Goal: Information Seeking & Learning: Learn about a topic

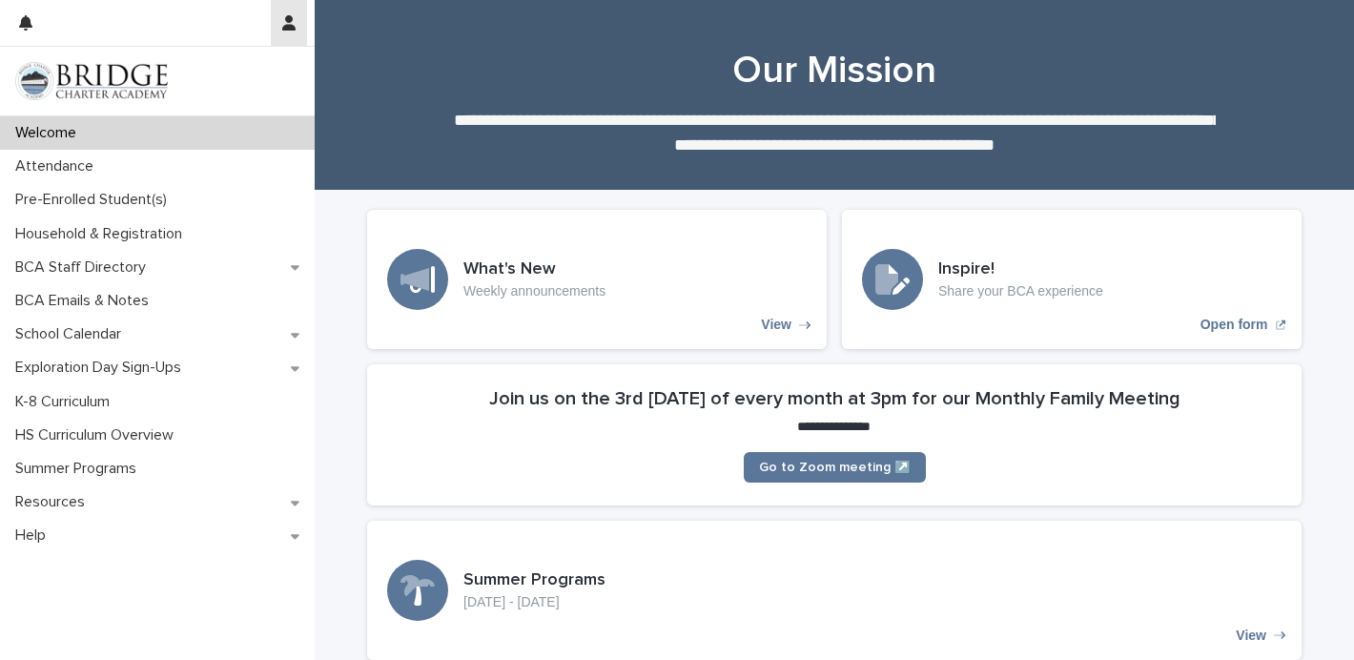
click at [280, 22] on button "button" at bounding box center [289, 23] width 36 height 46
click at [171, 10] on div at bounding box center [677, 330] width 1354 height 660
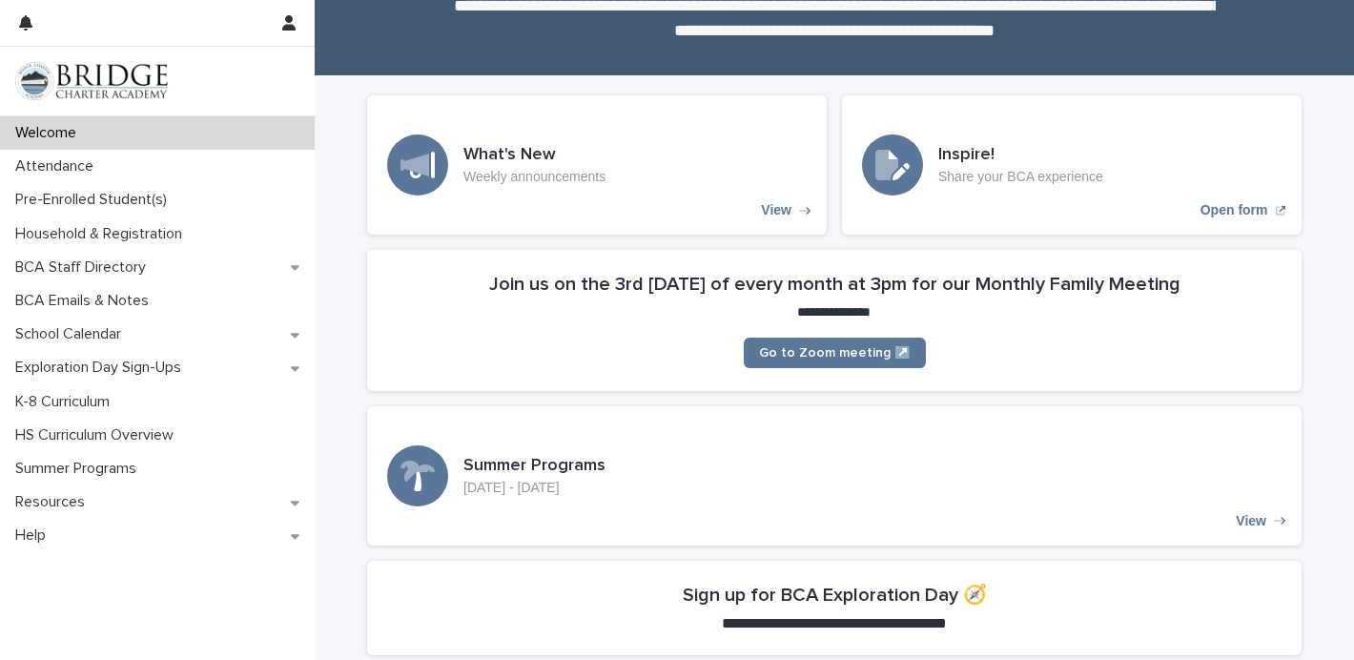
scroll to position [117, 0]
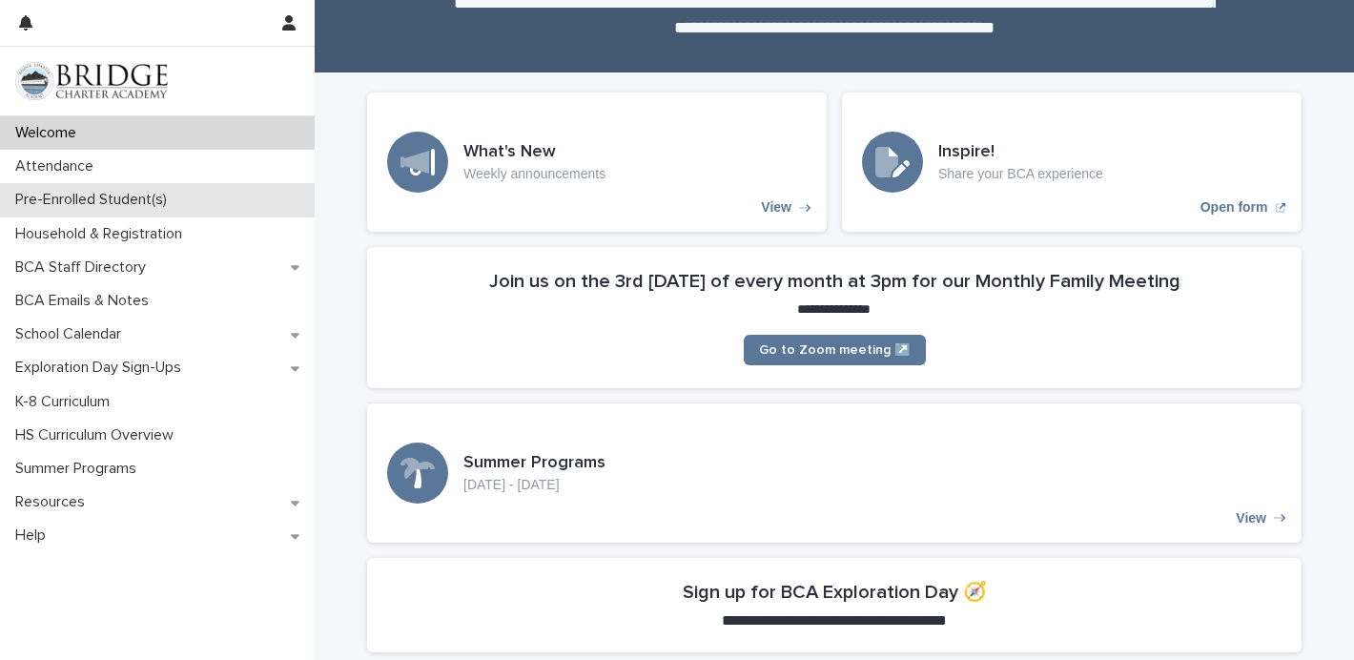
click at [130, 201] on p "Pre-Enrolled Student(s)" at bounding box center [95, 200] width 174 height 18
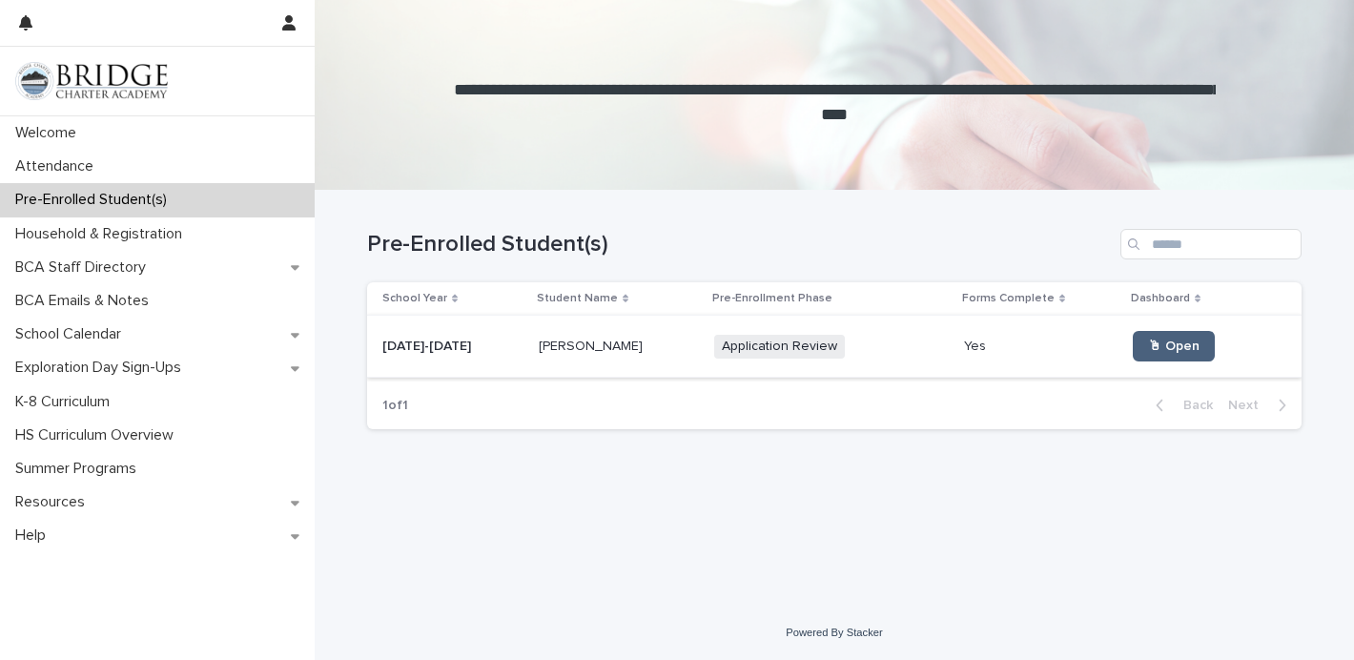
click at [1152, 345] on span "🖱 Open" at bounding box center [1173, 345] width 51 height 13
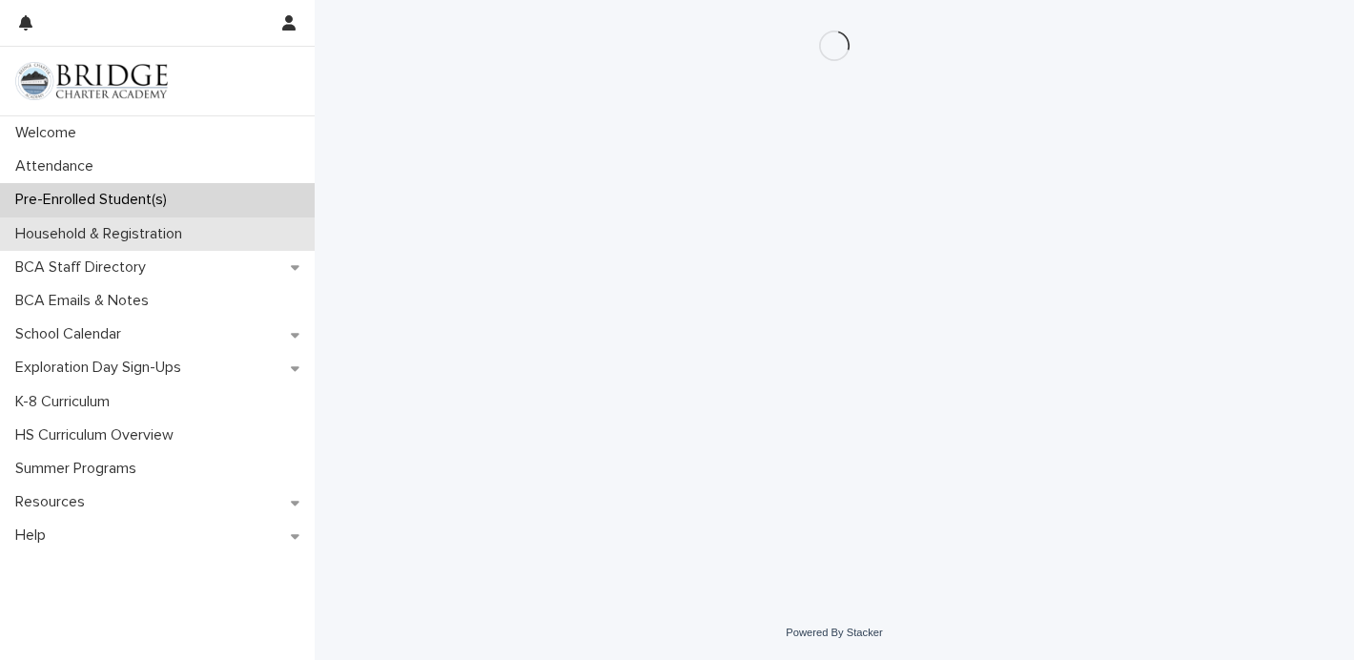
click at [136, 235] on p "Household & Registration" at bounding box center [103, 234] width 190 height 18
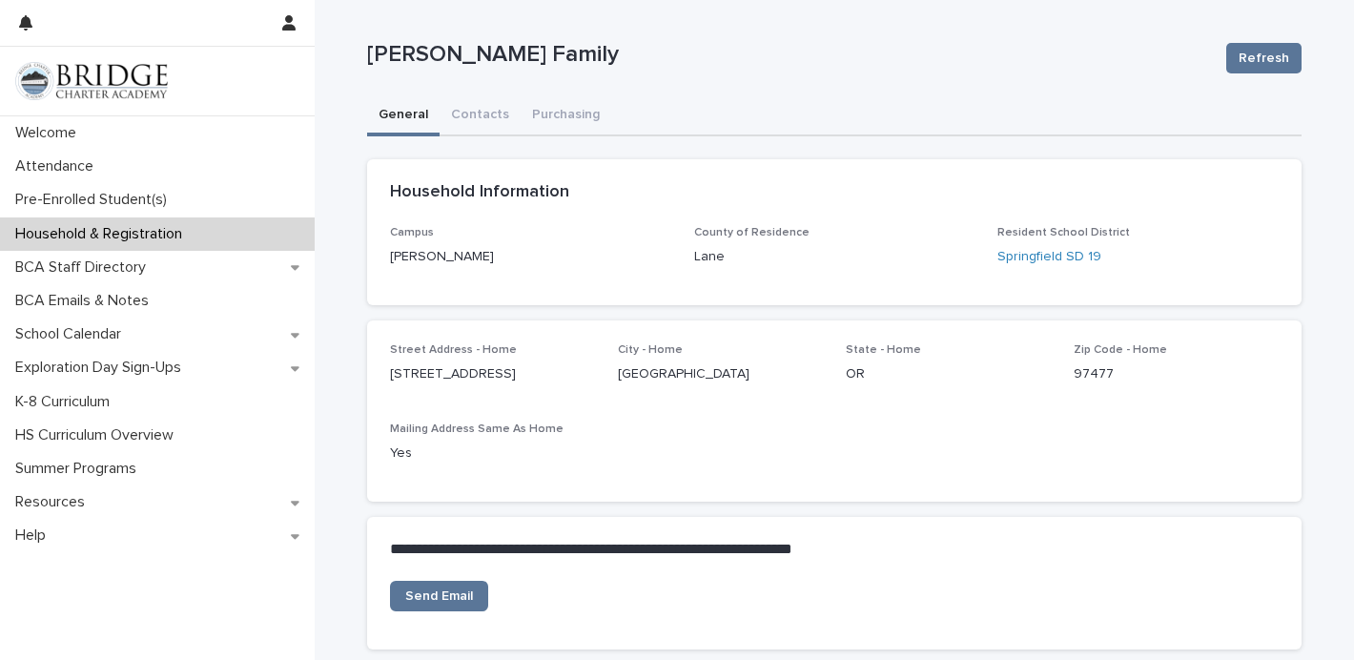
scroll to position [162, 0]
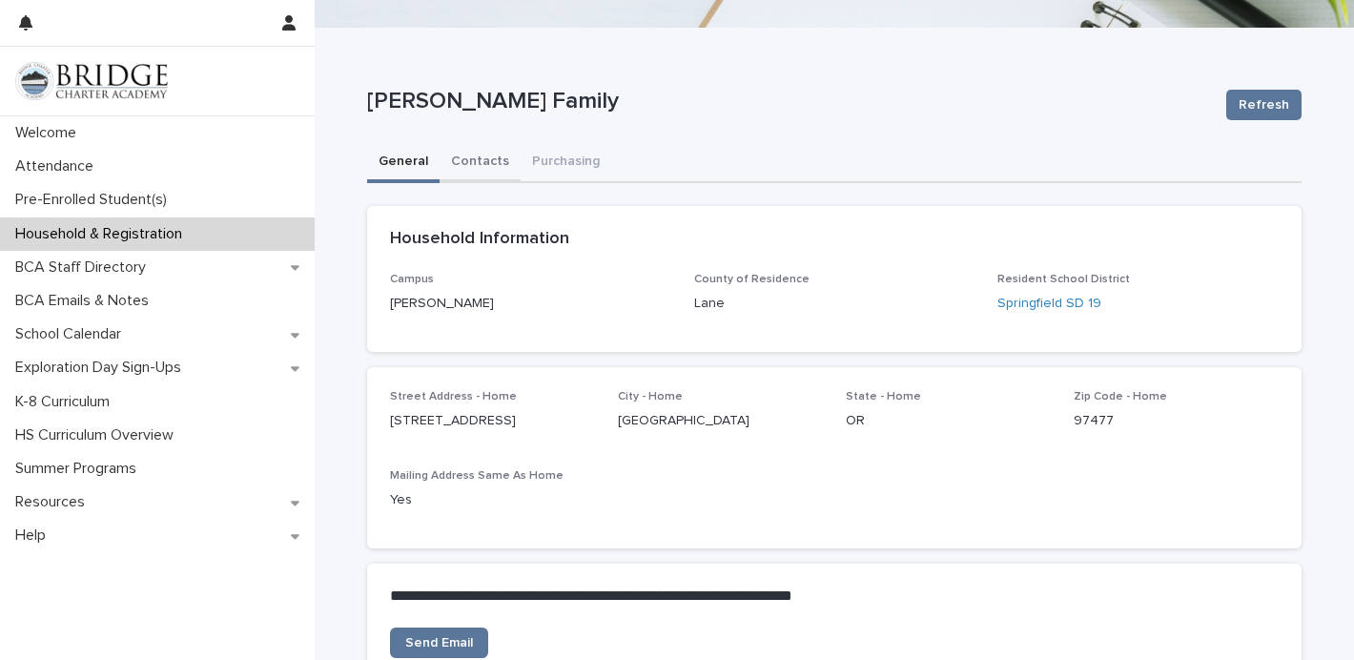
click at [482, 153] on button "Contacts" at bounding box center [479, 163] width 81 height 40
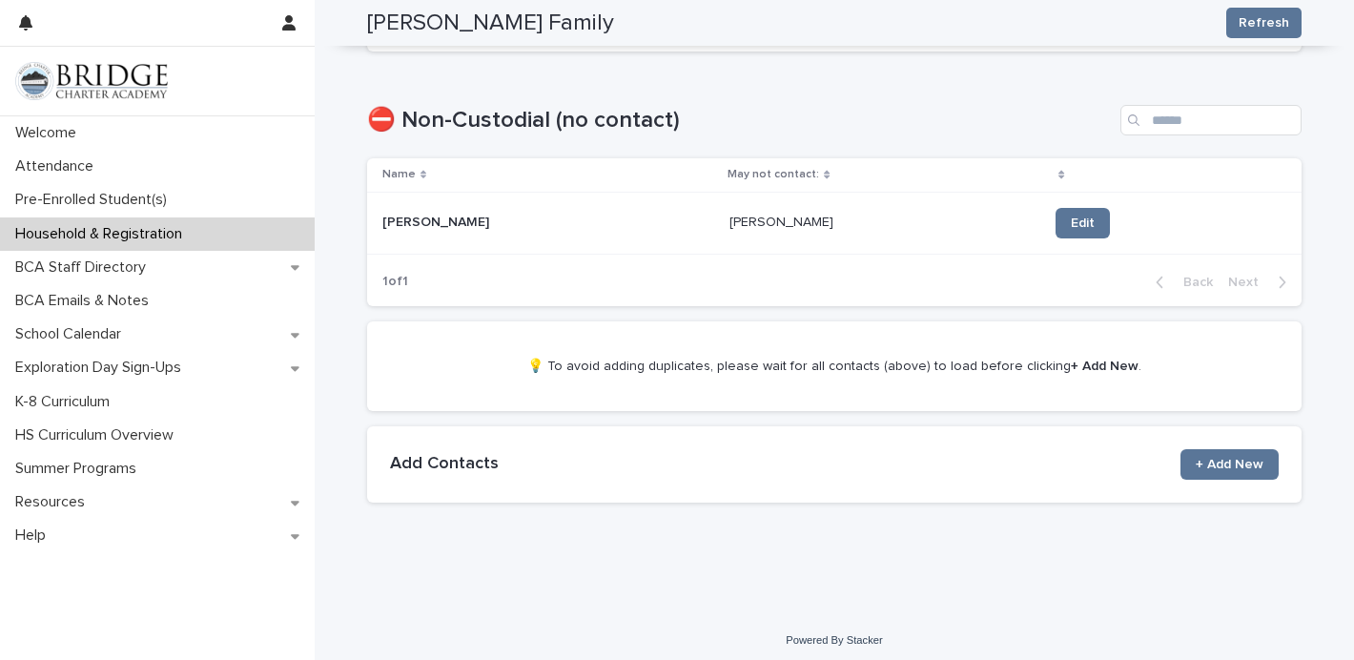
scroll to position [1095, 0]
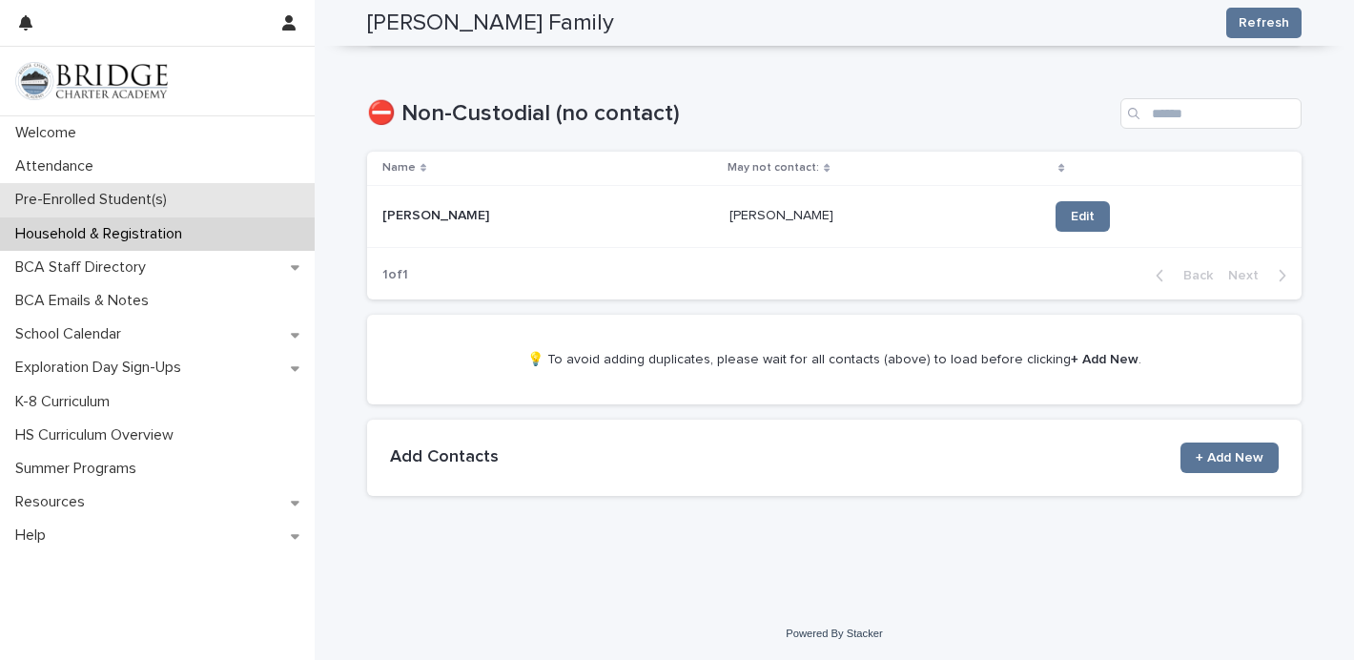
click at [94, 194] on p "Pre-Enrolled Student(s)" at bounding box center [95, 200] width 174 height 18
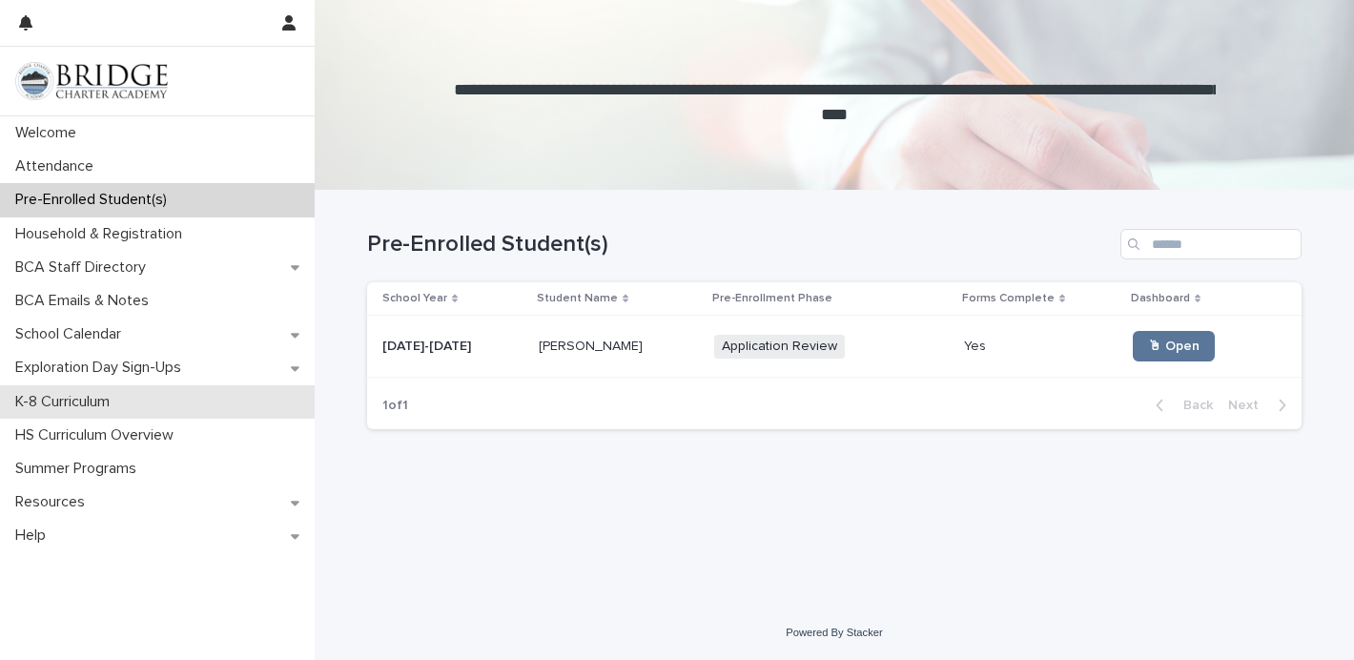
click at [73, 406] on p "K-8 Curriculum" at bounding box center [66, 402] width 117 height 18
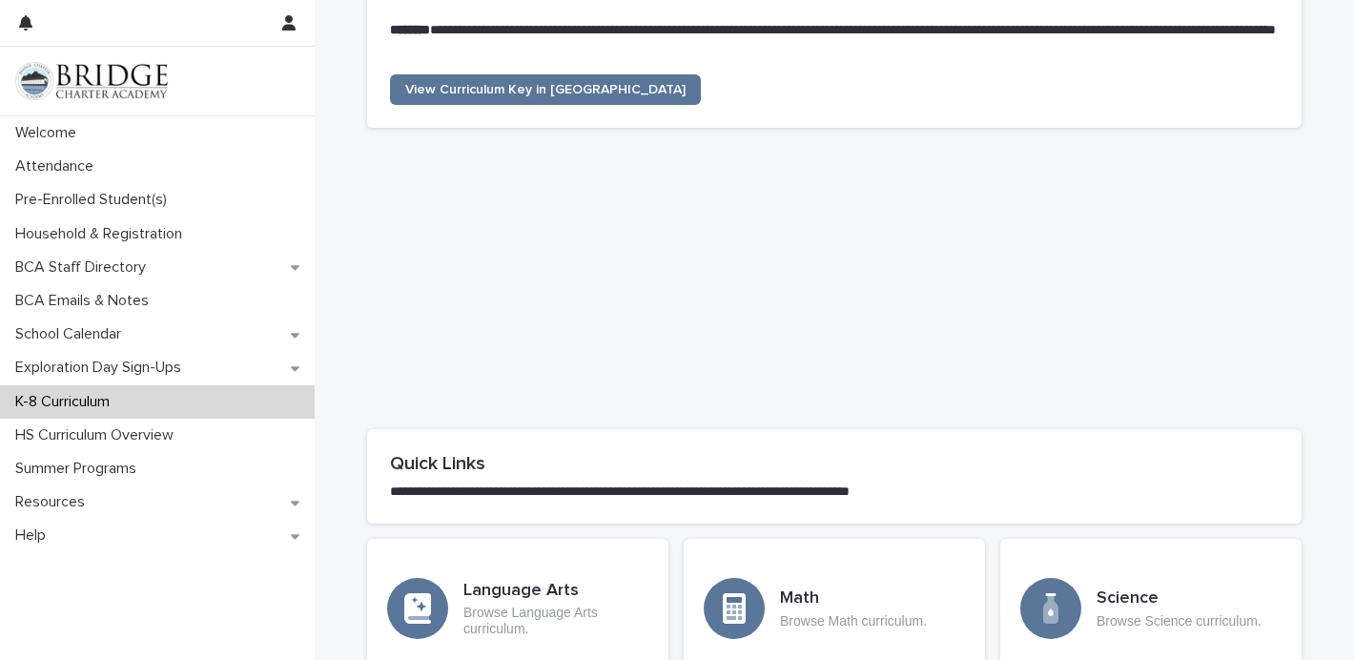
scroll to position [623, 0]
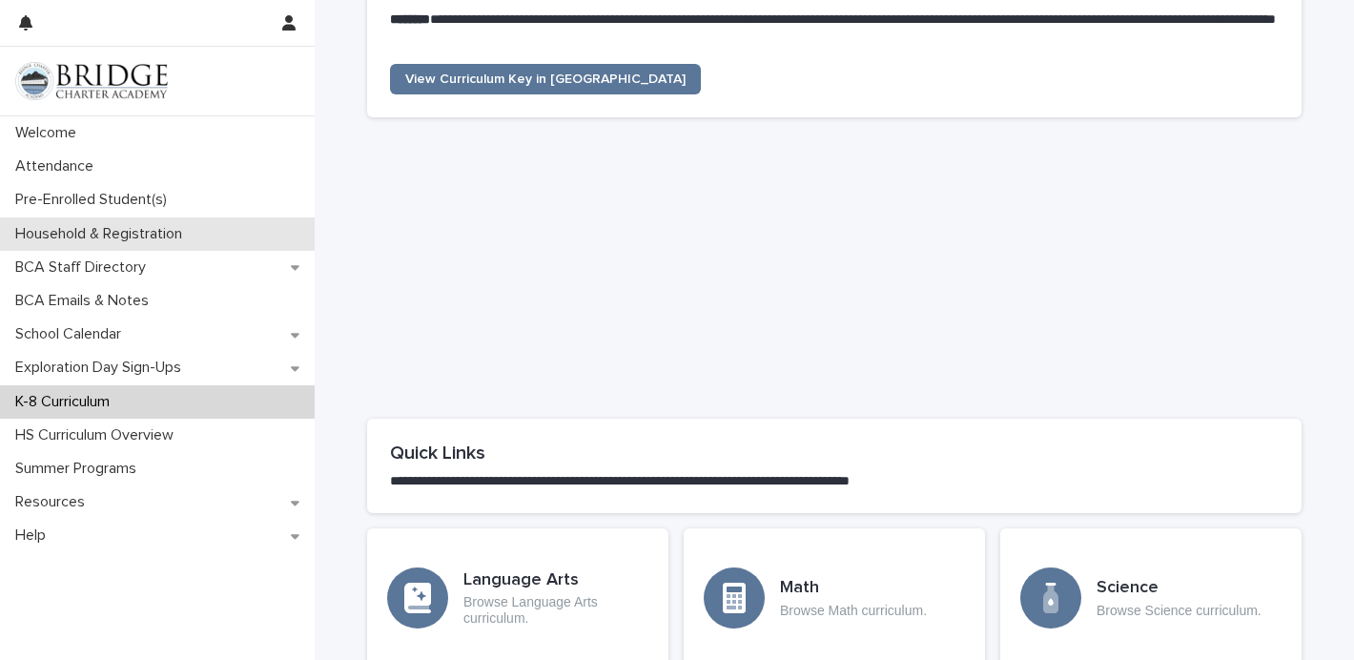
click at [153, 241] on p "Household & Registration" at bounding box center [103, 234] width 190 height 18
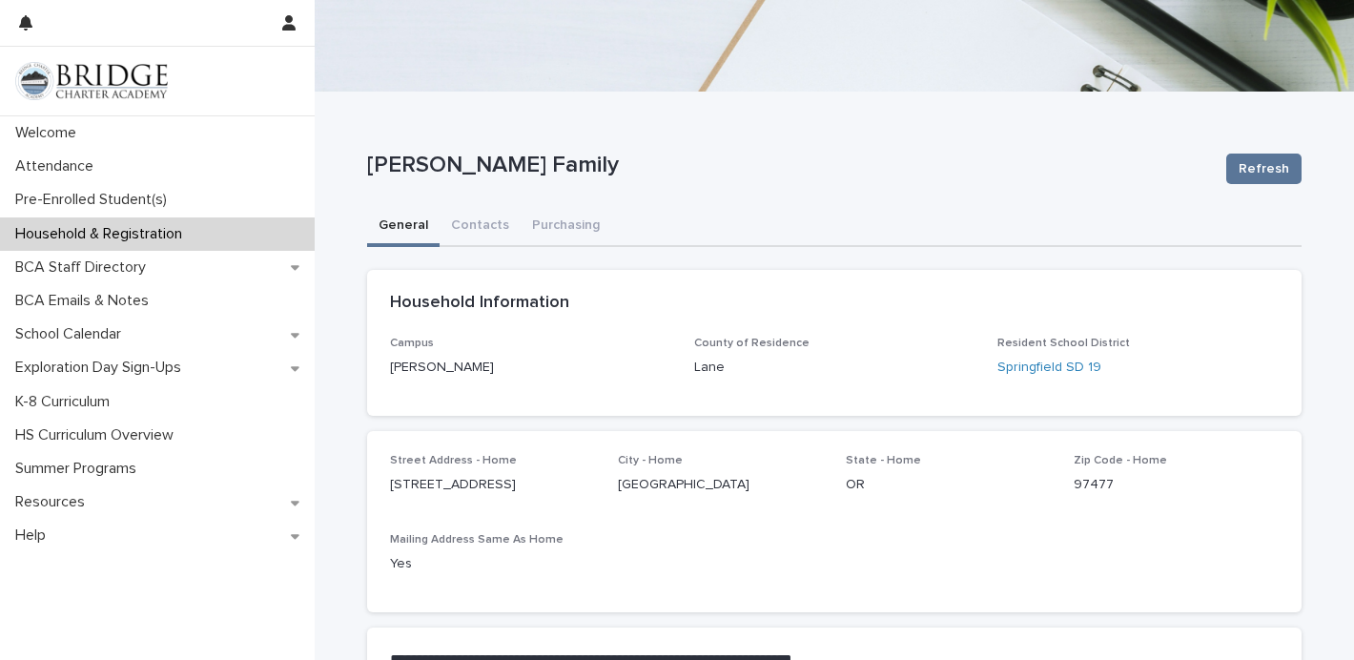
scroll to position [101, 0]
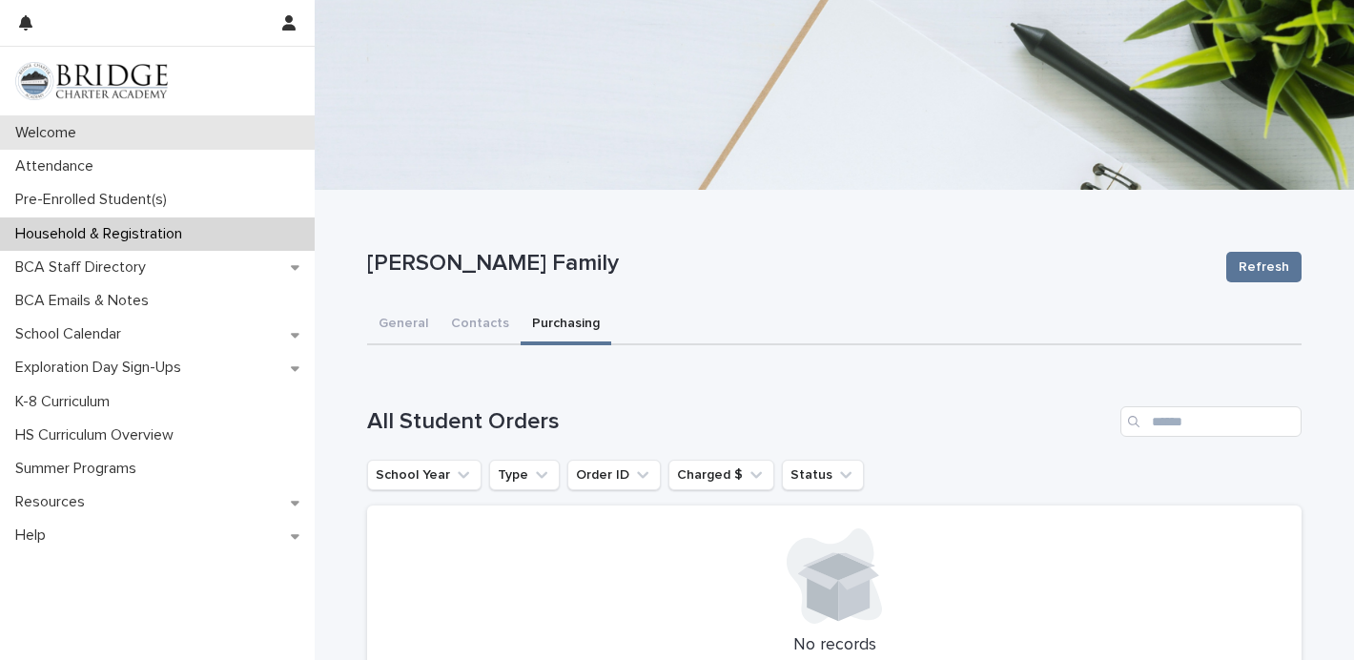
click at [89, 142] on div "Welcome" at bounding box center [157, 132] width 315 height 33
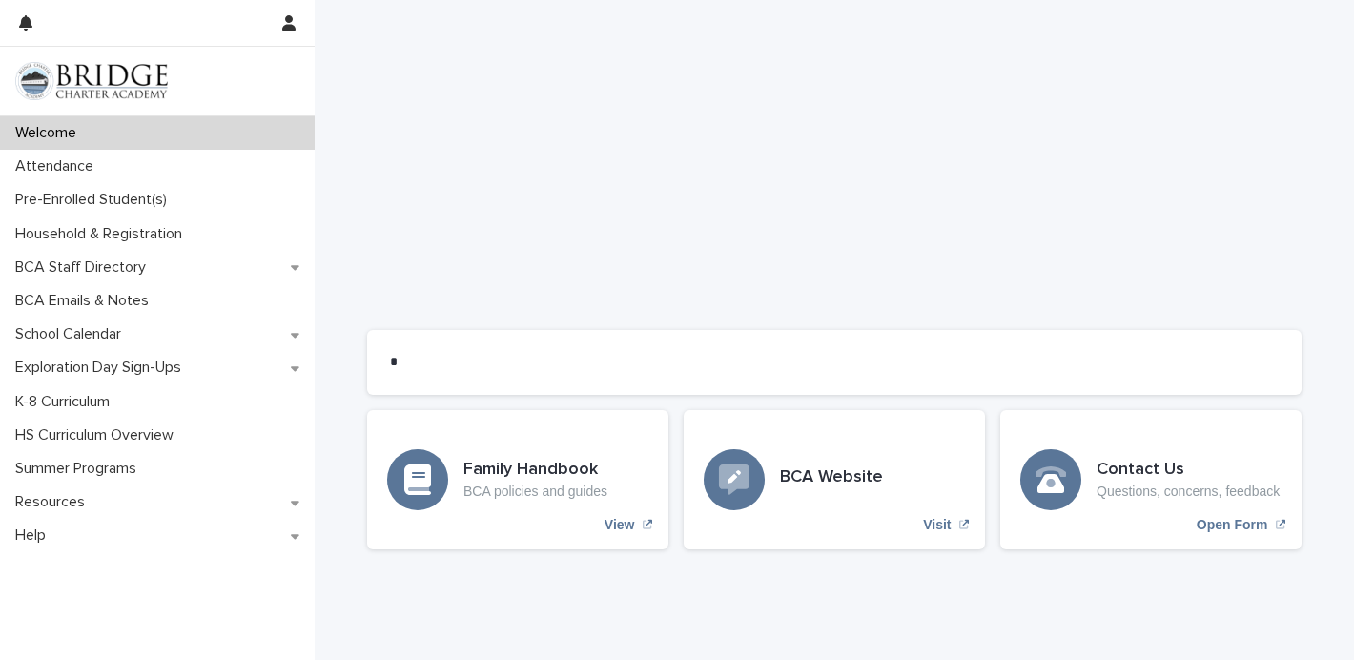
scroll to position [1536, 0]
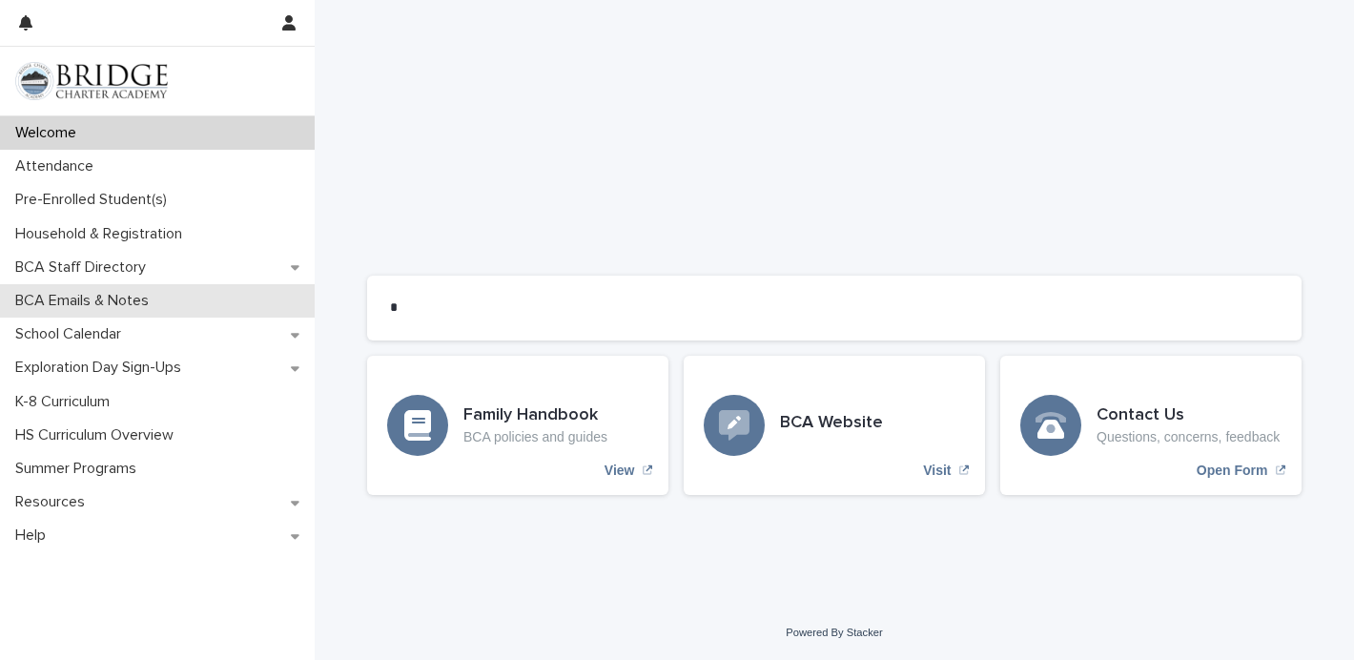
click at [71, 302] on p "BCA Emails & Notes" at bounding box center [86, 301] width 156 height 18
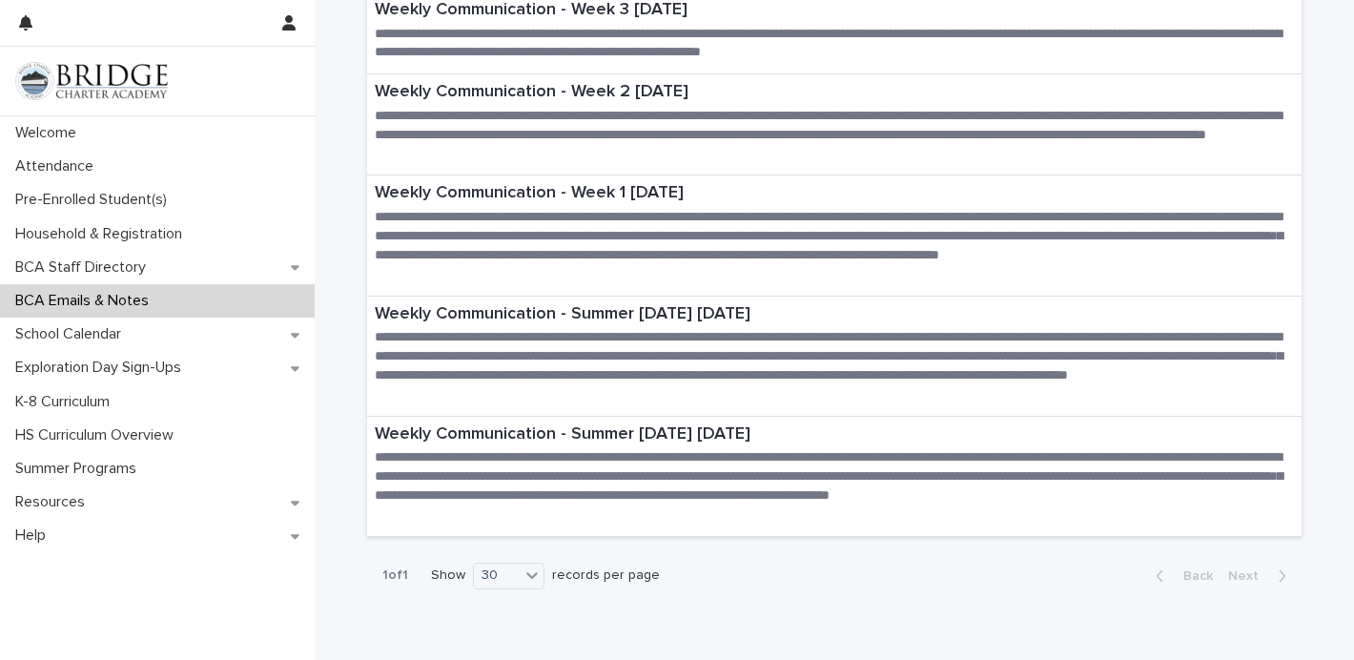
scroll to position [188, 0]
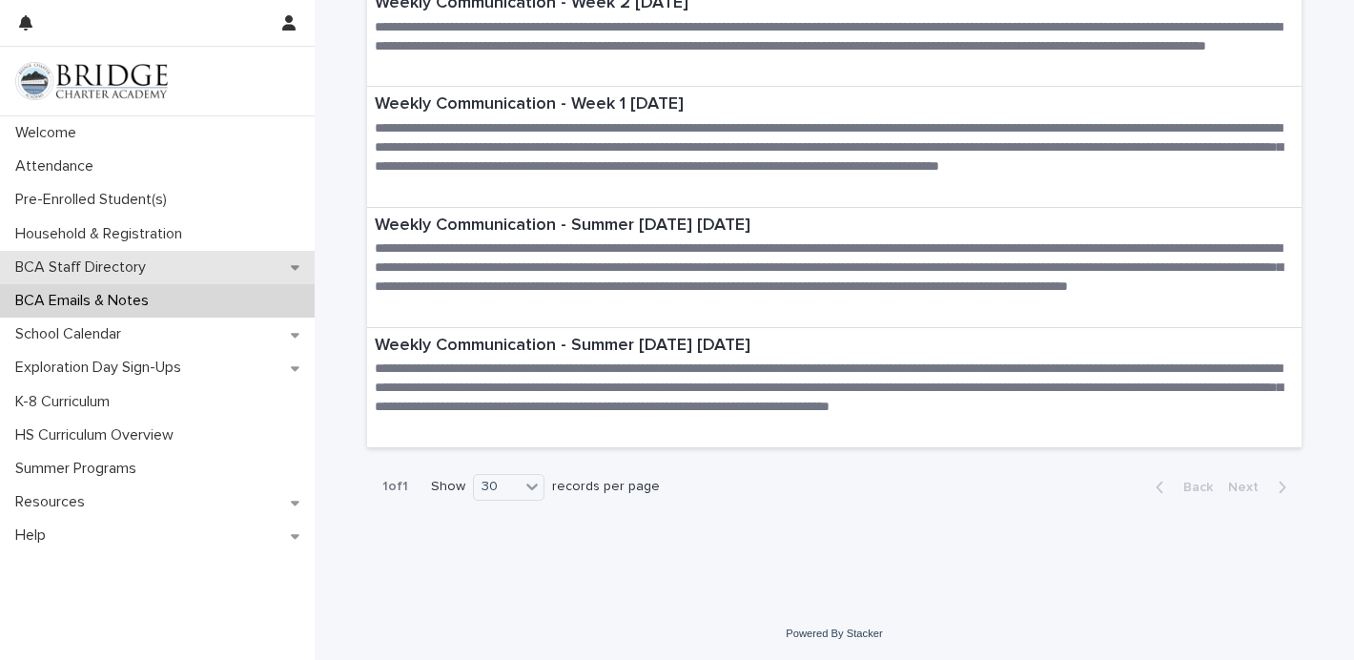
click at [18, 263] on p "BCA Staff Directory" at bounding box center [84, 267] width 153 height 18
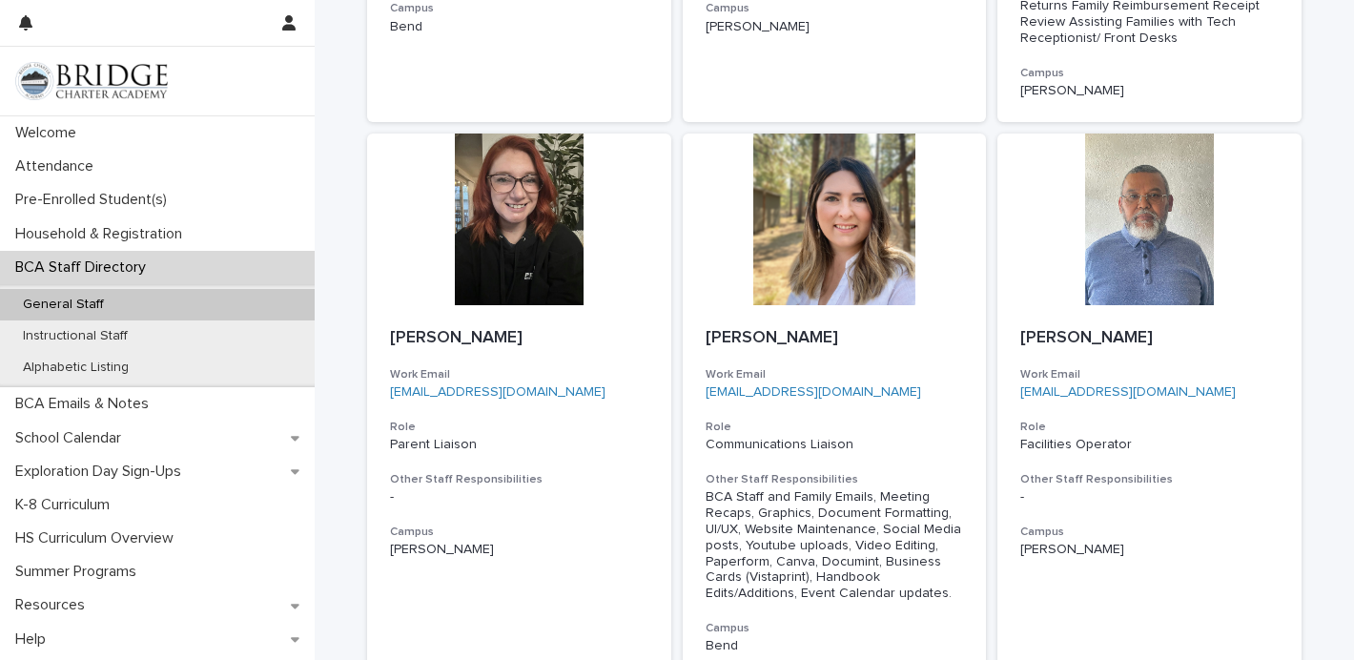
scroll to position [1087, 0]
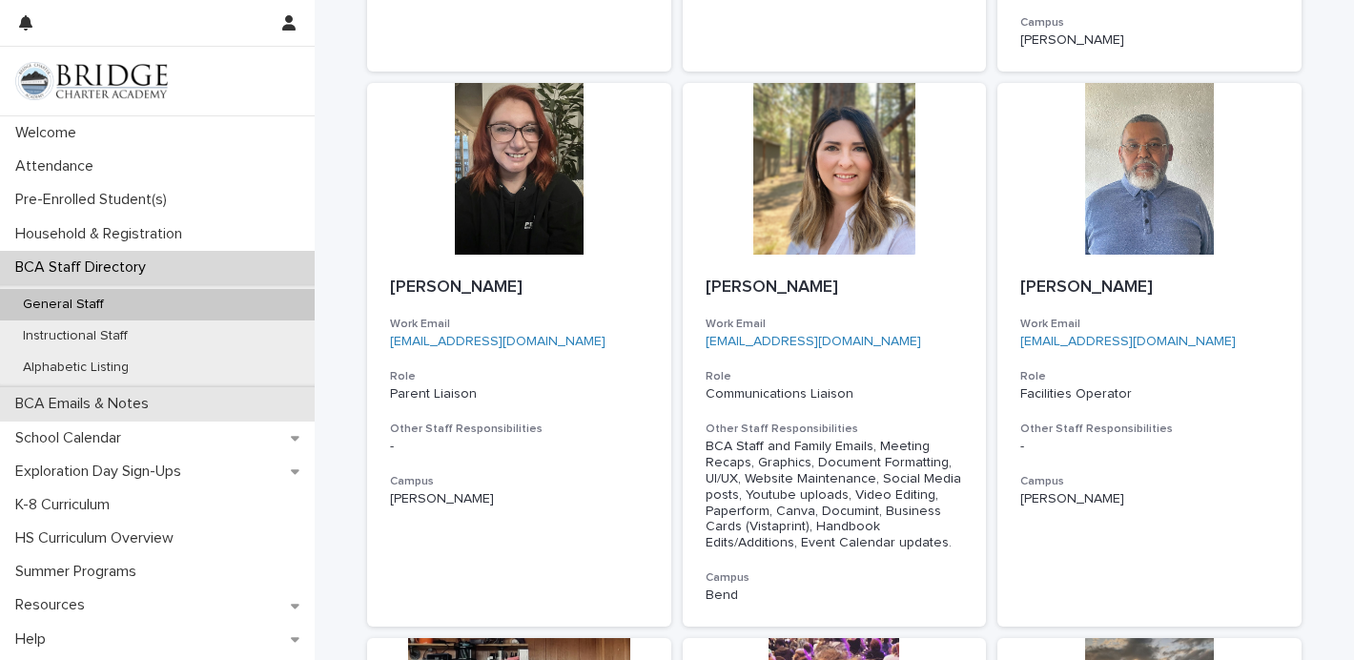
click at [89, 389] on div "BCA Emails & Notes" at bounding box center [157, 403] width 315 height 33
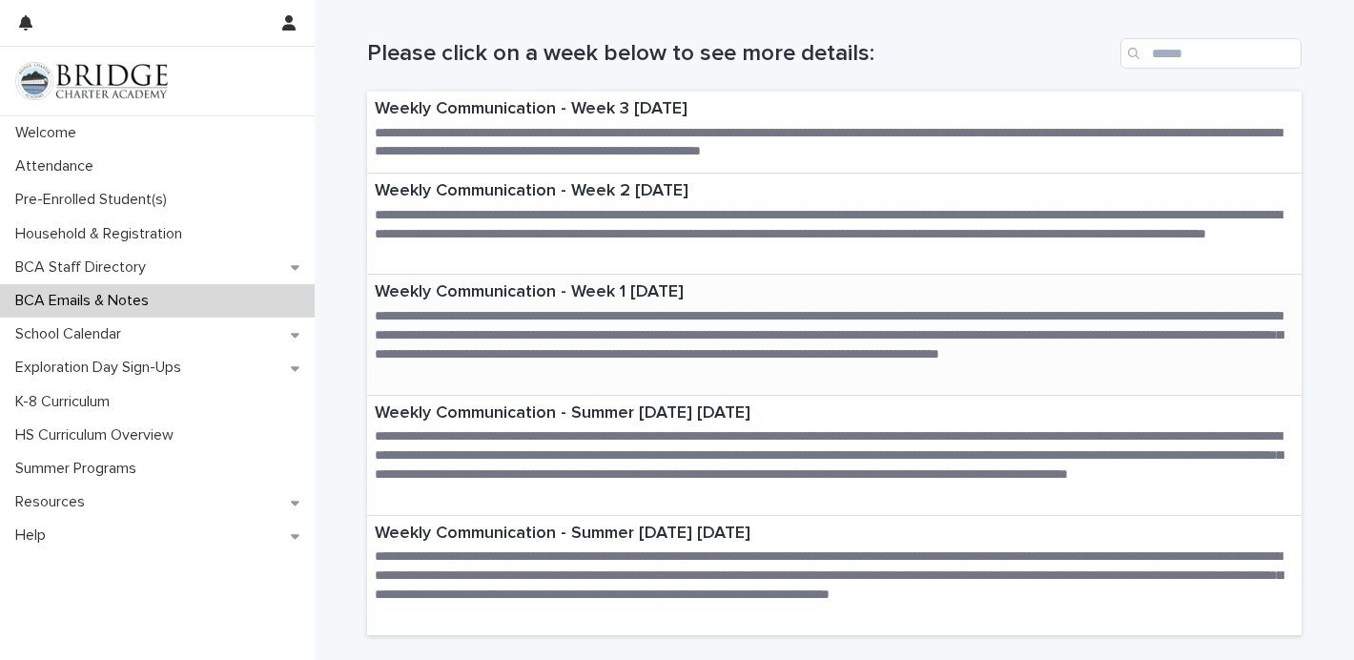
scroll to position [188, 0]
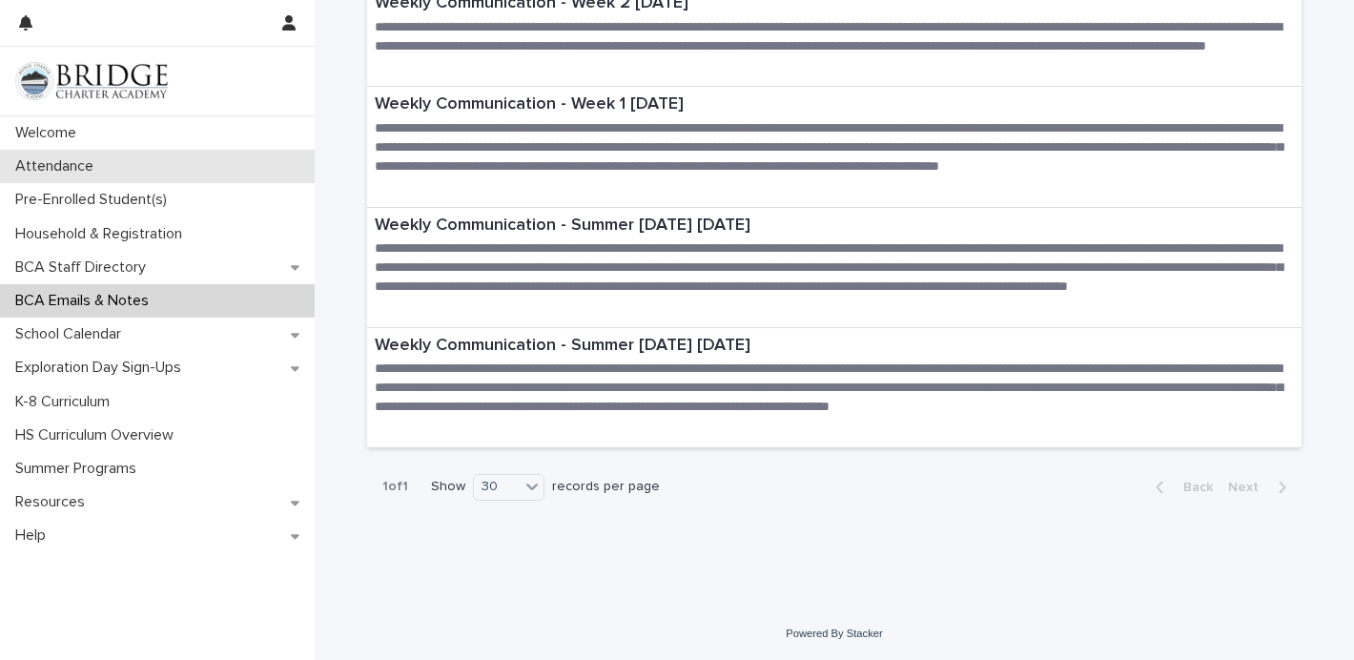
click at [68, 173] on p "Attendance" at bounding box center [58, 166] width 101 height 18
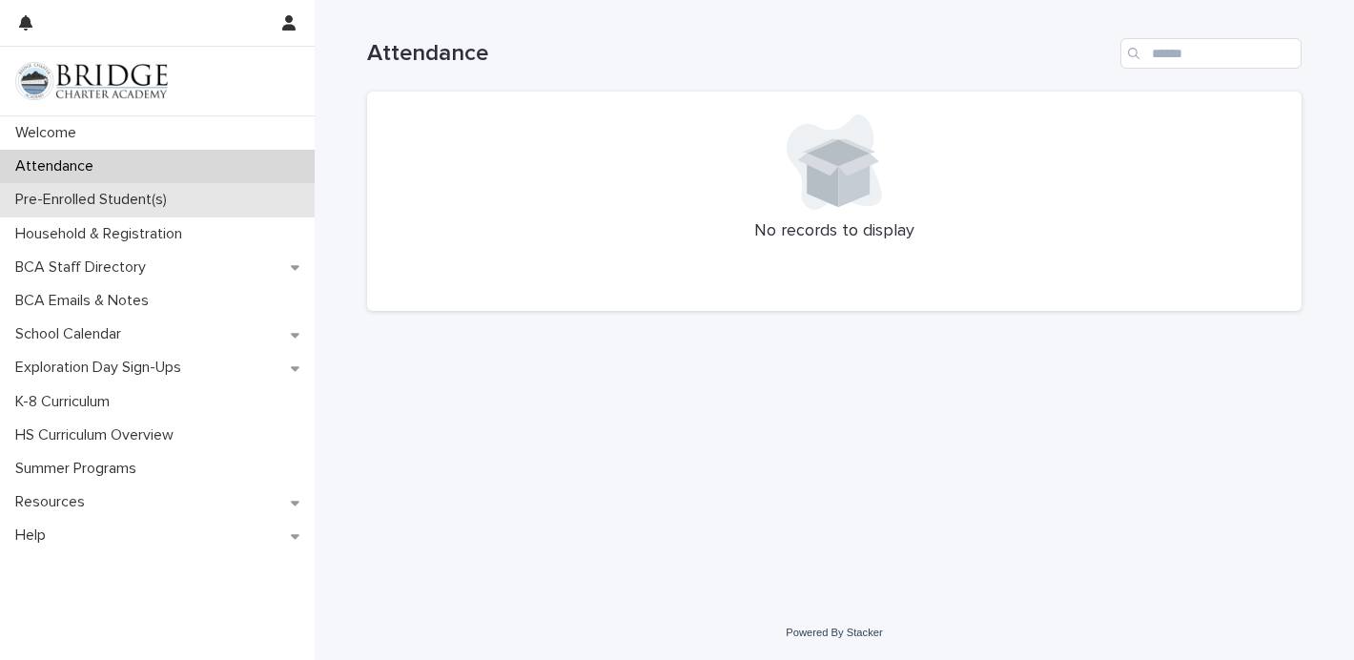
click at [235, 193] on div "Pre-Enrolled Student(s)" at bounding box center [157, 199] width 315 height 33
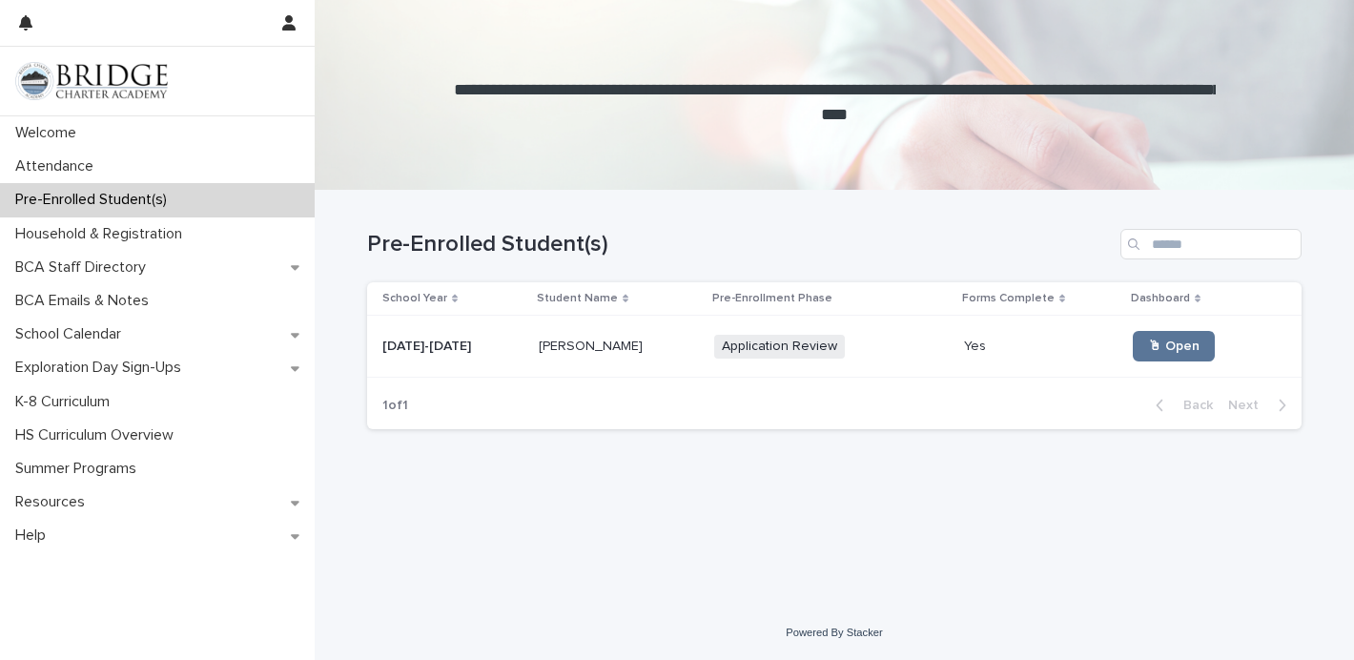
click at [1170, 326] on div "🖱 Open" at bounding box center [1201, 346] width 138 height 46
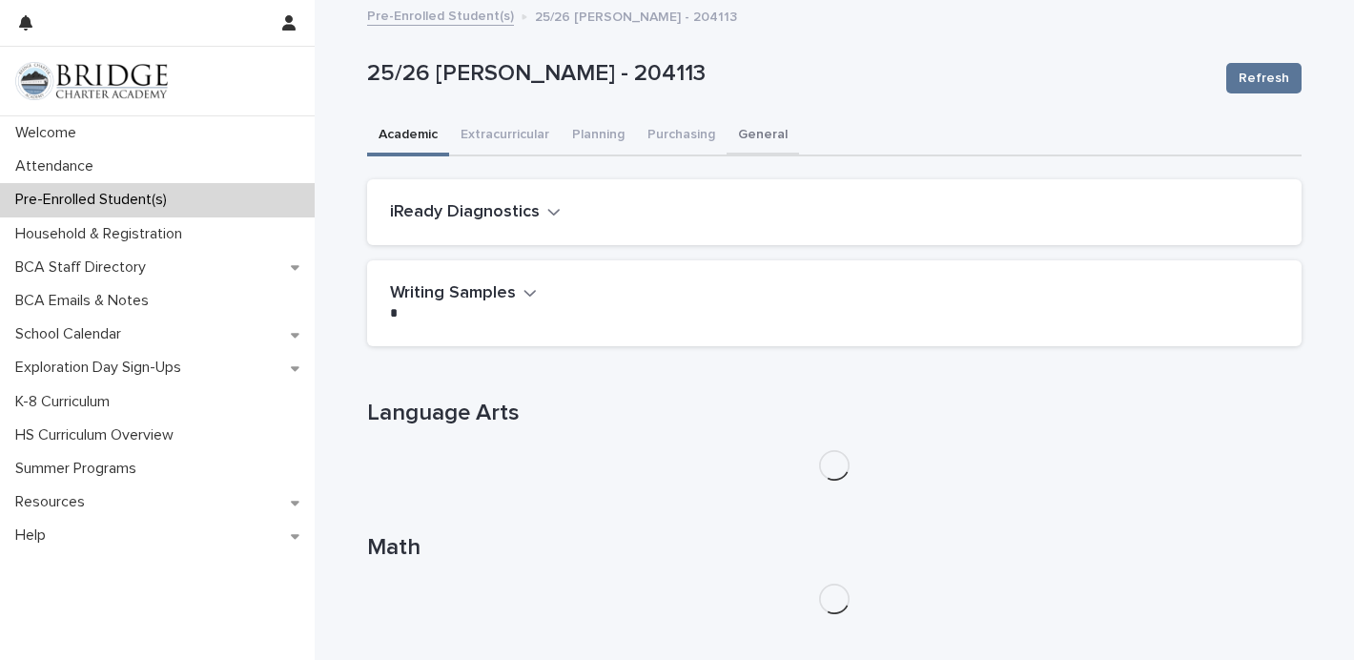
click at [762, 142] on button "General" at bounding box center [762, 136] width 72 height 40
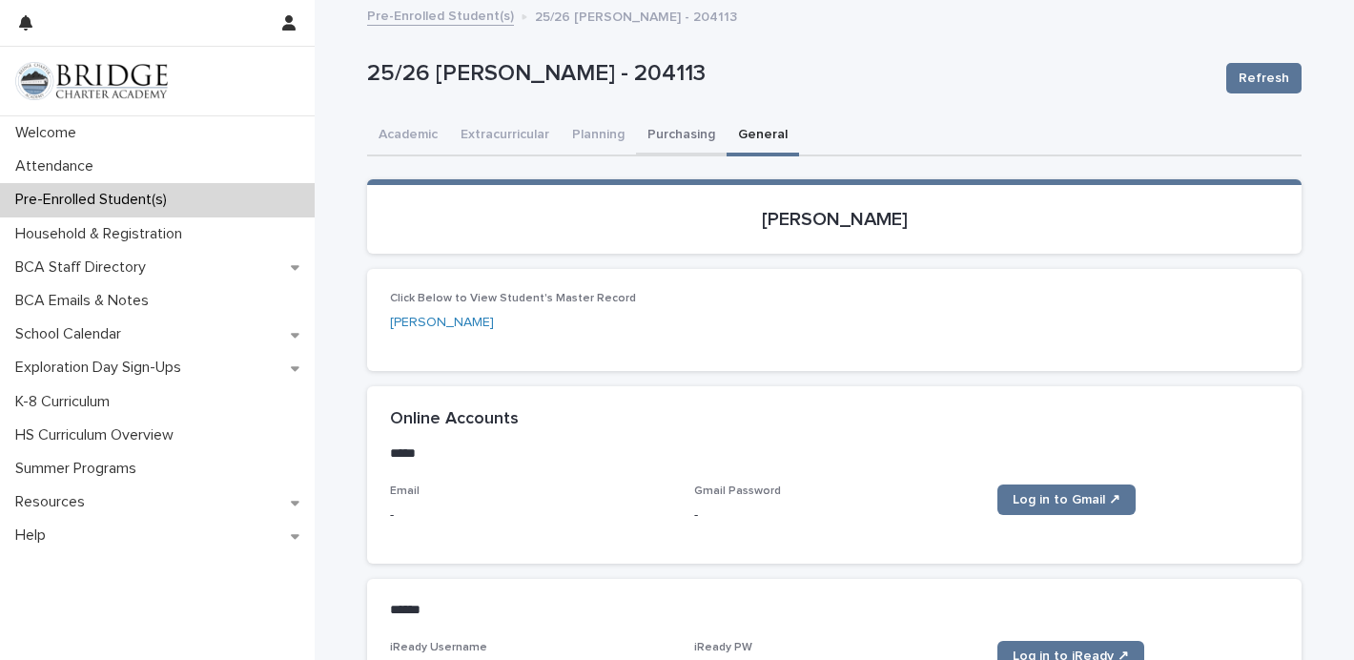
click at [704, 129] on button "Purchasing" at bounding box center [681, 136] width 91 height 40
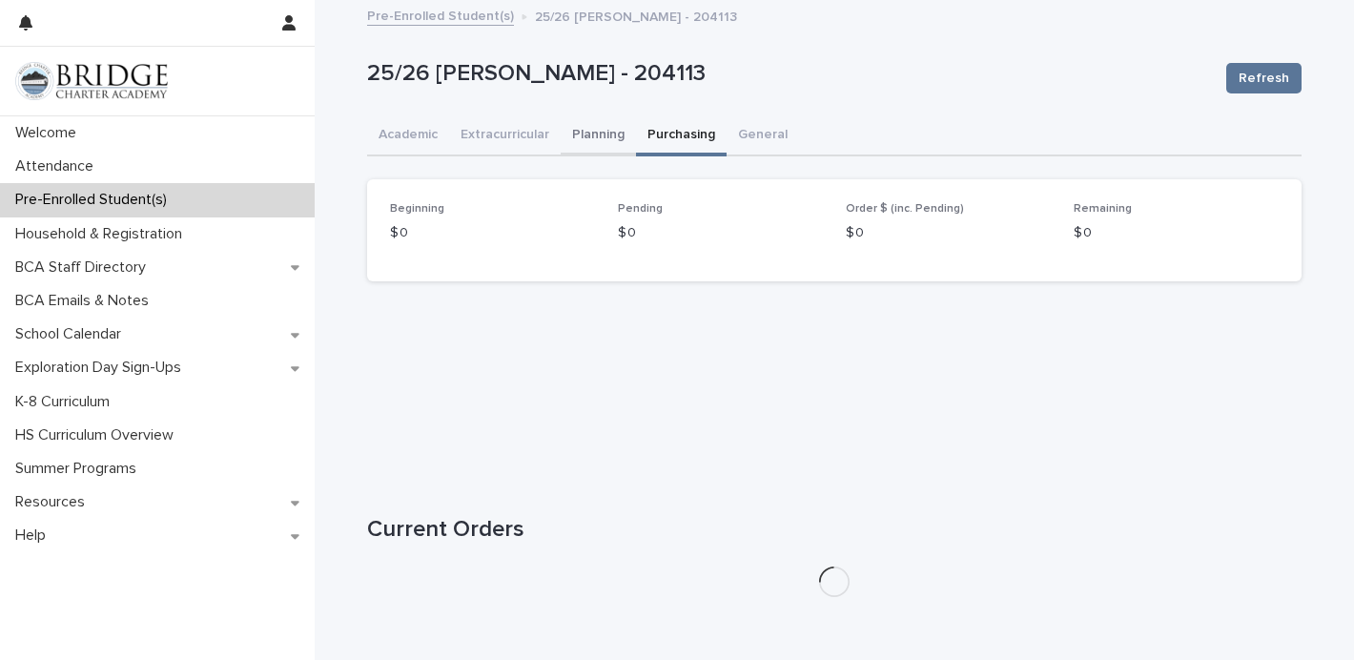
click at [622, 132] on button "Planning" at bounding box center [598, 136] width 75 height 40
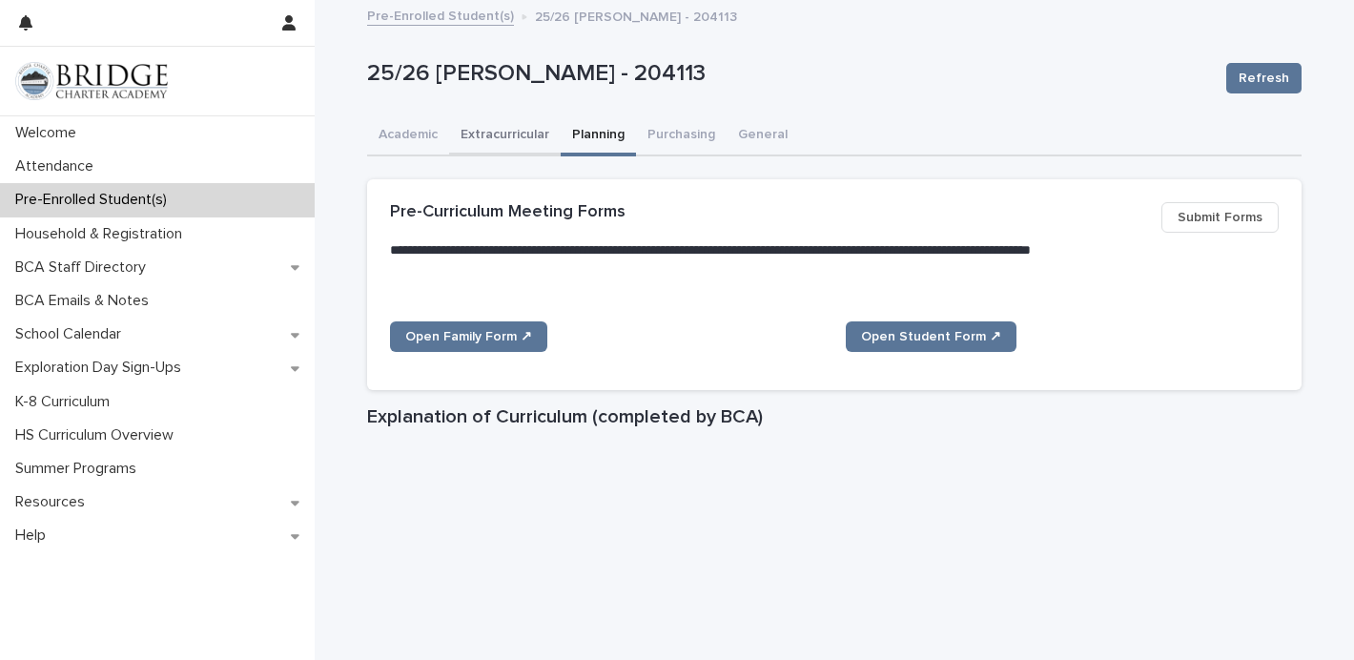
click at [508, 141] on button "Extracurricular" at bounding box center [505, 136] width 112 height 40
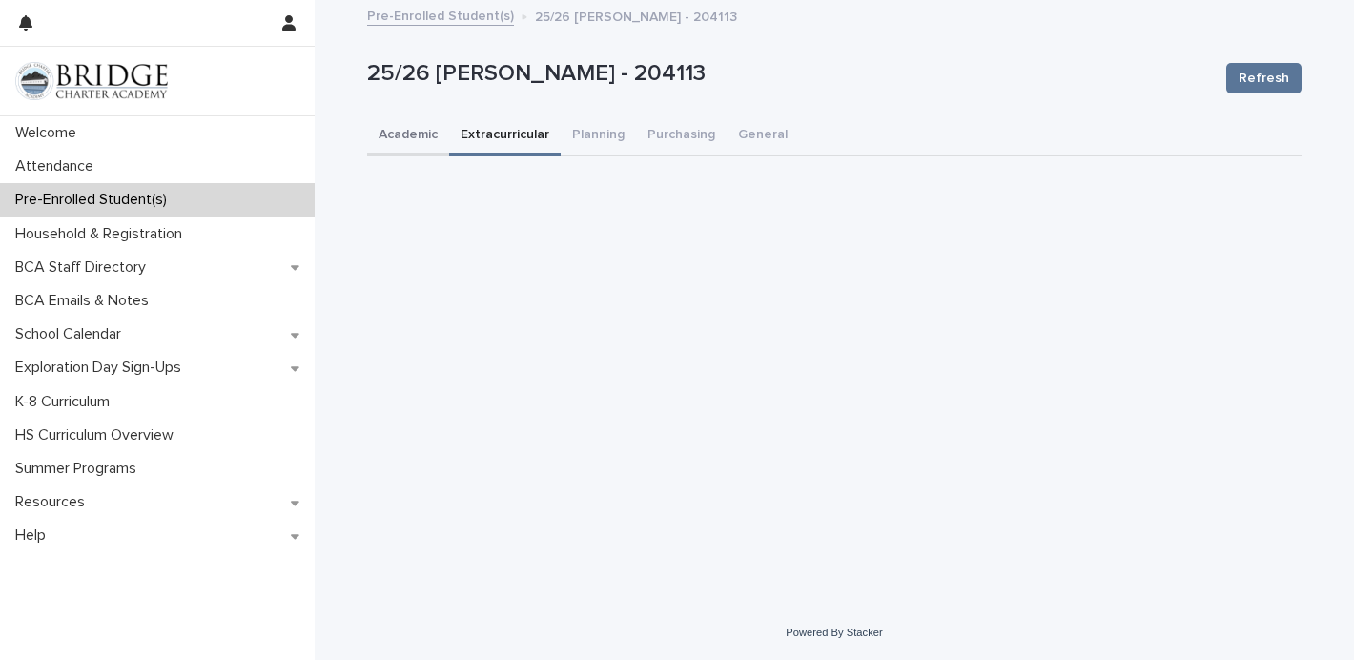
click at [420, 137] on button "Academic" at bounding box center [408, 136] width 82 height 40
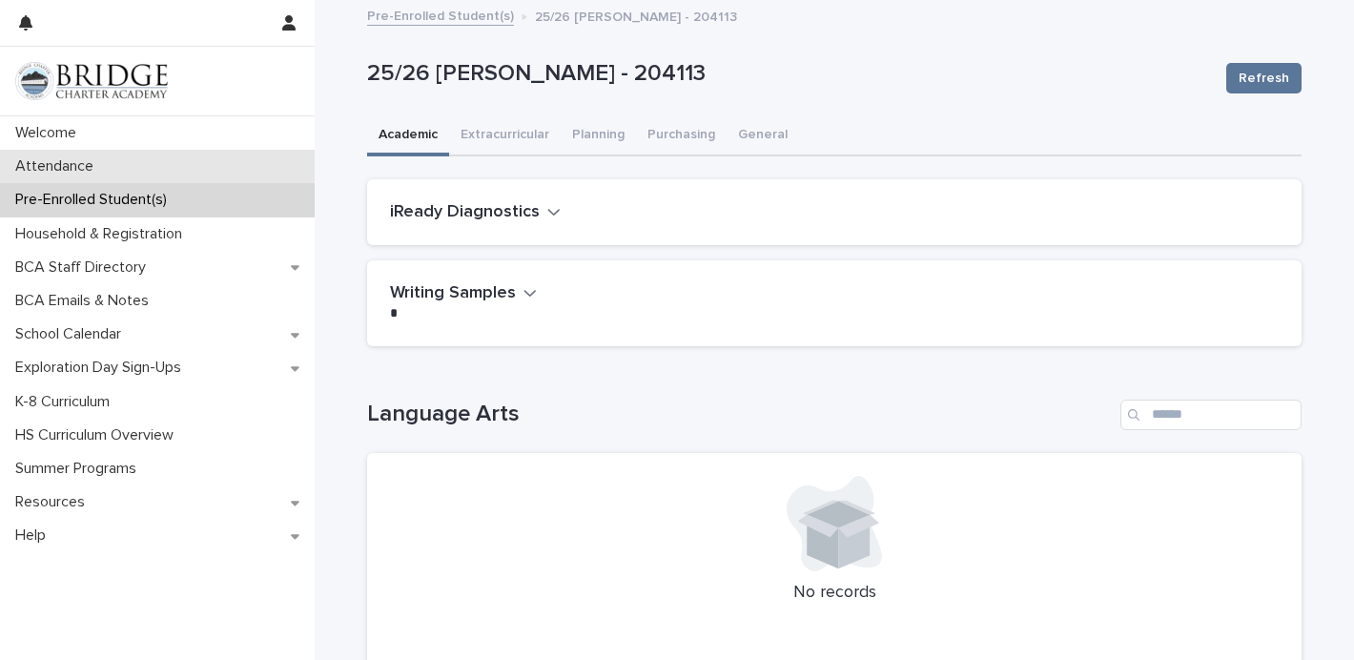
click at [75, 170] on p "Attendance" at bounding box center [58, 166] width 101 height 18
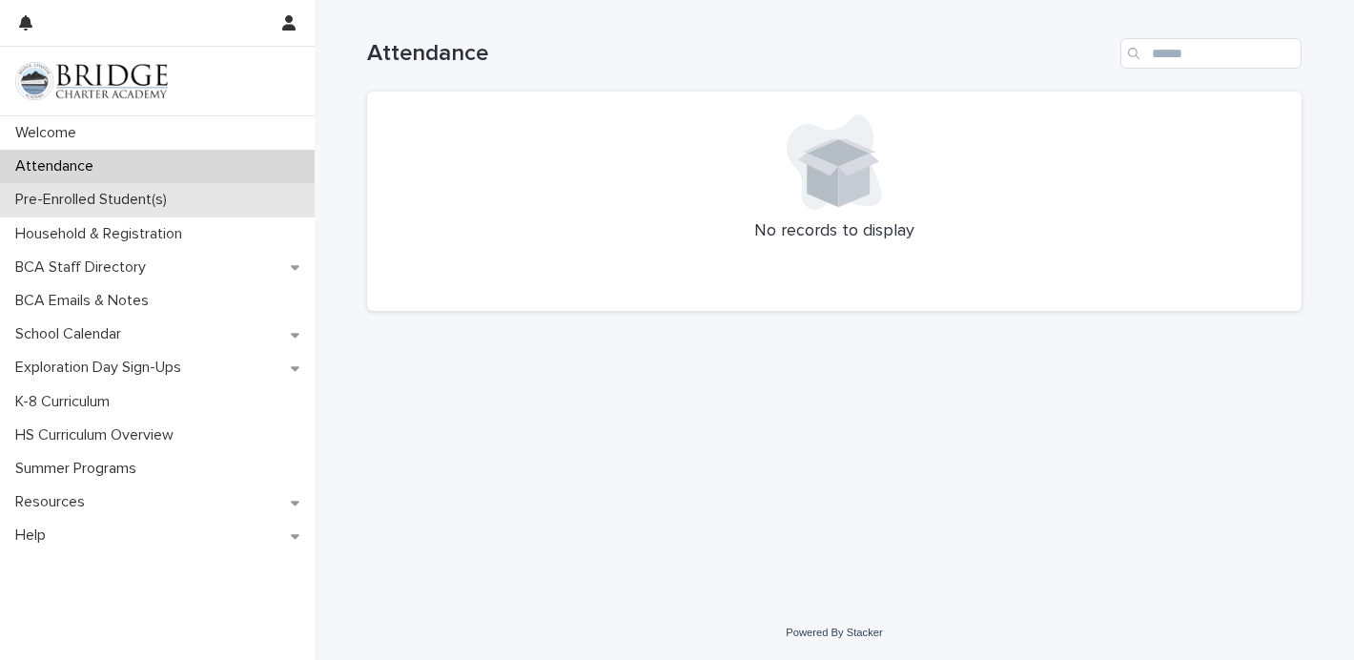
click at [90, 209] on p "Pre-Enrolled Student(s)" at bounding box center [95, 200] width 174 height 18
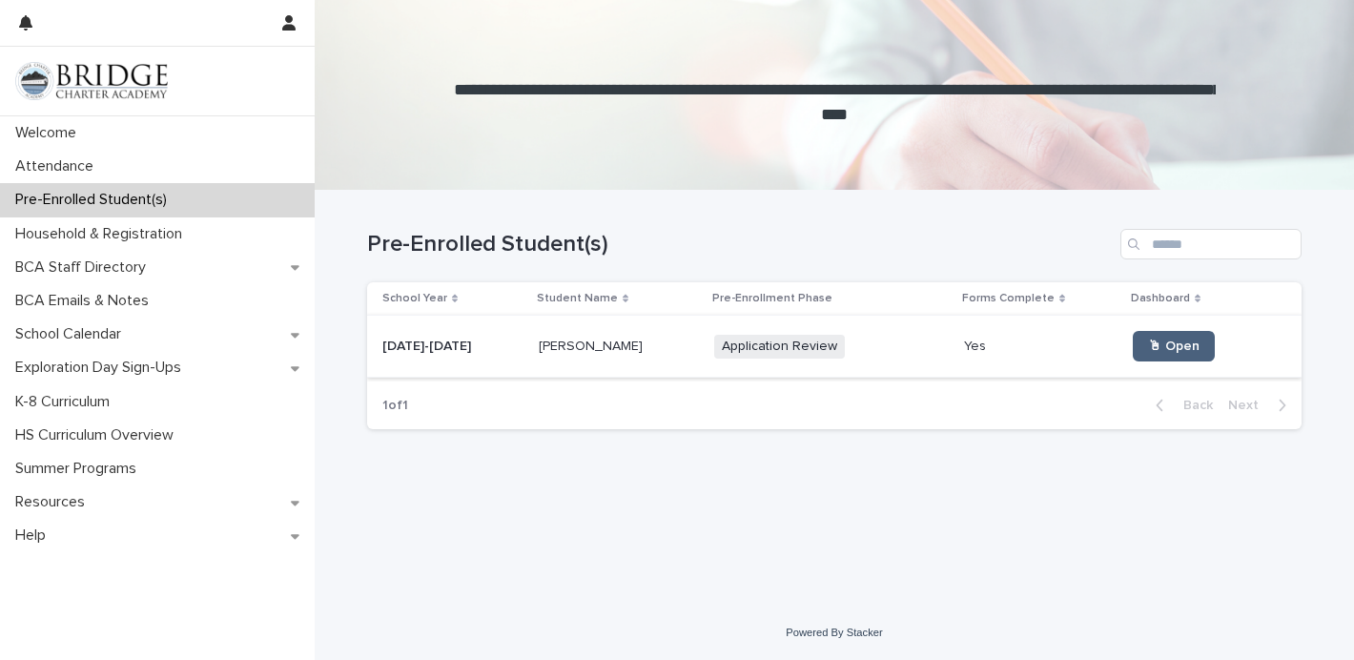
click at [1148, 349] on span "🖱 Open" at bounding box center [1173, 345] width 51 height 13
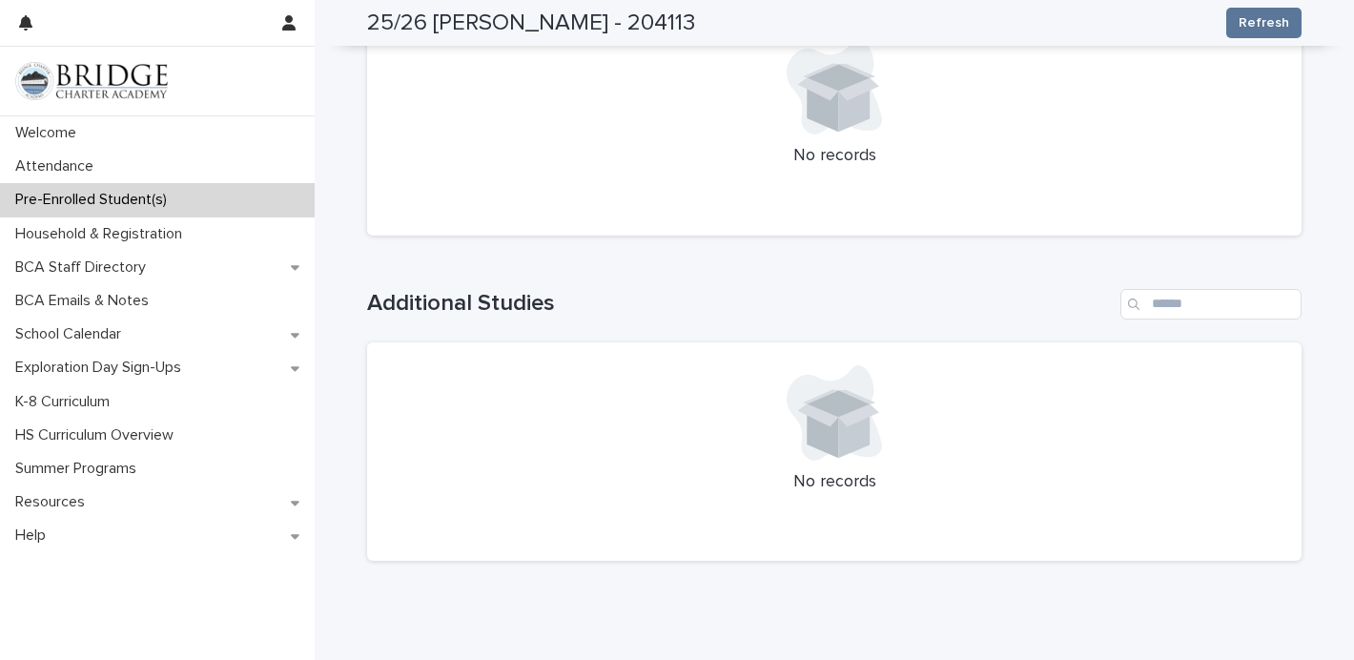
scroll to position [1804, 0]
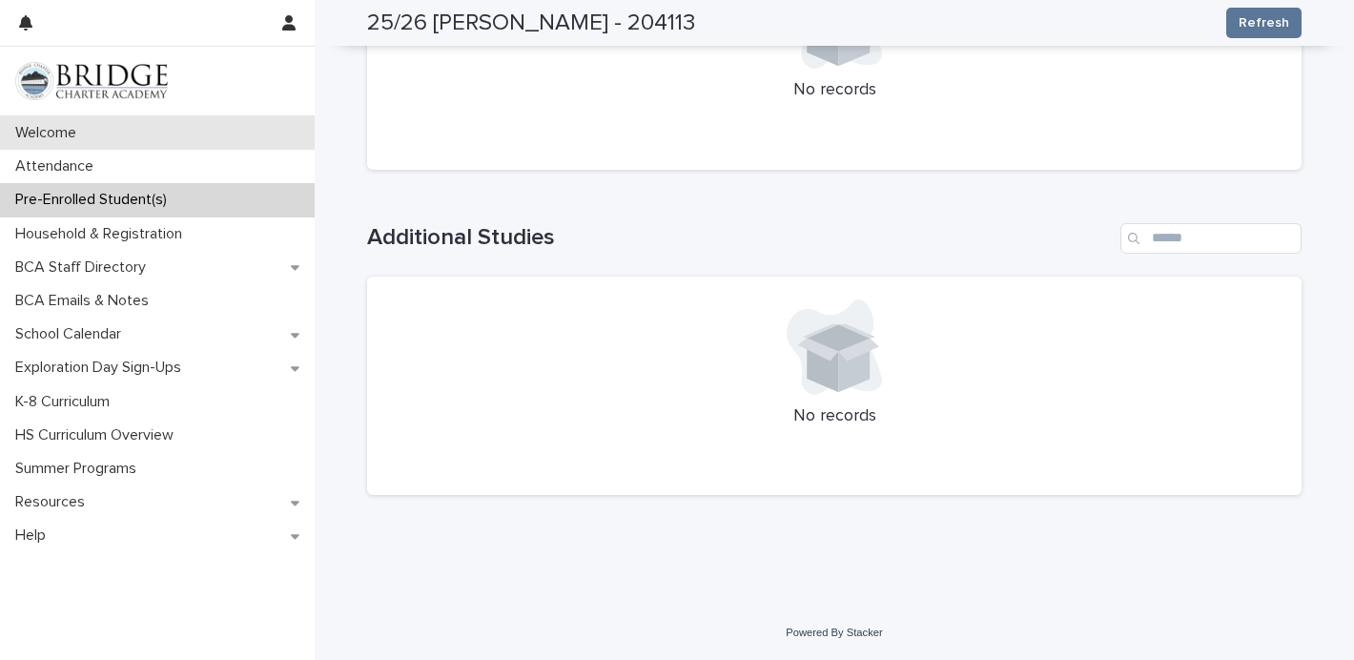
click at [59, 146] on div "Welcome" at bounding box center [157, 132] width 315 height 33
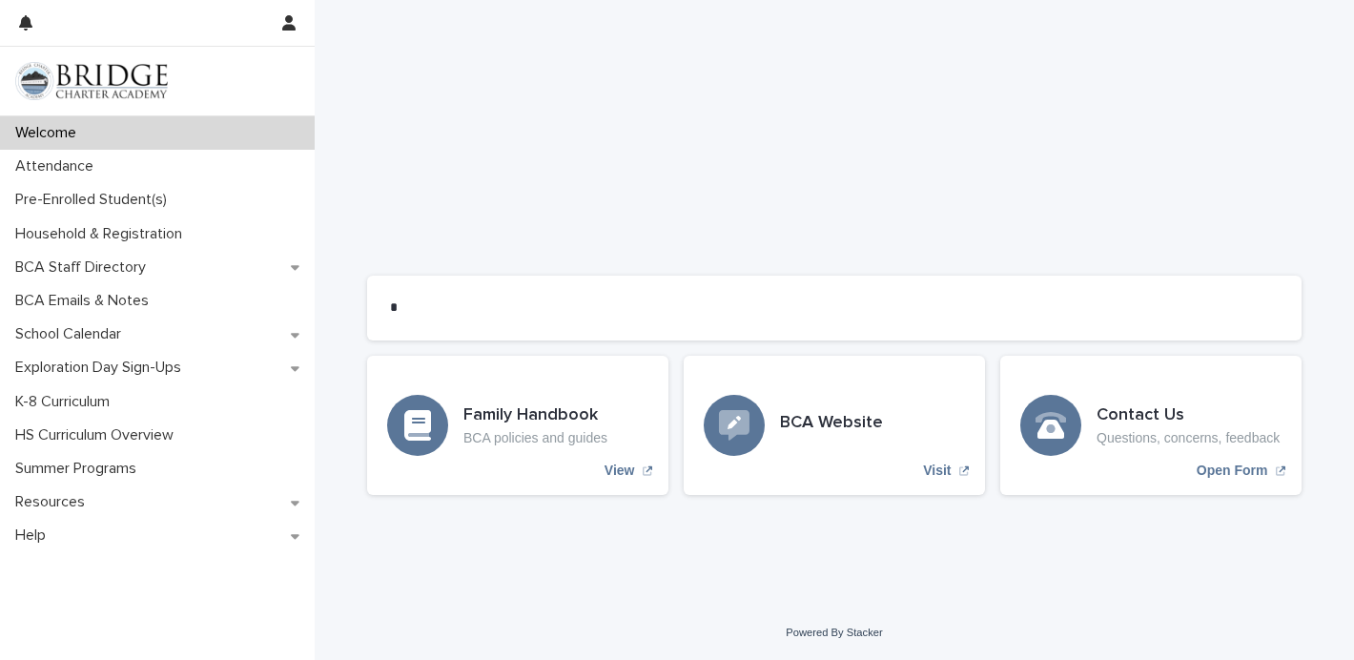
scroll to position [1532, 0]
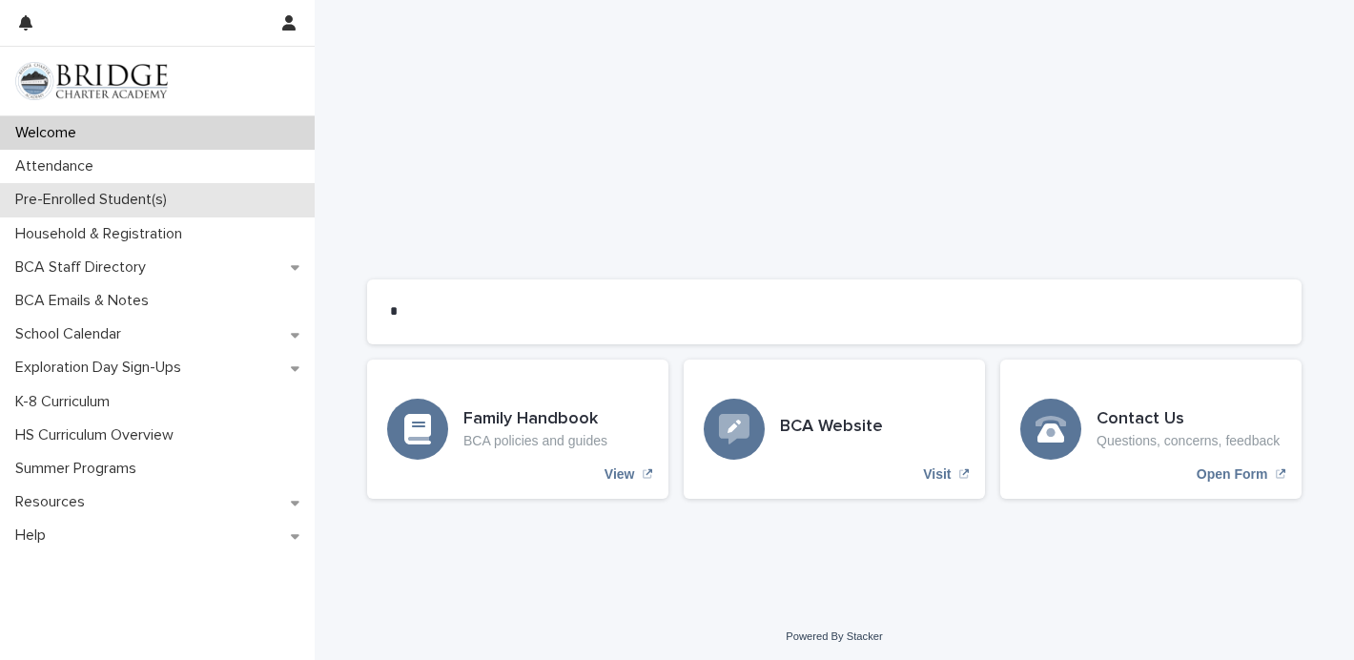
click at [94, 195] on p "Pre-Enrolled Student(s)" at bounding box center [95, 200] width 174 height 18
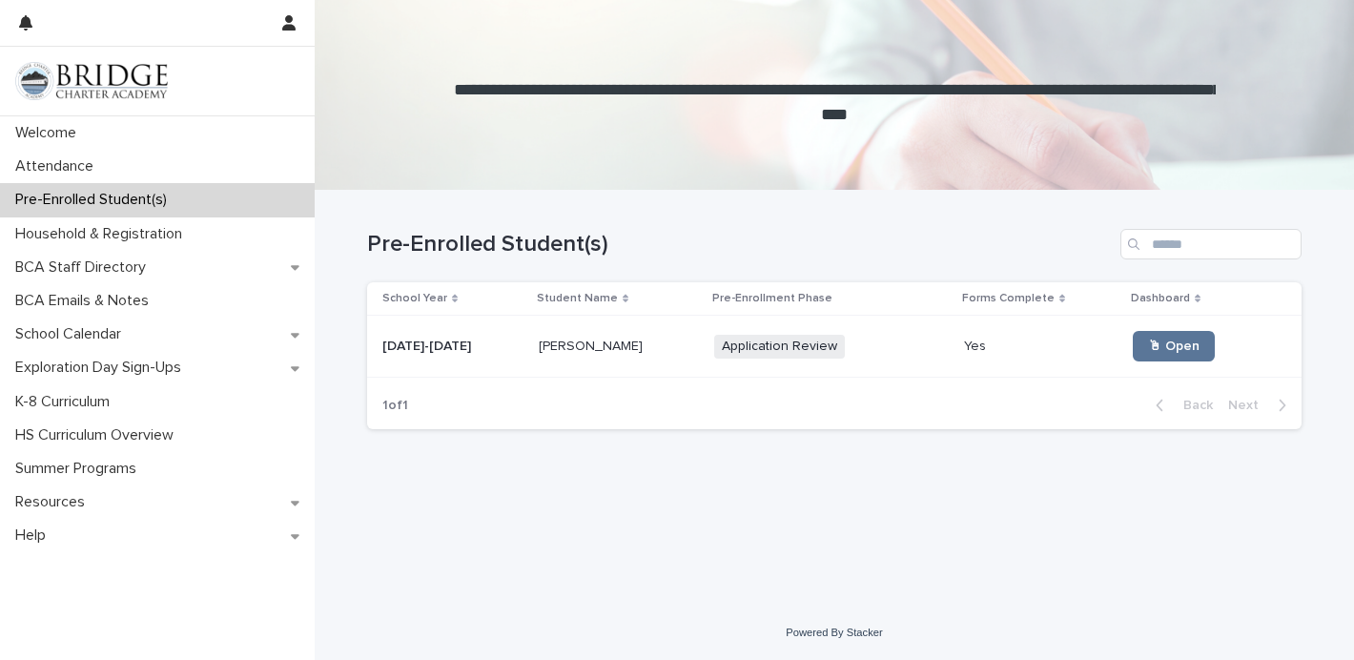
click at [759, 349] on span "Application Review" at bounding box center [779, 347] width 131 height 24
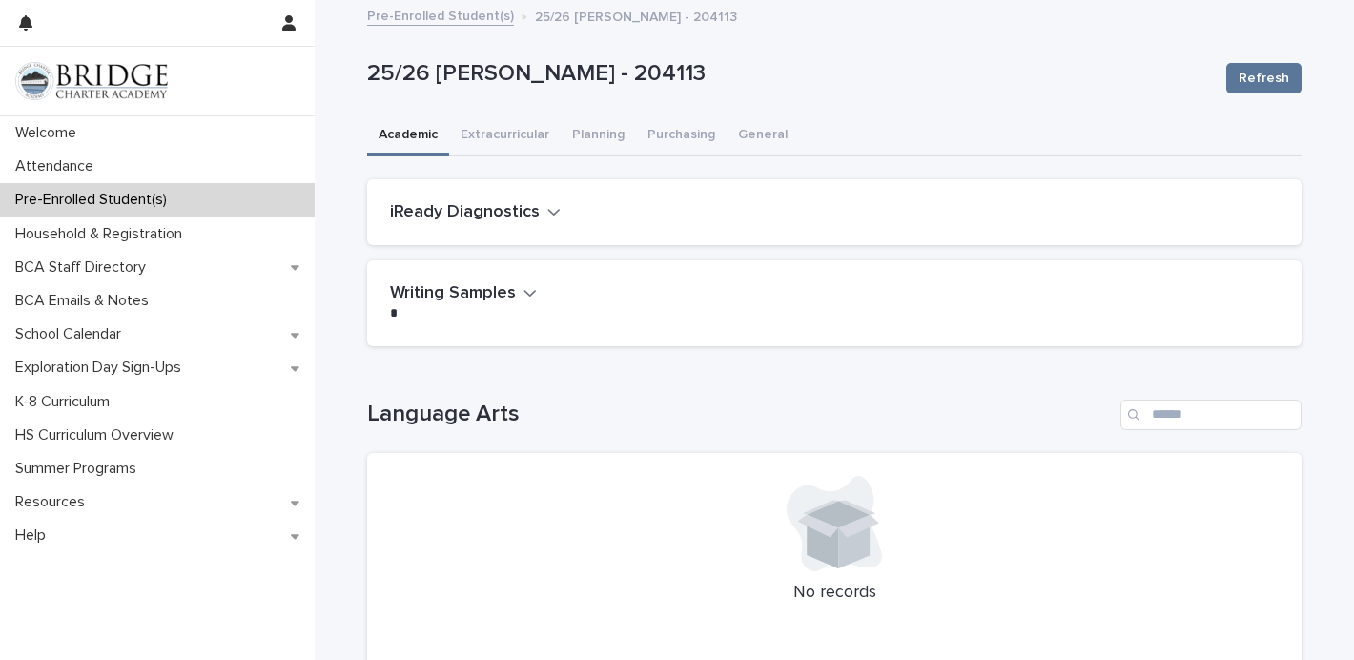
click at [158, 197] on p "Pre-Enrolled Student(s)" at bounding box center [95, 200] width 174 height 18
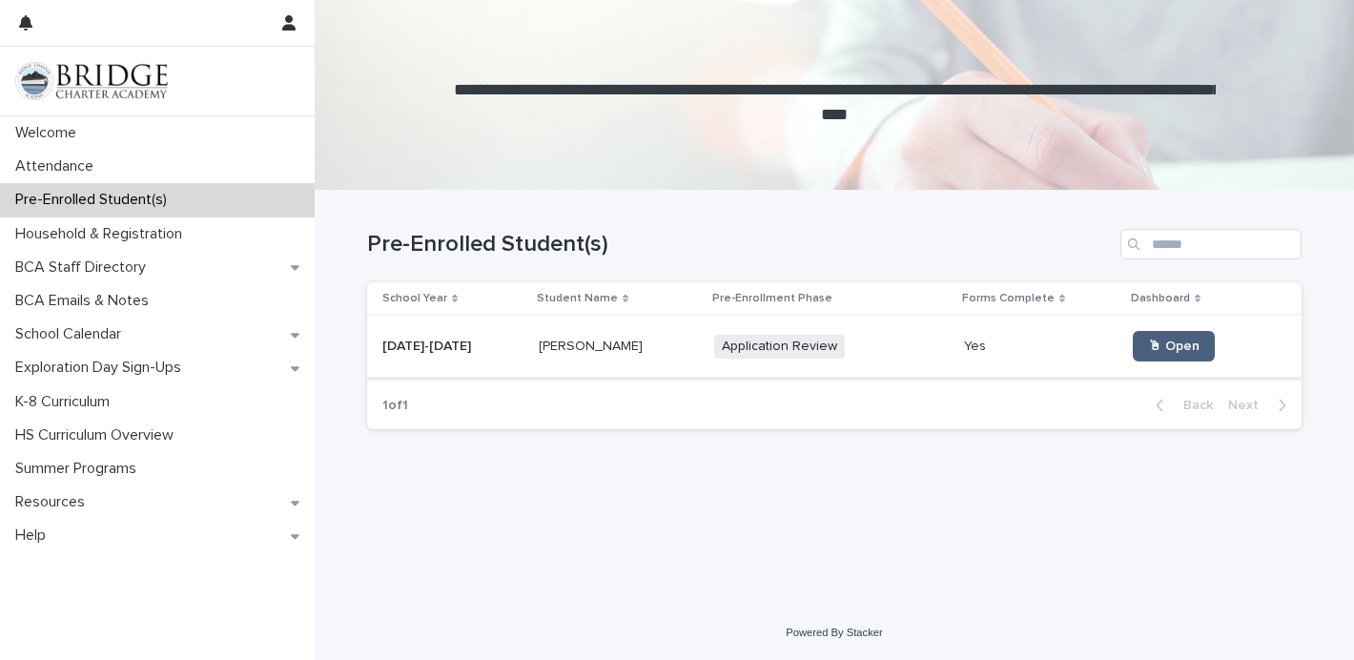
click at [1159, 340] on span "🖱 Open" at bounding box center [1173, 345] width 51 height 13
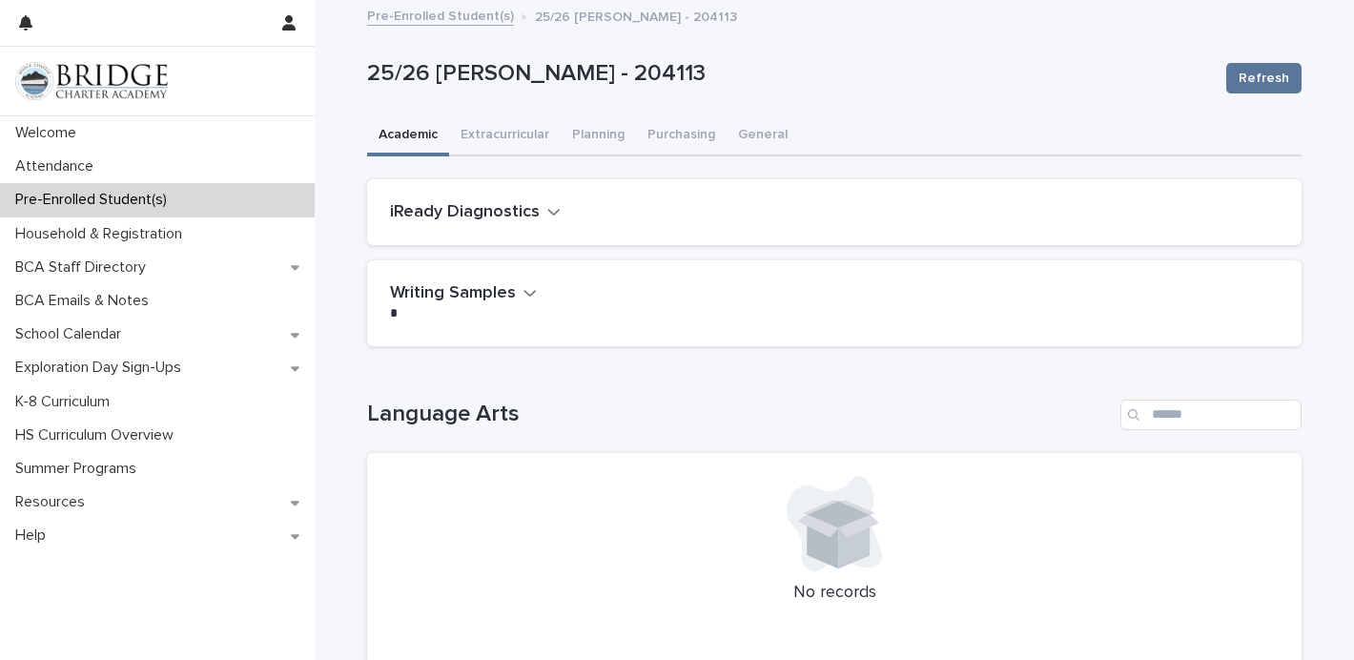
click at [433, 11] on link "Pre-Enrolled Student(s)" at bounding box center [440, 15] width 147 height 22
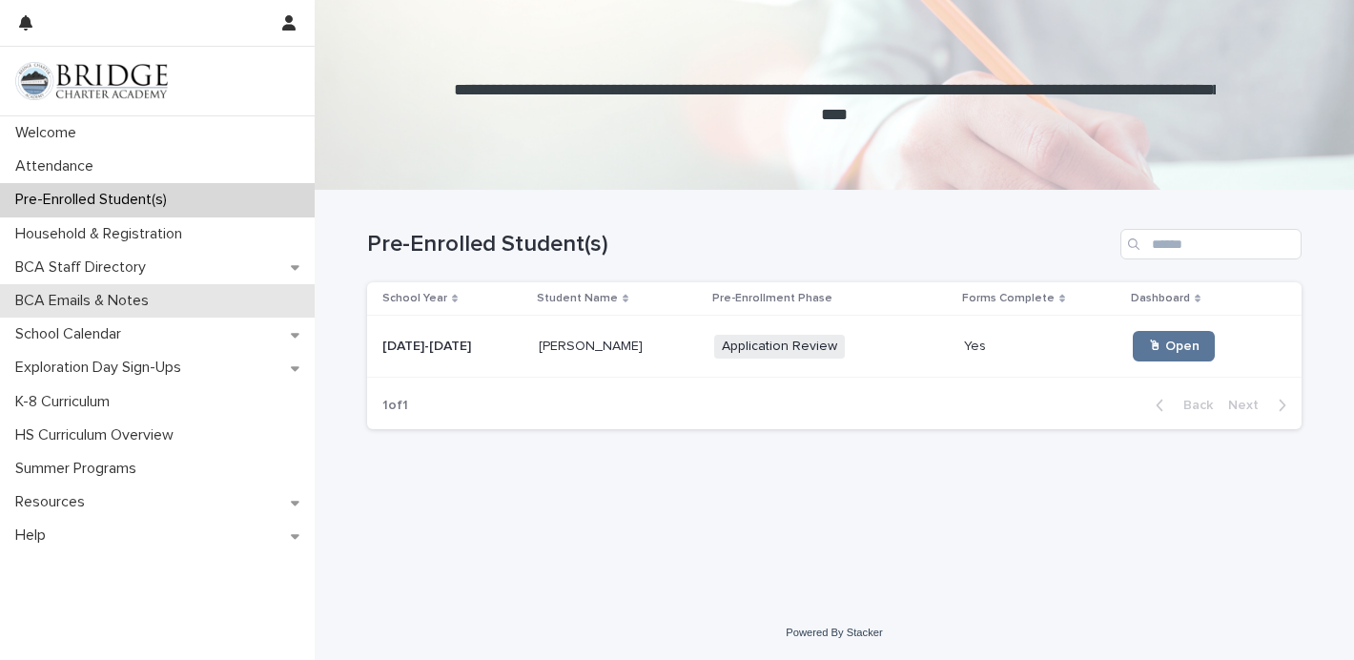
click at [136, 310] on div "BCA Emails & Notes" at bounding box center [157, 300] width 315 height 33
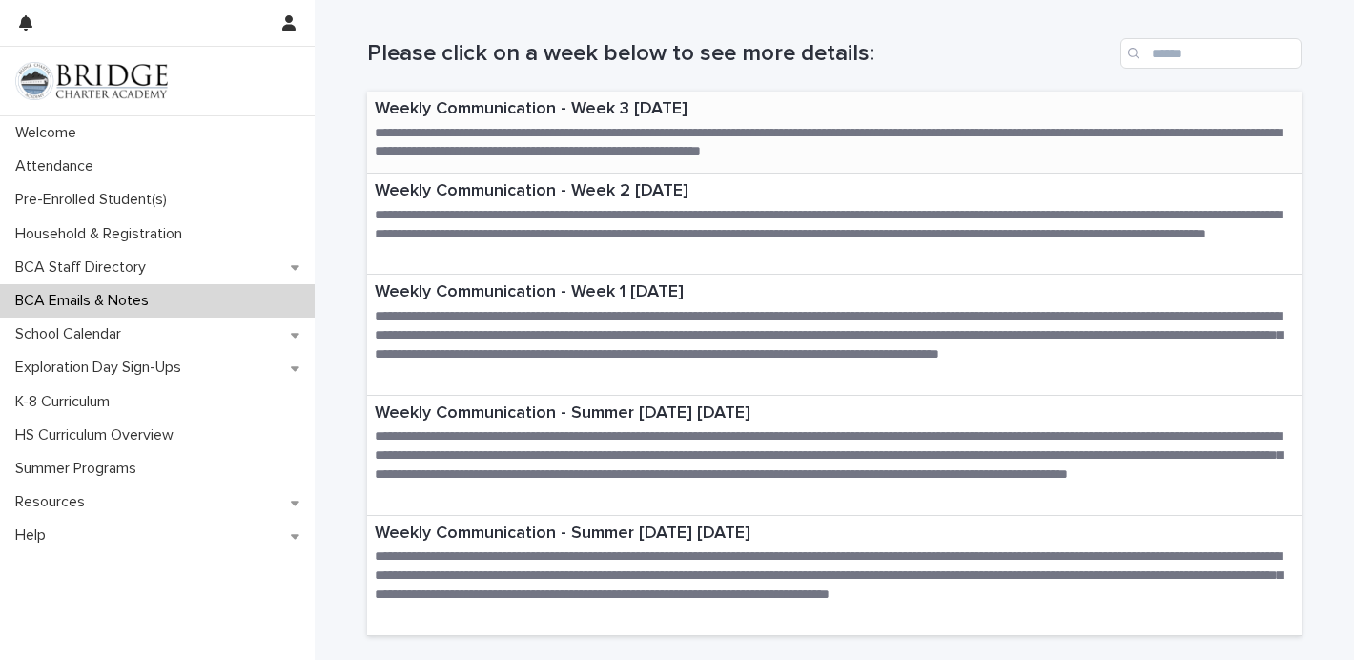
click at [539, 125] on p "**********" at bounding box center [834, 143] width 919 height 38
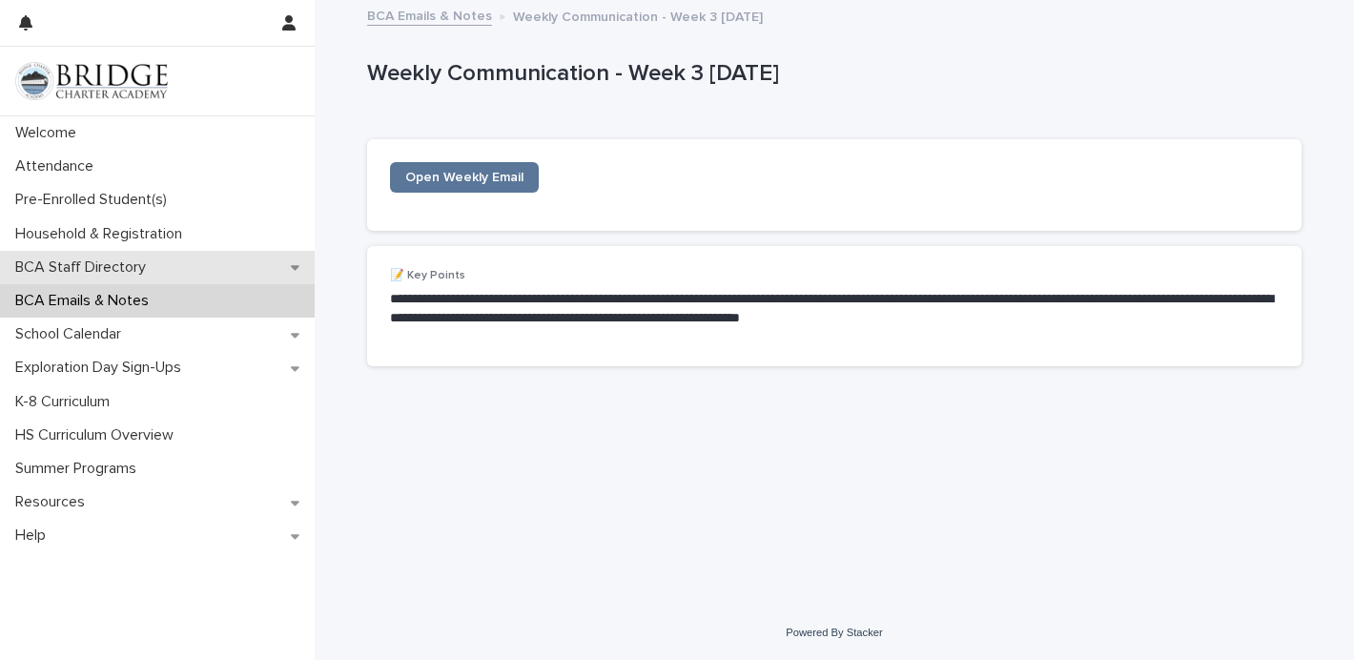
click at [106, 281] on div "BCA Staff Directory" at bounding box center [157, 267] width 315 height 33
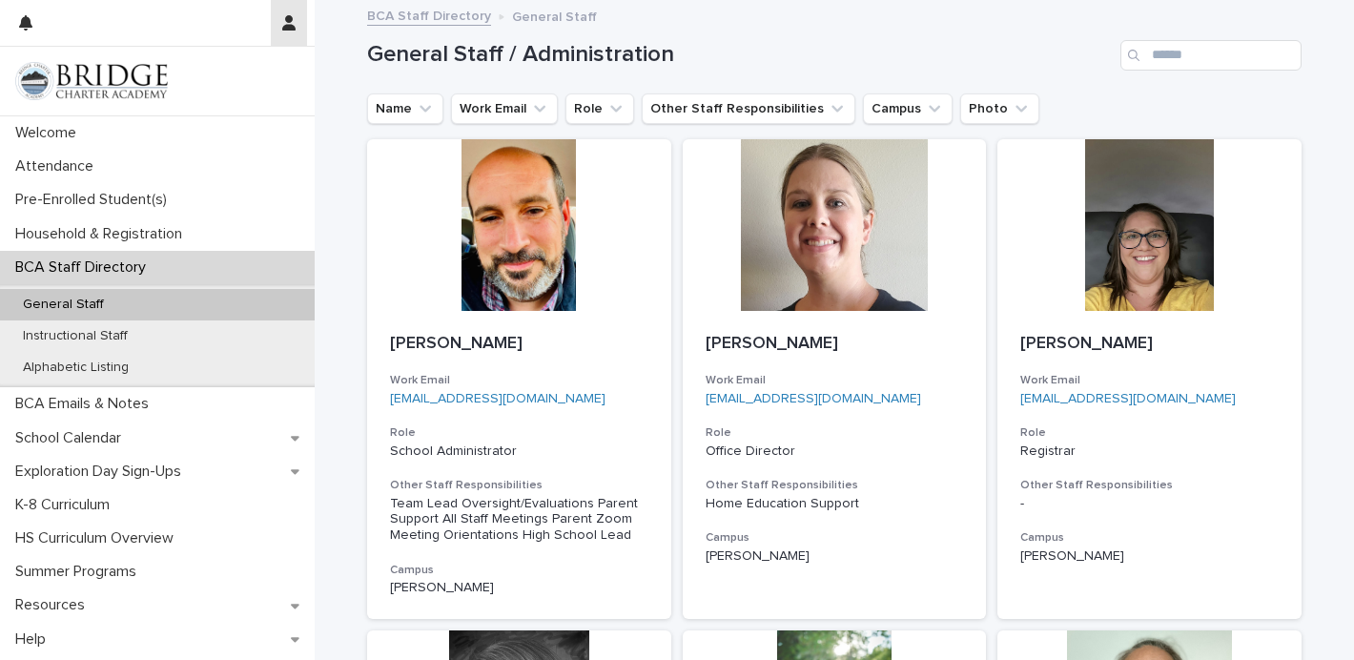
click at [294, 33] on button "button" at bounding box center [289, 23] width 36 height 46
click at [122, 218] on div at bounding box center [677, 330] width 1354 height 660
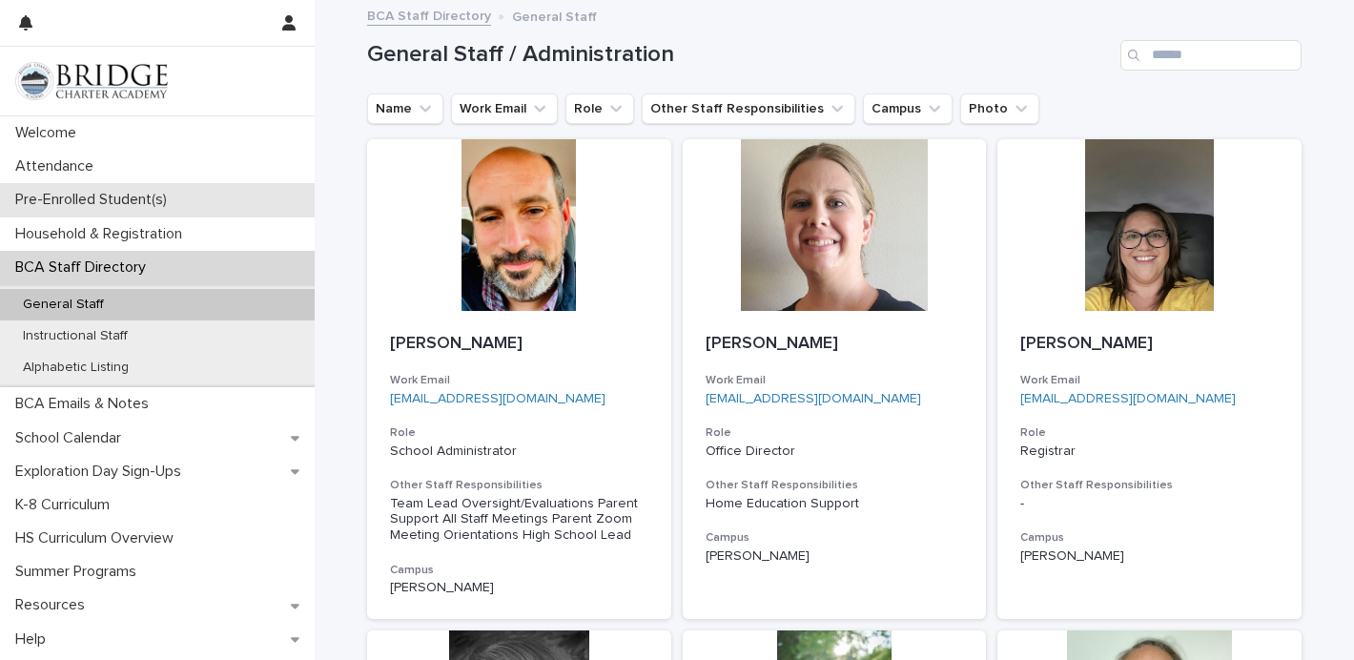
click at [128, 213] on div "Pre-Enrolled Student(s)" at bounding box center [157, 199] width 315 height 33
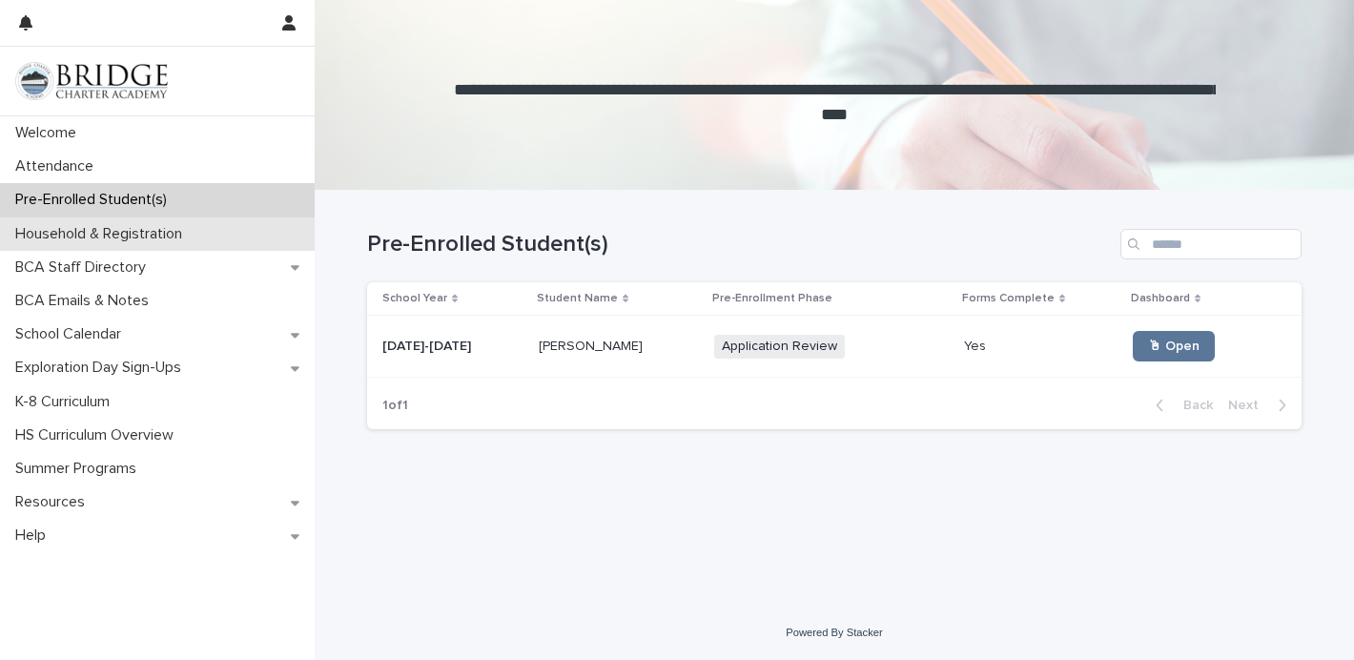
click at [133, 230] on p "Household & Registration" at bounding box center [103, 234] width 190 height 18
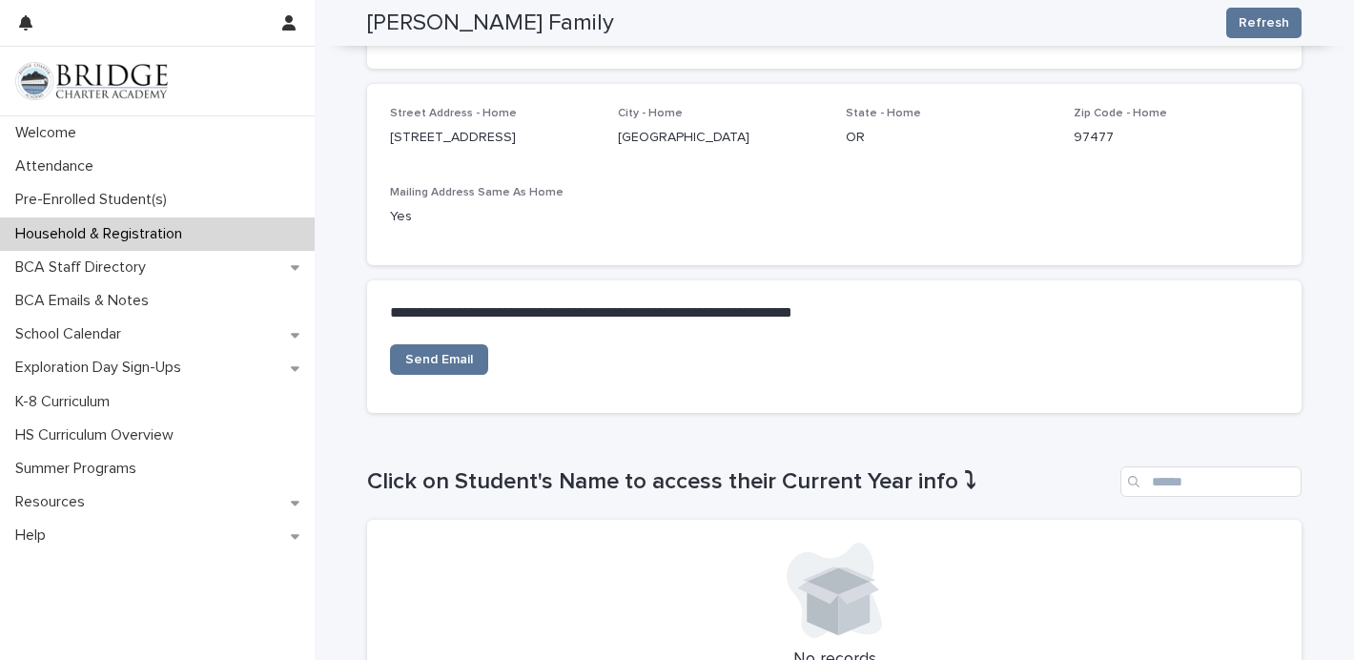
scroll to position [541, 0]
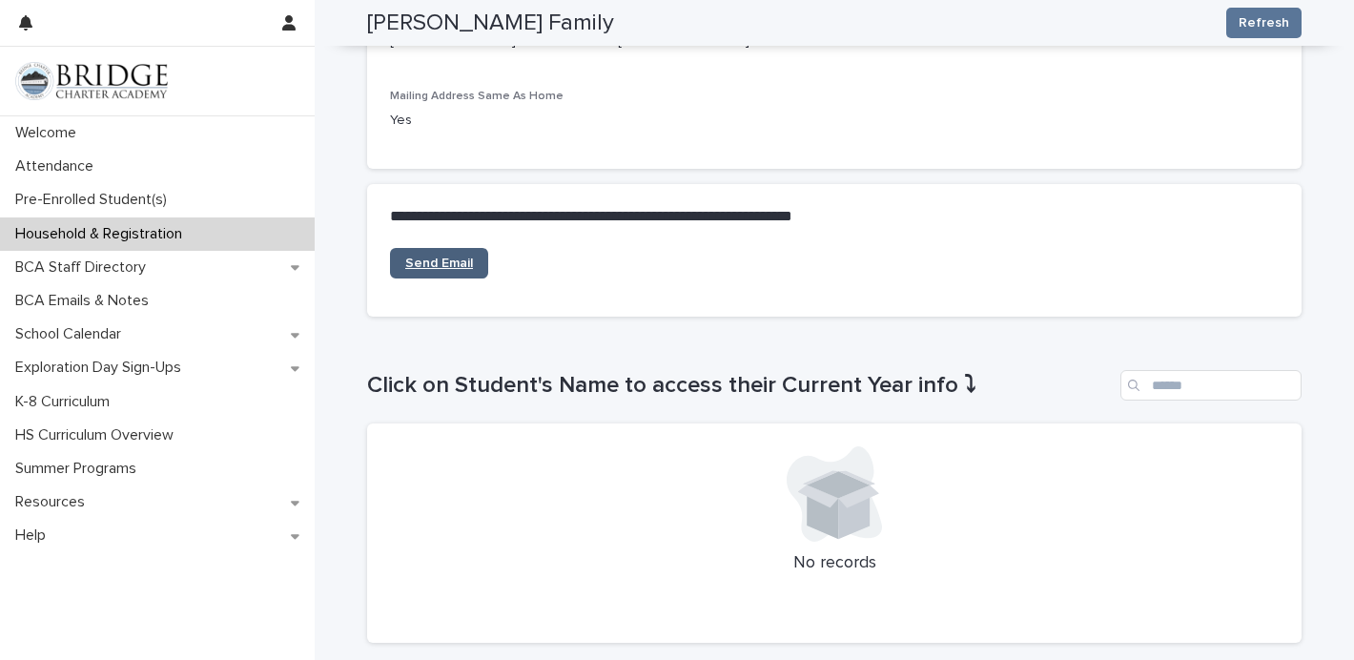
click at [471, 272] on link "Send Email" at bounding box center [439, 263] width 98 height 31
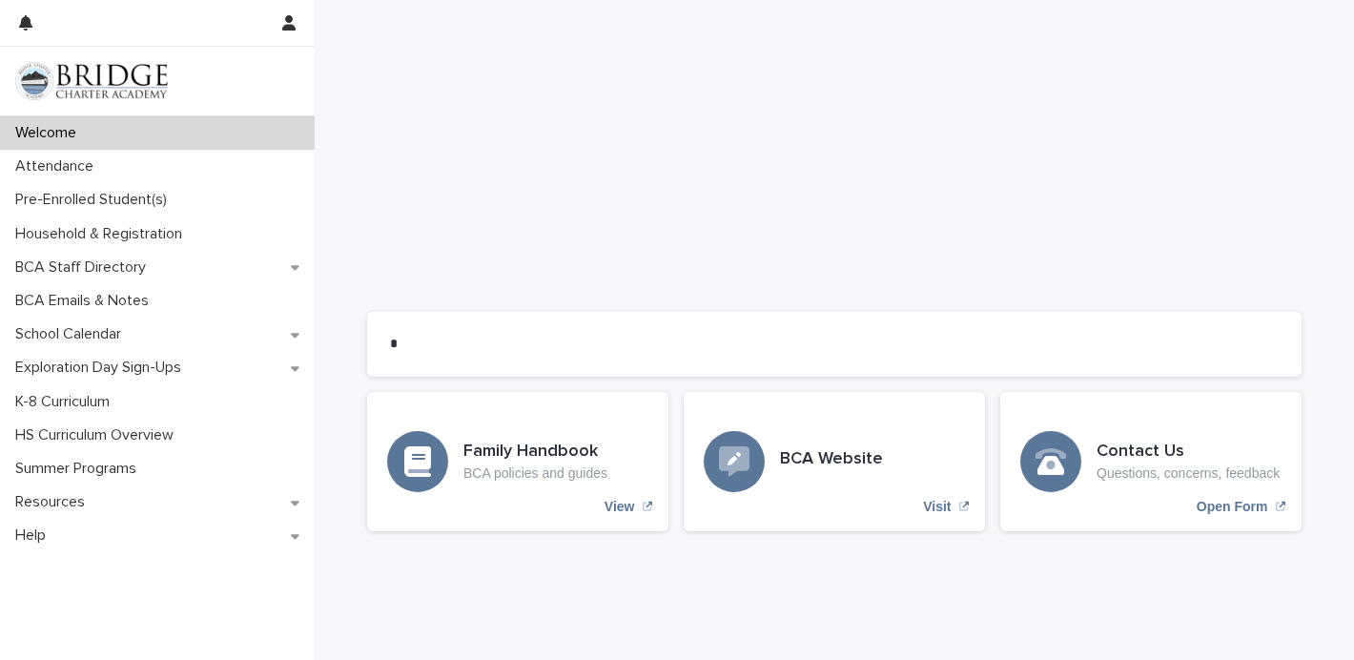
scroll to position [1536, 0]
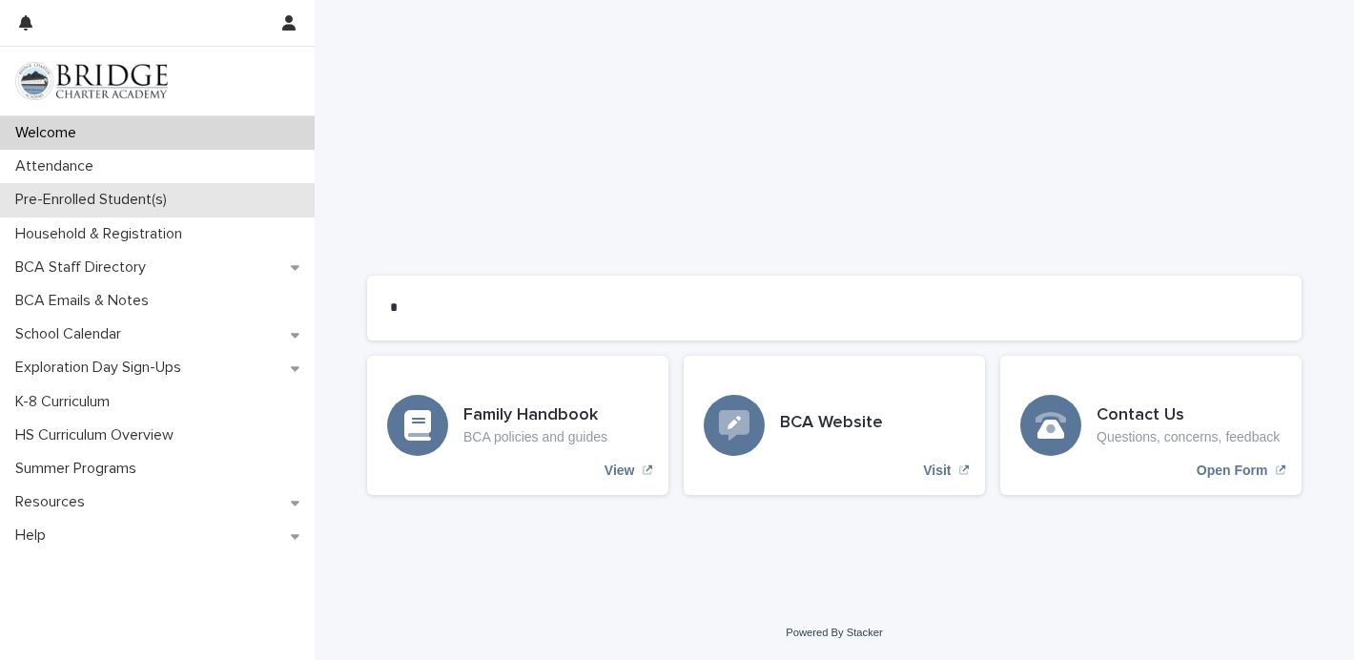
click at [144, 192] on p "Pre-Enrolled Student(s)" at bounding box center [95, 200] width 174 height 18
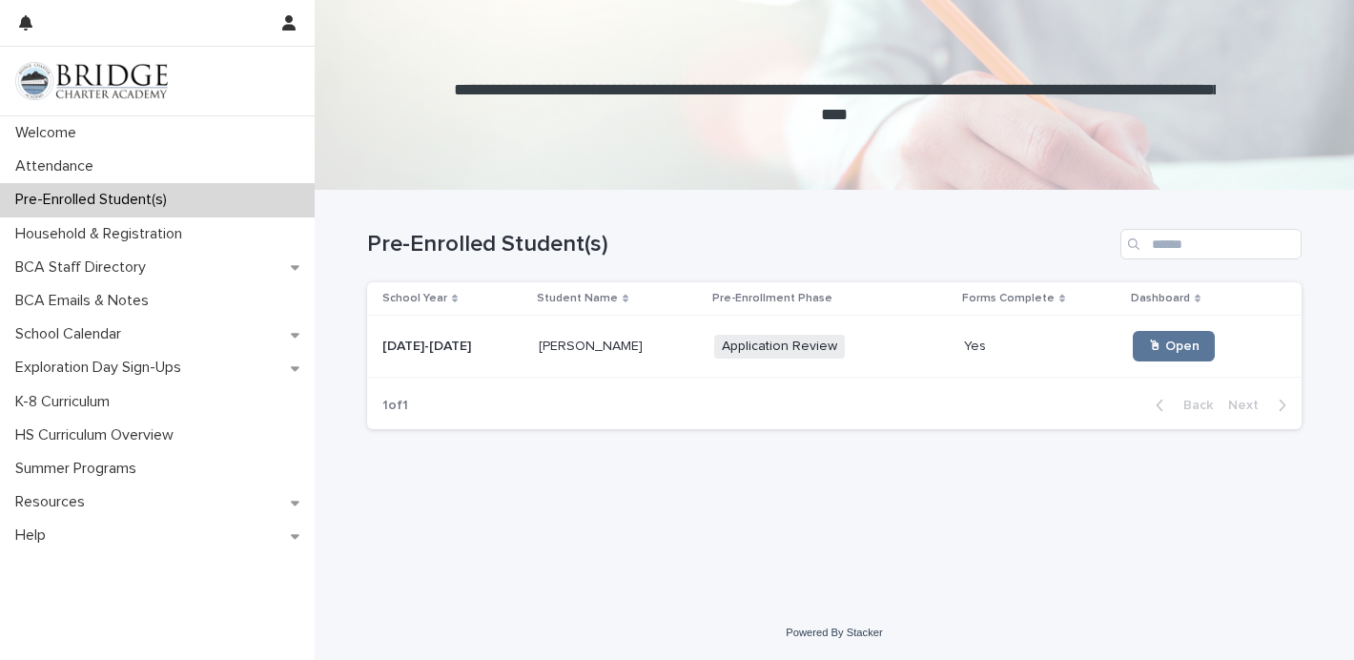
click at [768, 344] on span "Application Review" at bounding box center [779, 347] width 131 height 24
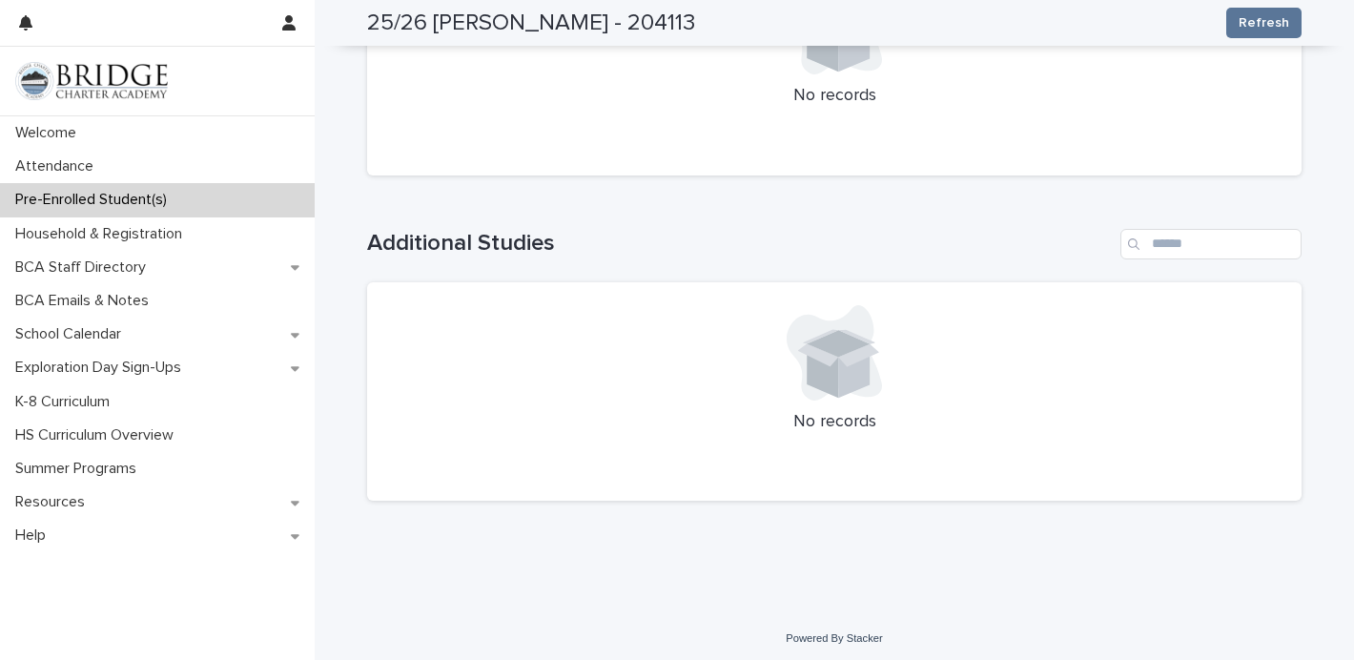
scroll to position [1804, 0]
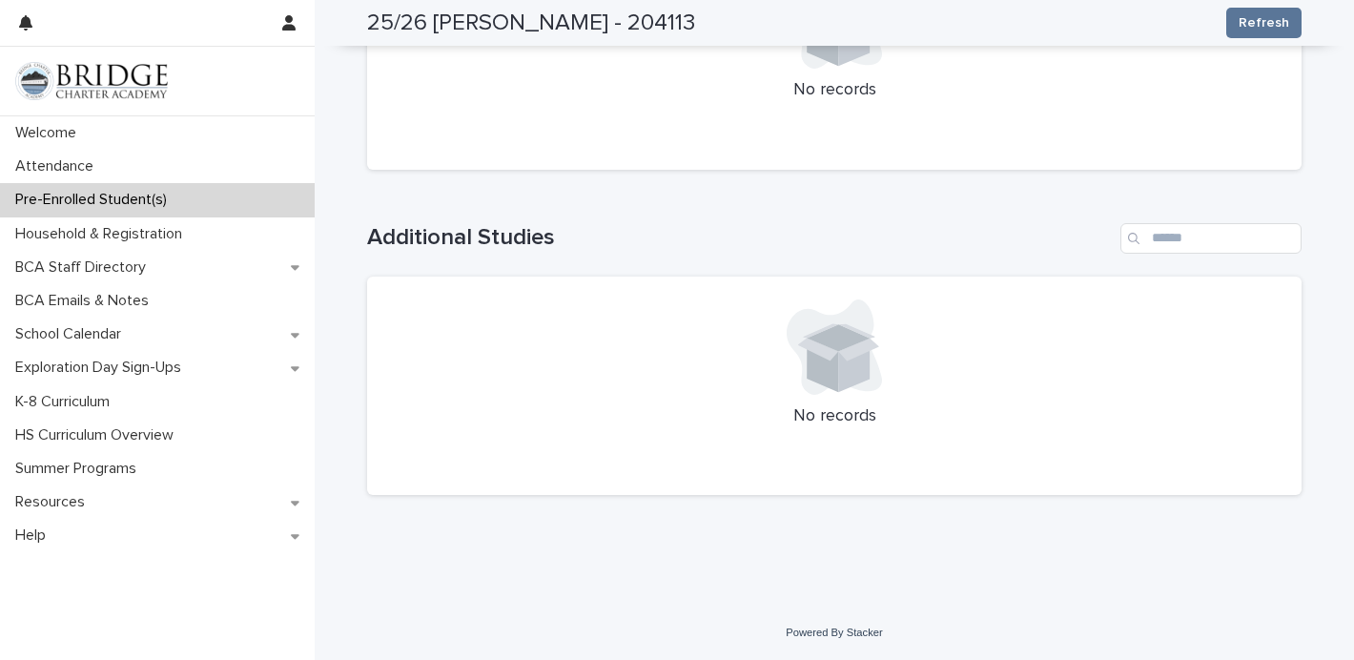
click at [60, 559] on div "Welcome Attendance Pre-Enrolled Student(s) Household & Registration BCA Staff D…" at bounding box center [157, 387] width 315 height 543
click at [65, 543] on div "Help" at bounding box center [157, 535] width 315 height 33
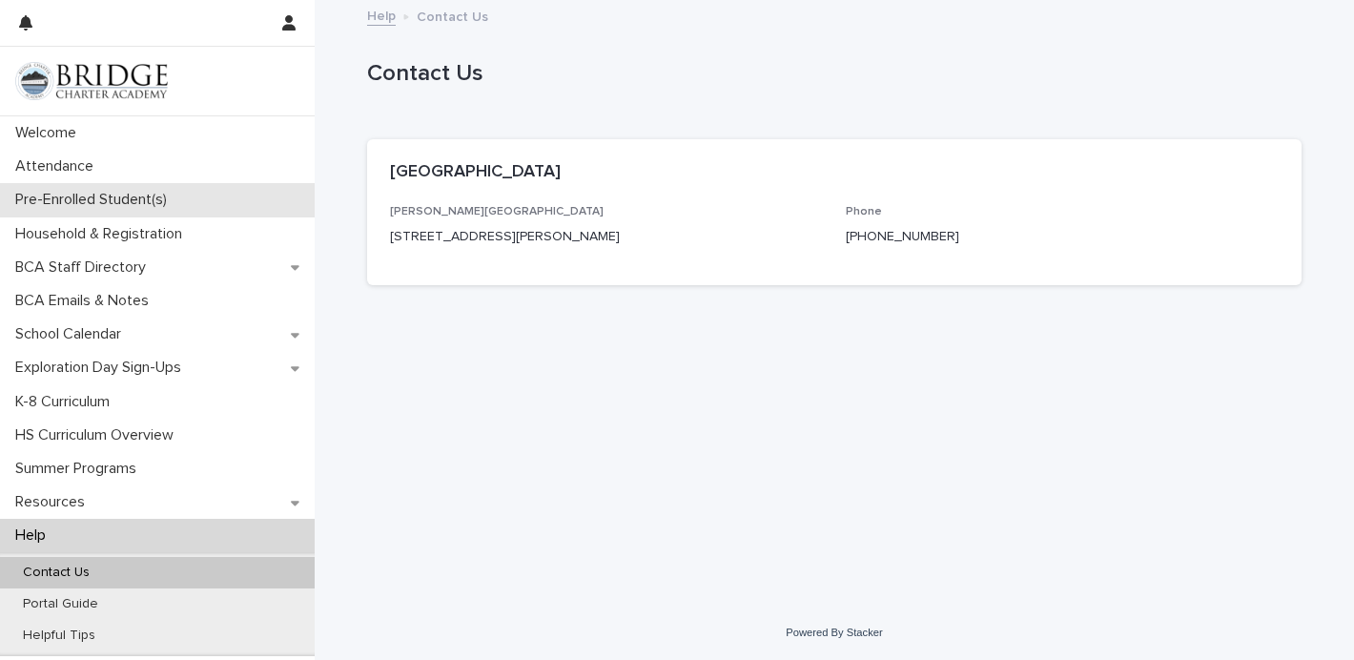
click at [99, 208] on p "Pre-Enrolled Student(s)" at bounding box center [95, 200] width 174 height 18
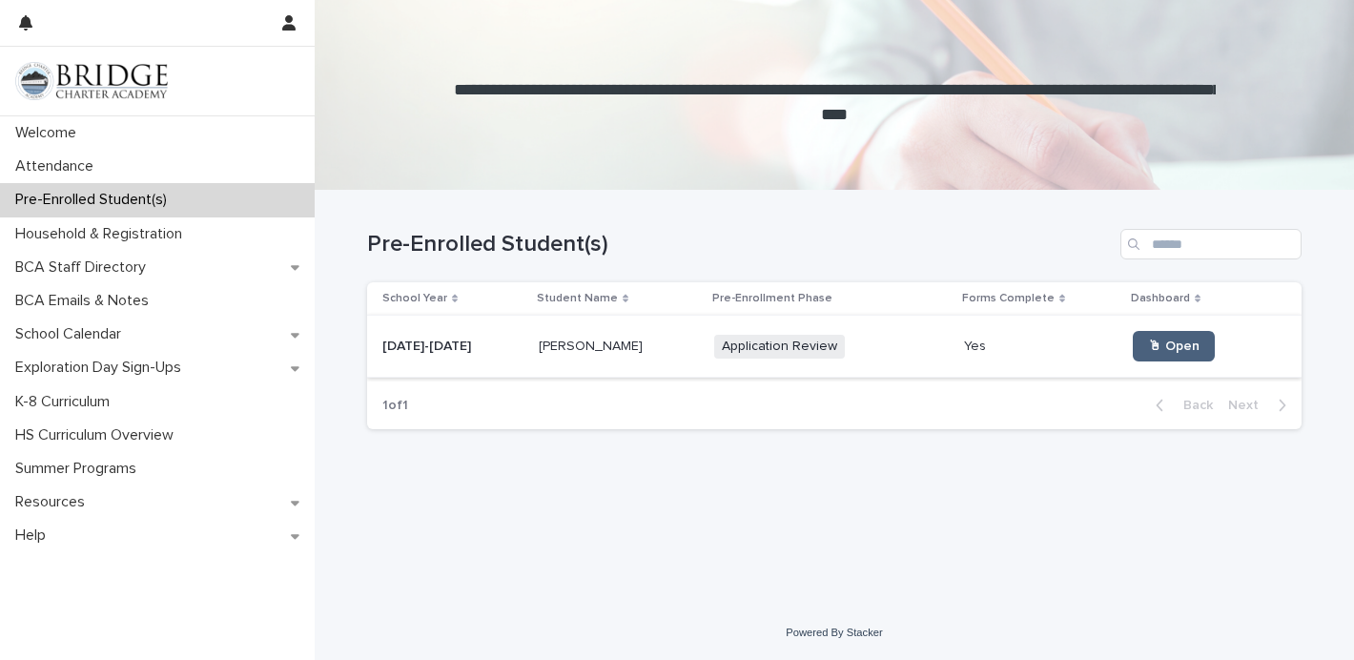
click at [1148, 347] on span "🖱 Open" at bounding box center [1173, 345] width 51 height 13
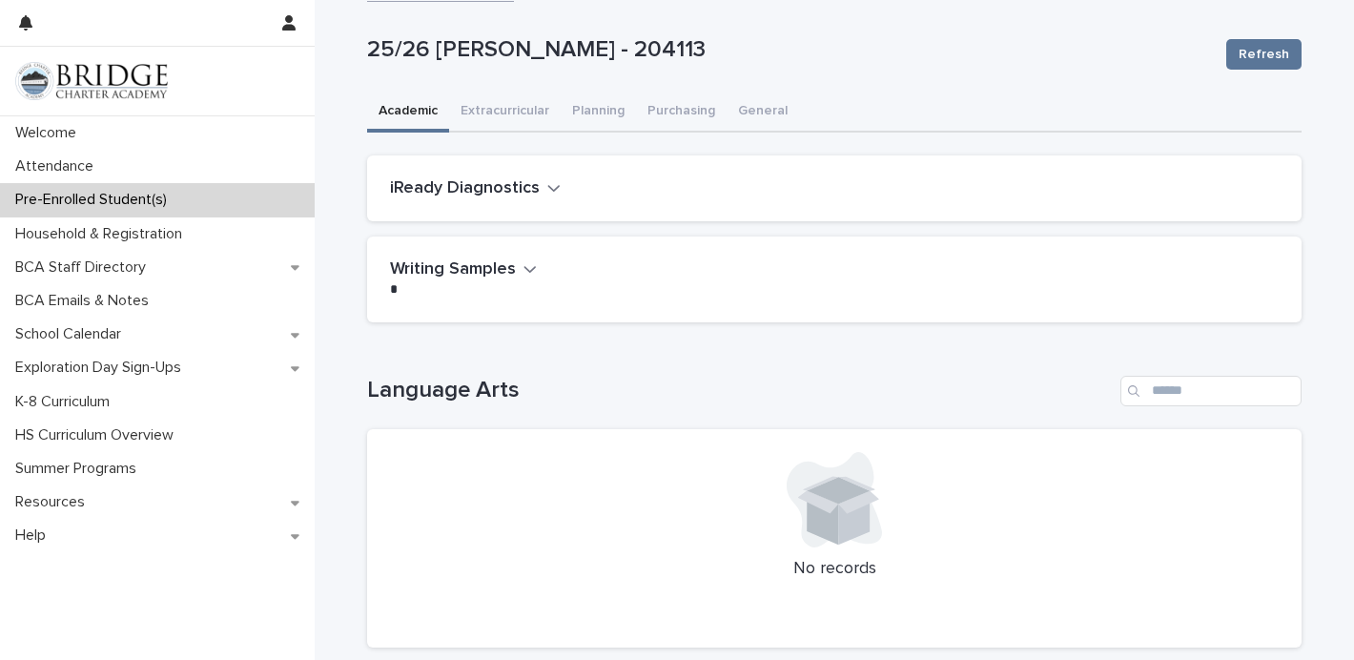
scroll to position [26, 0]
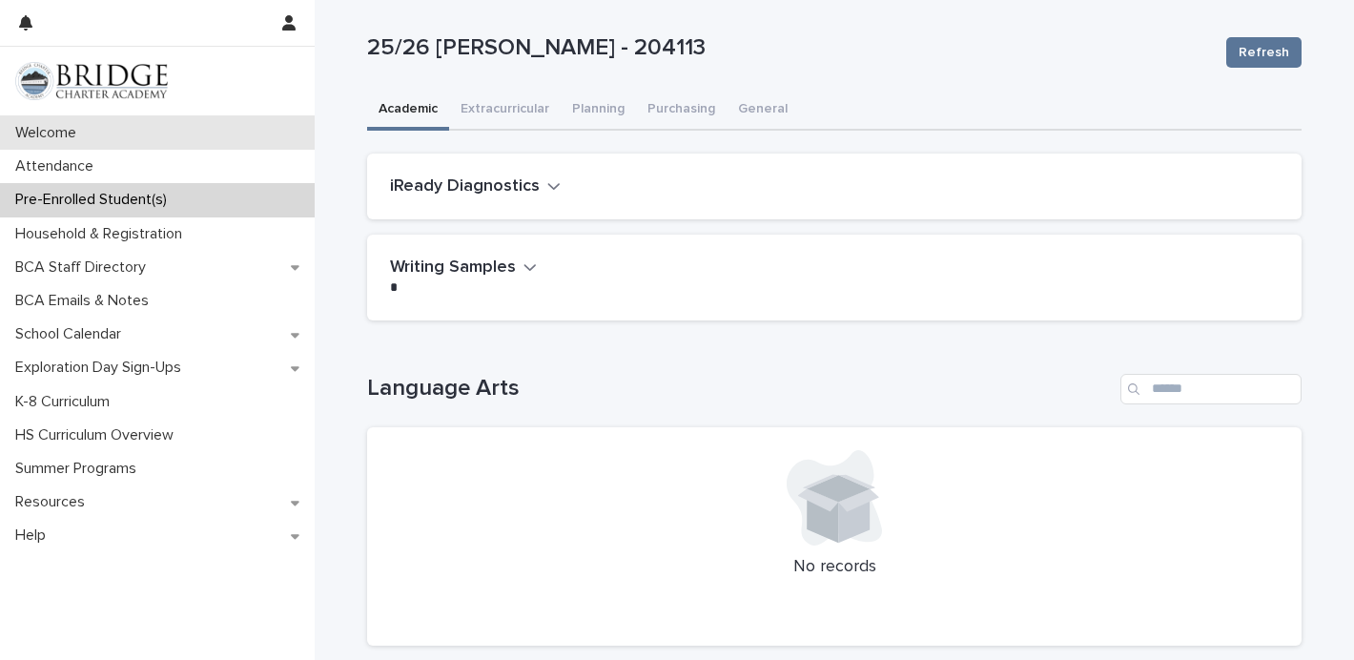
click at [123, 143] on div "Welcome" at bounding box center [157, 132] width 315 height 33
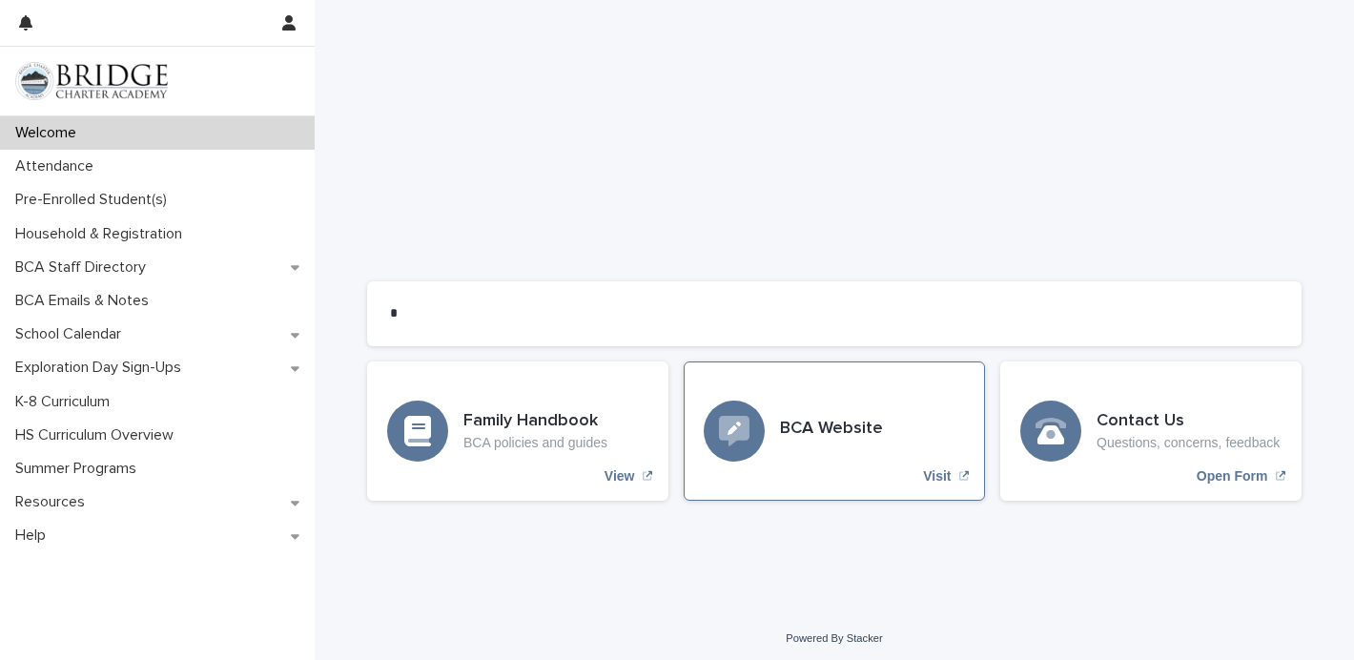
scroll to position [1536, 0]
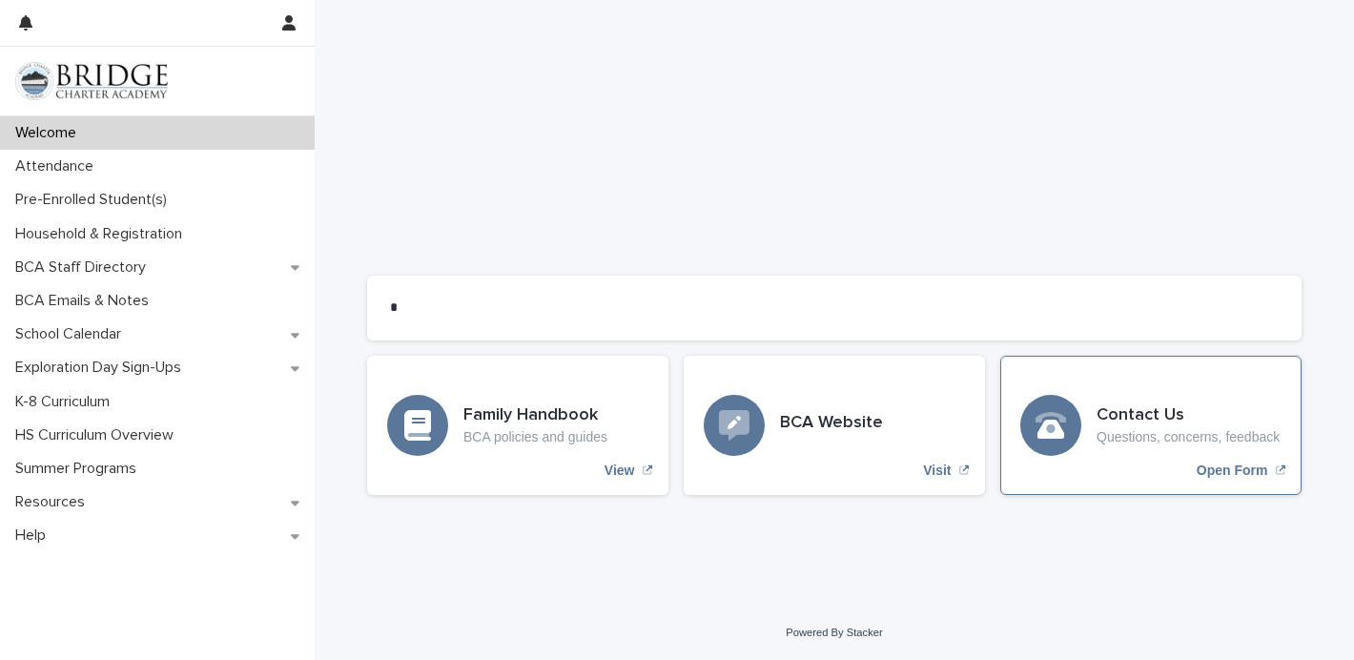
click at [1172, 439] on p "Questions, concerns, feedback" at bounding box center [1187, 437] width 183 height 16
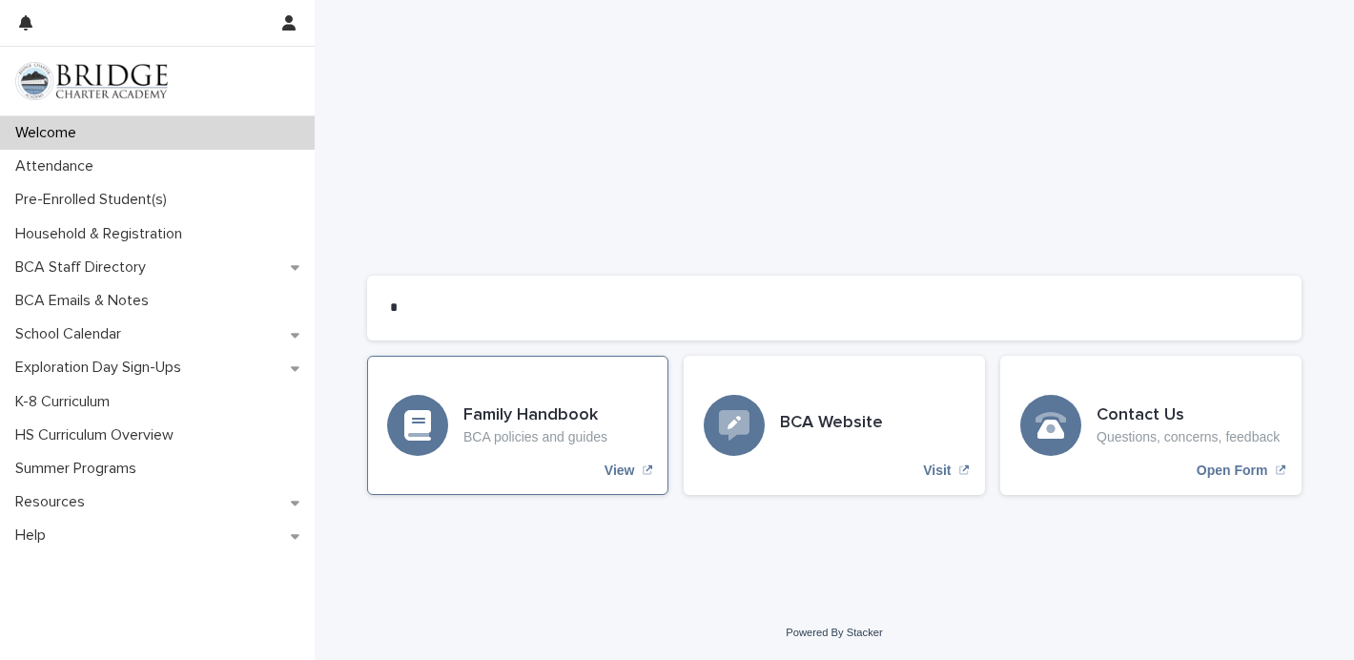
click at [546, 475] on div "Family Handbook BCA policies and guides View" at bounding box center [517, 425] width 301 height 139
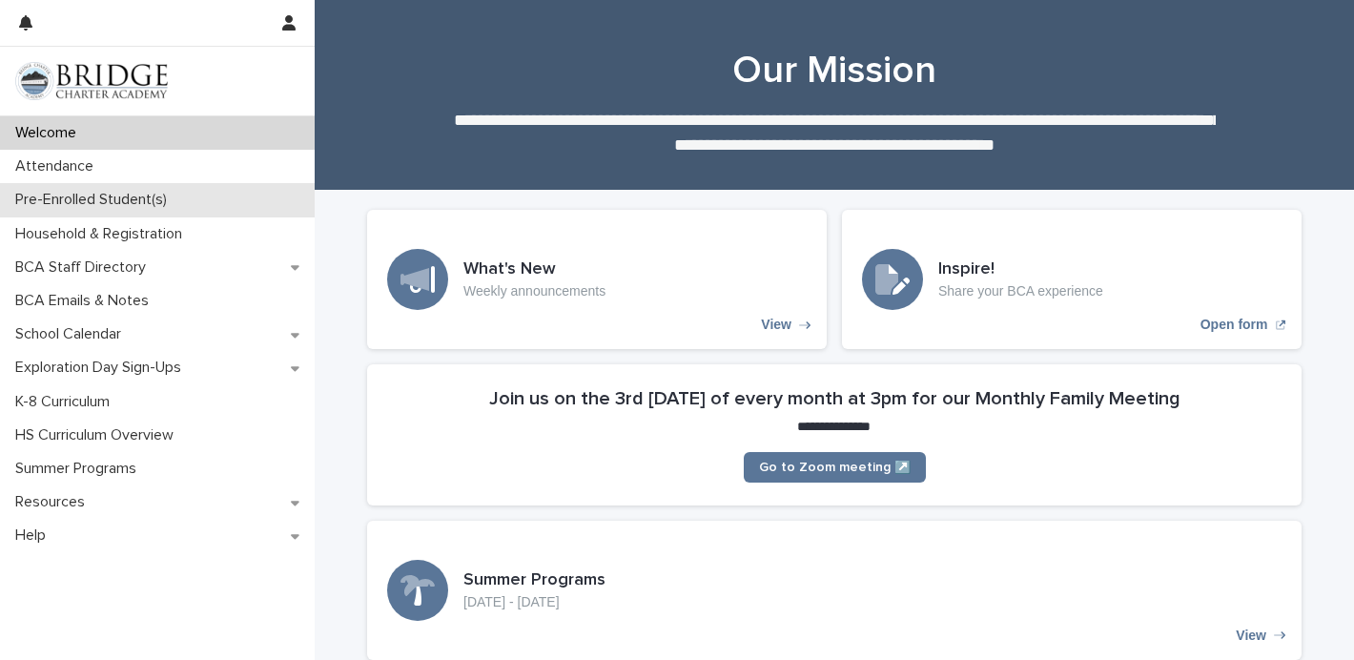
click at [62, 191] on p "Pre-Enrolled Student(s)" at bounding box center [95, 200] width 174 height 18
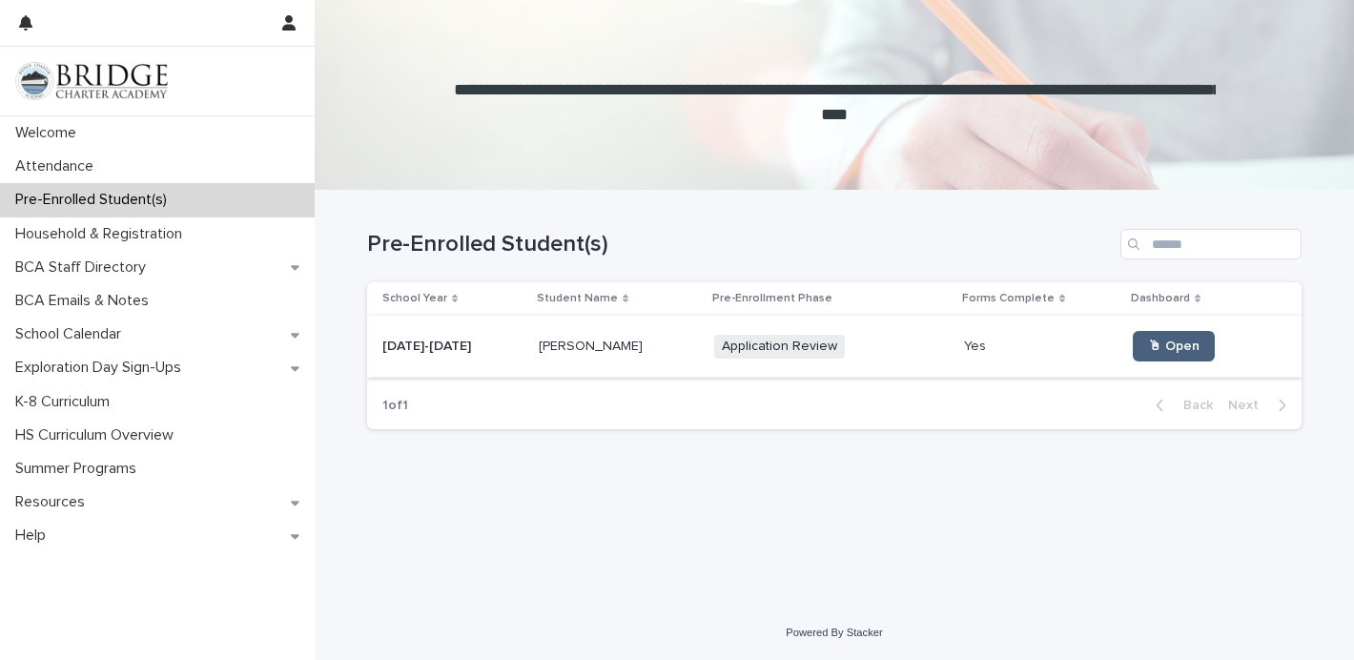
click at [1141, 353] on link "🖱 Open" at bounding box center [1173, 346] width 82 height 31
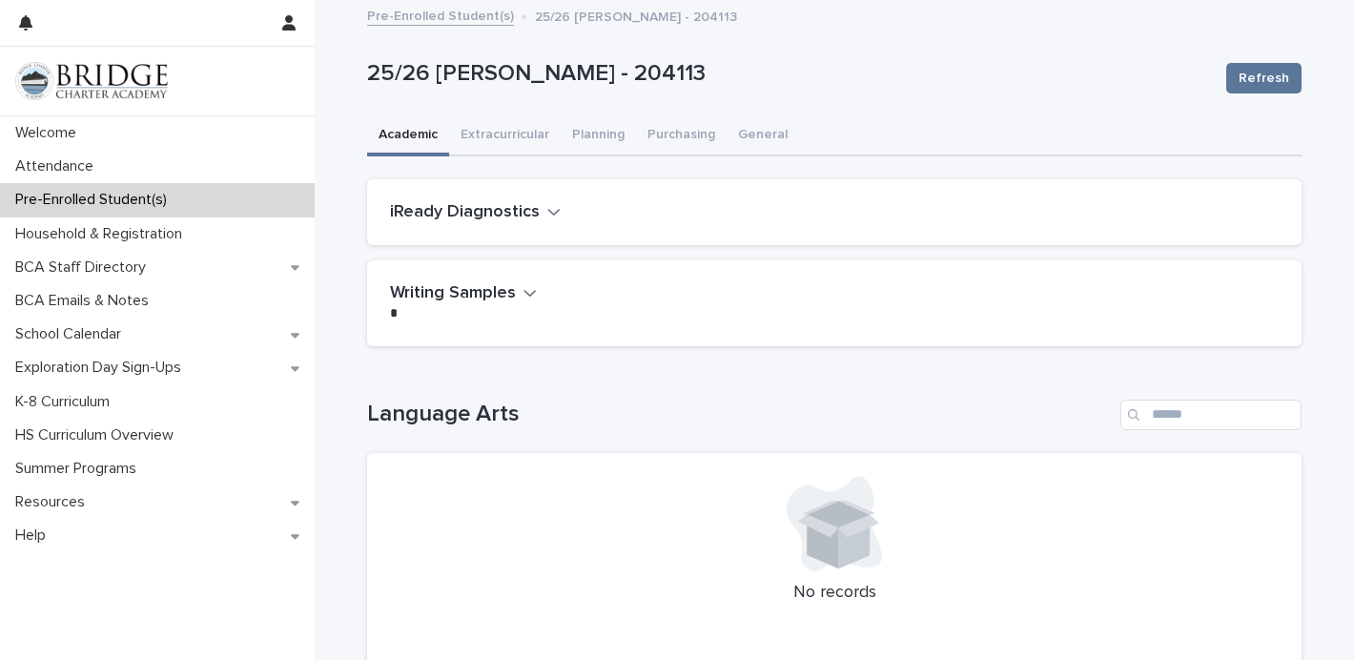
click at [525, 289] on icon "button" at bounding box center [529, 292] width 13 height 17
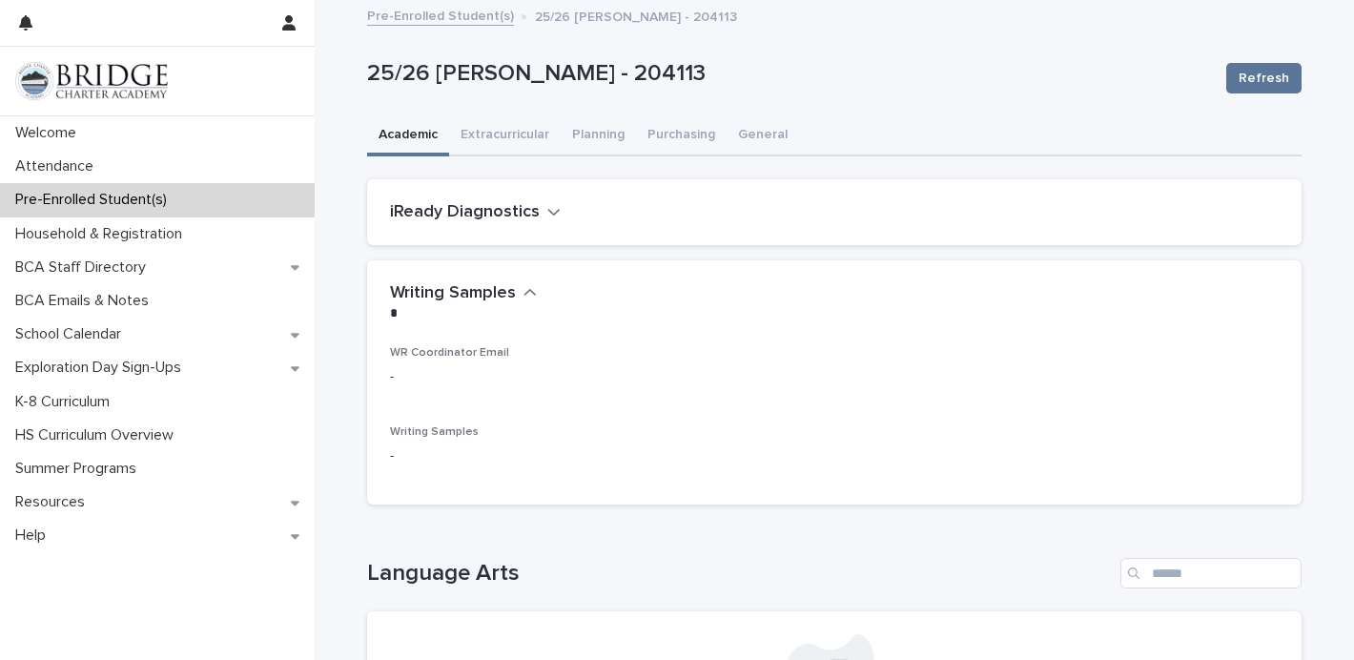
click at [547, 205] on icon "button" at bounding box center [553, 211] width 13 height 17
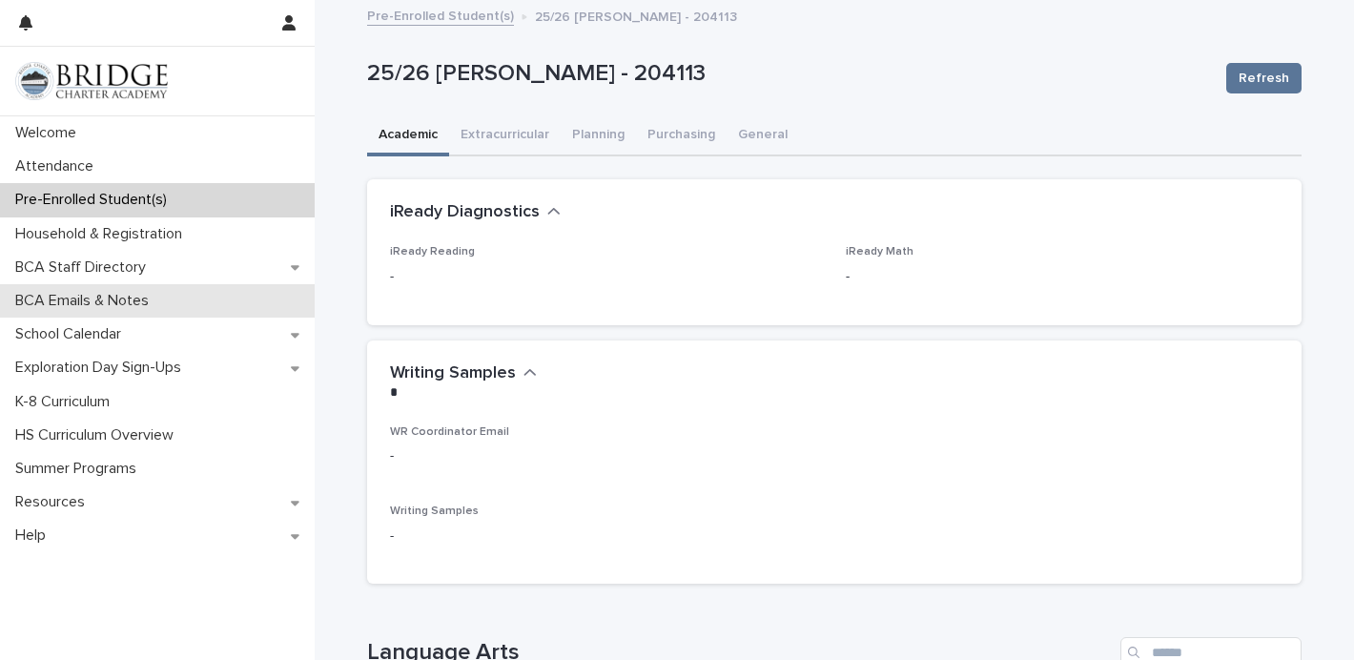
click at [118, 291] on div "BCA Emails & Notes" at bounding box center [157, 300] width 315 height 33
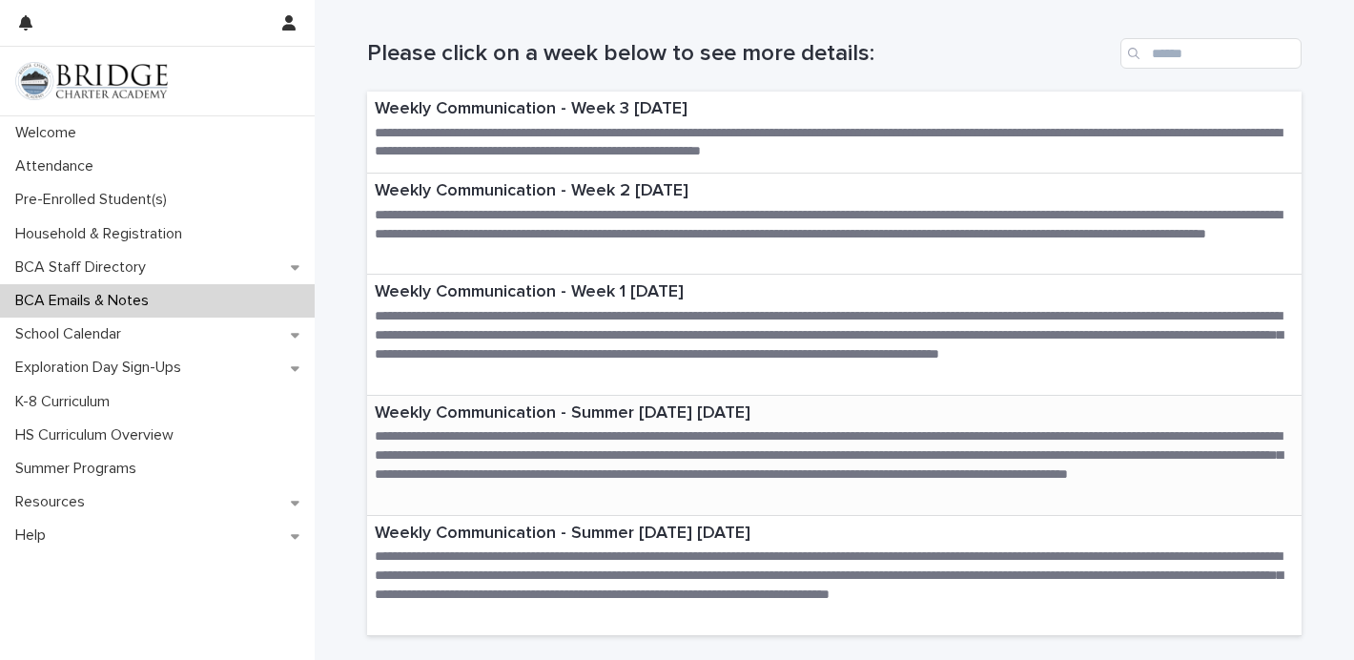
scroll to position [188, 0]
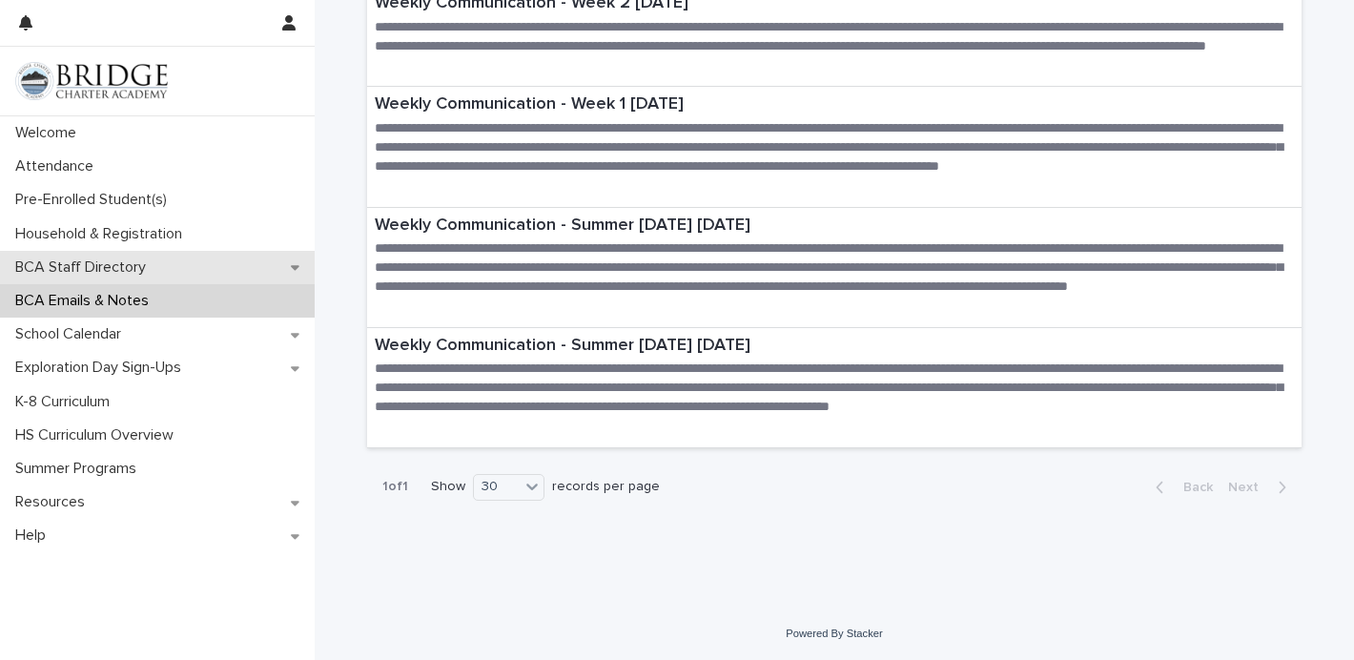
click at [133, 264] on p "BCA Staff Directory" at bounding box center [84, 267] width 153 height 18
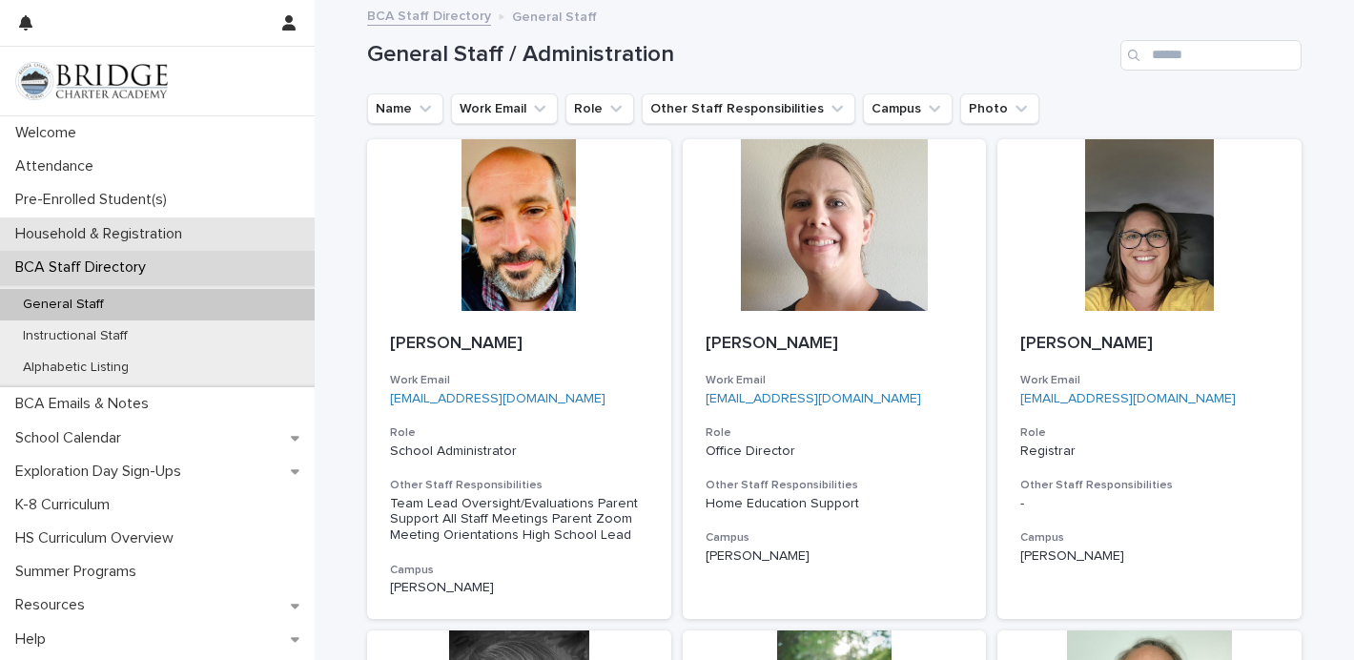
click at [114, 229] on p "Household & Registration" at bounding box center [103, 234] width 190 height 18
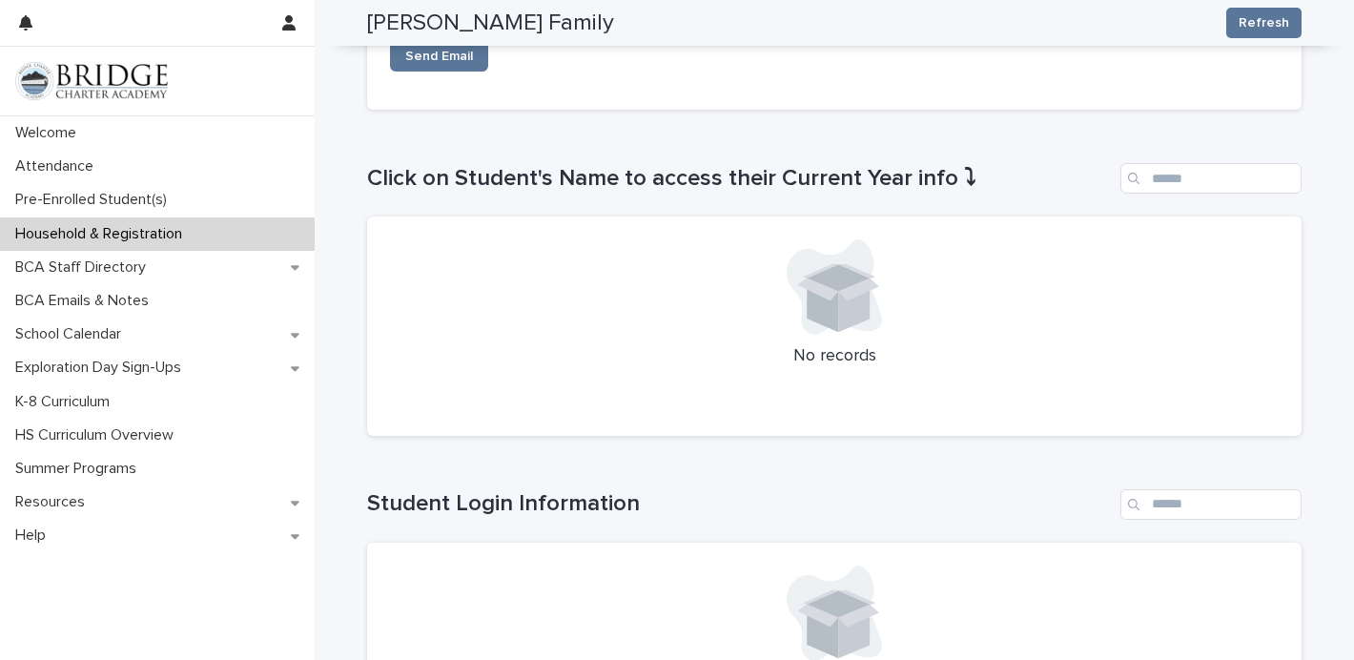
scroll to position [749, 0]
click at [424, 47] on link "Send Email" at bounding box center [439, 55] width 98 height 31
click at [134, 196] on p "Pre-Enrolled Student(s)" at bounding box center [95, 200] width 174 height 18
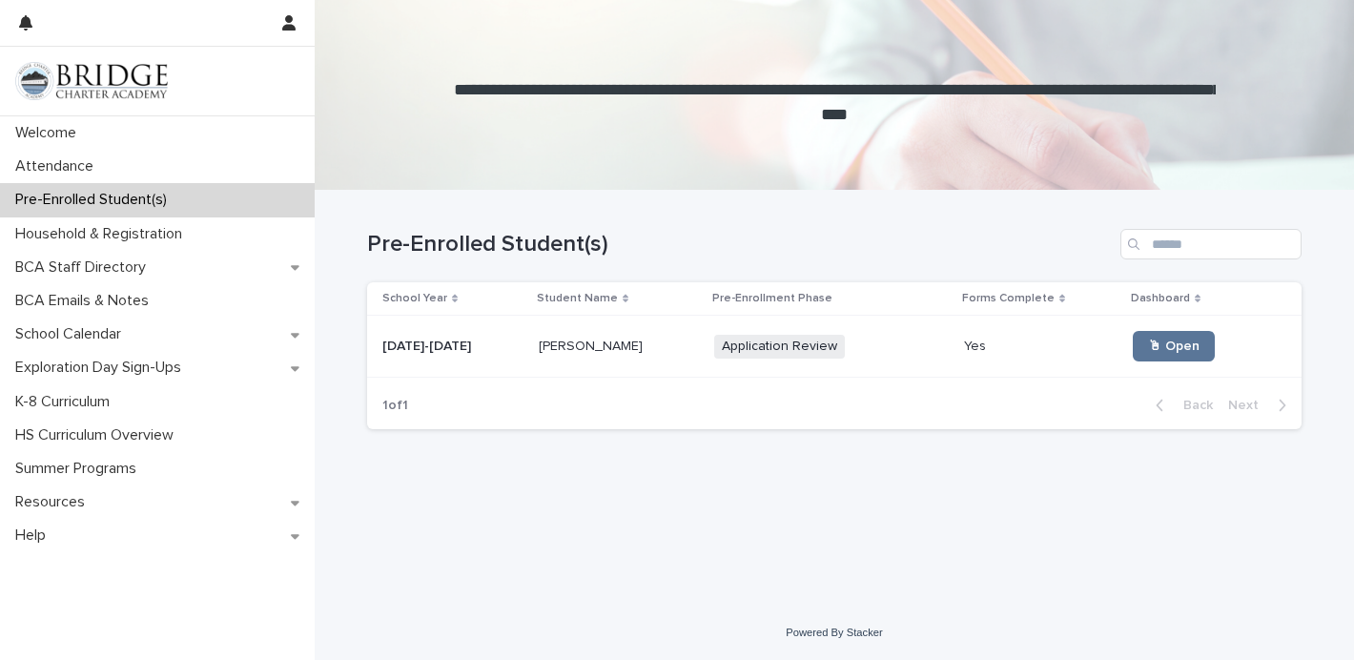
click at [720, 345] on span "Application Review" at bounding box center [779, 347] width 131 height 24
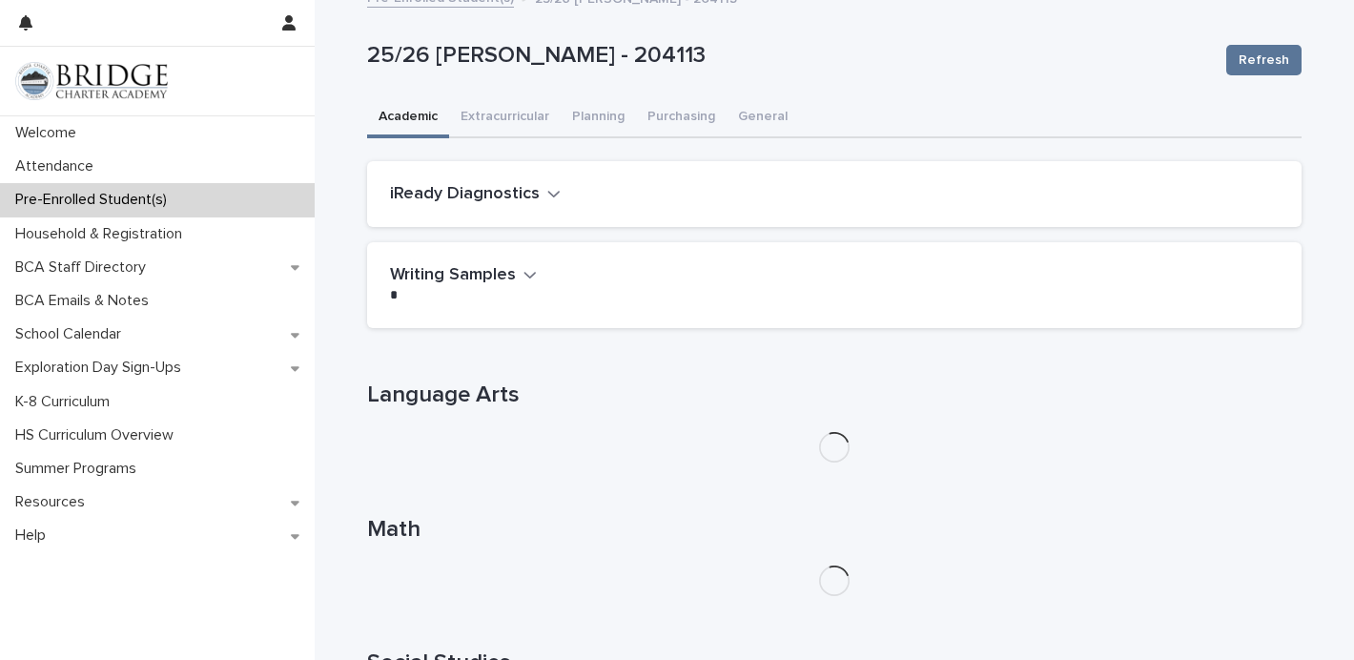
scroll to position [26, 0]
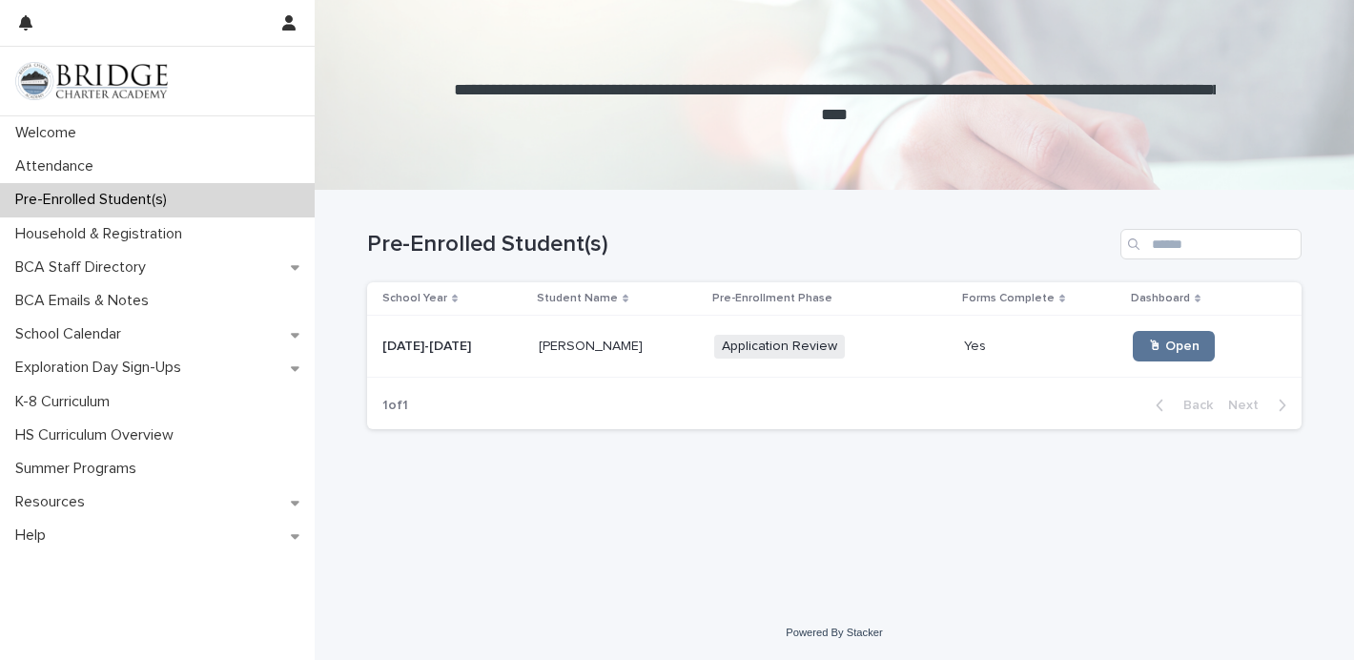
click at [430, 346] on p "[DATE]-[DATE]" at bounding box center [428, 345] width 92 height 20
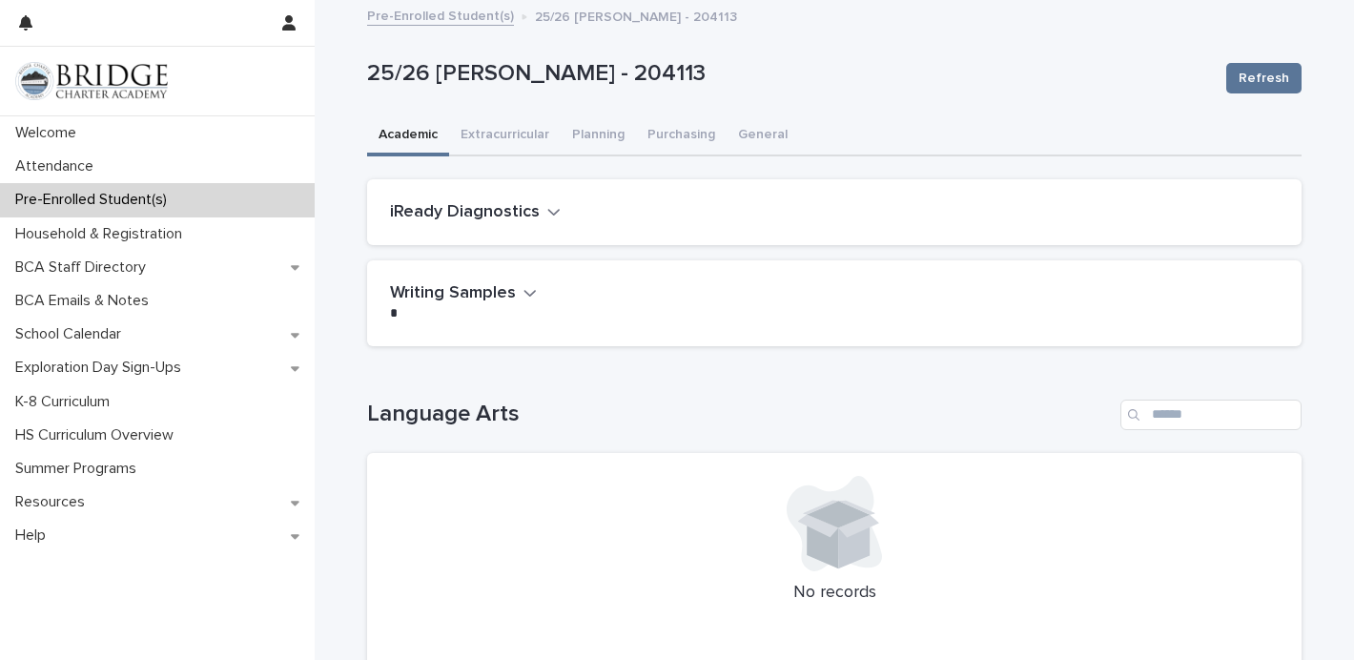
click at [596, 336] on div "Writing Samples •••" at bounding box center [834, 302] width 934 height 85
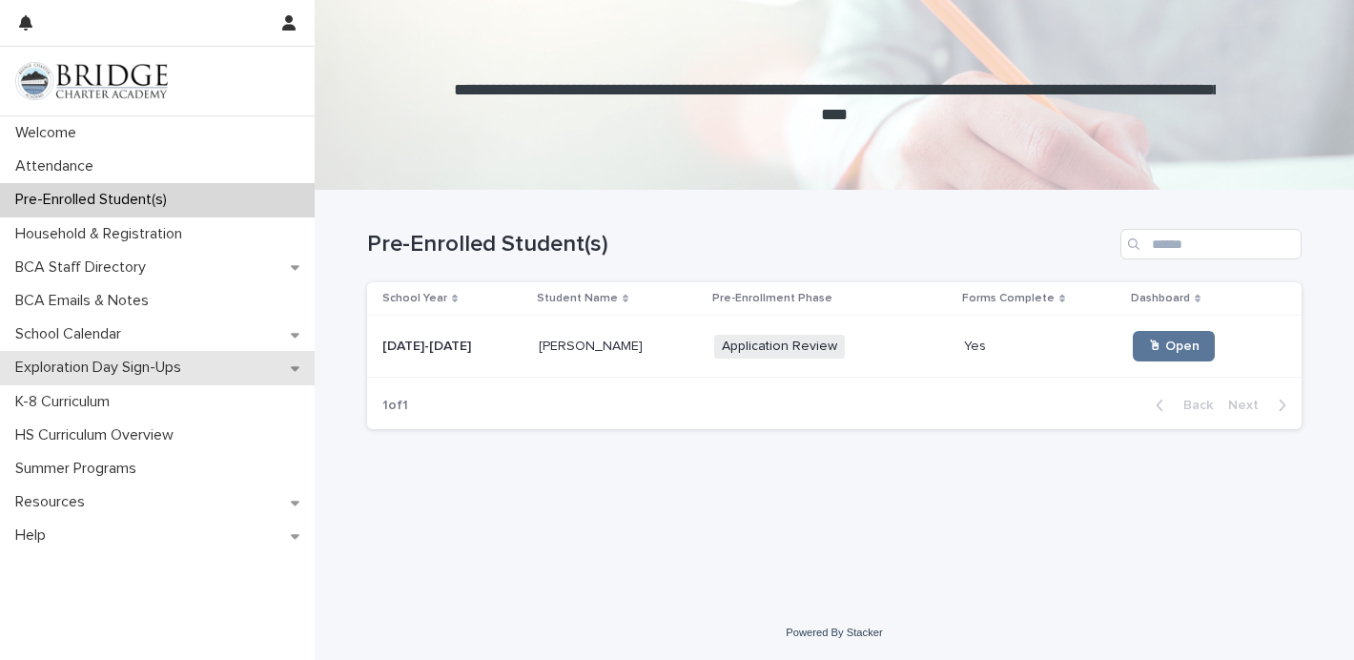
click at [82, 364] on p "Exploration Day Sign-Ups" at bounding box center [102, 367] width 189 height 18
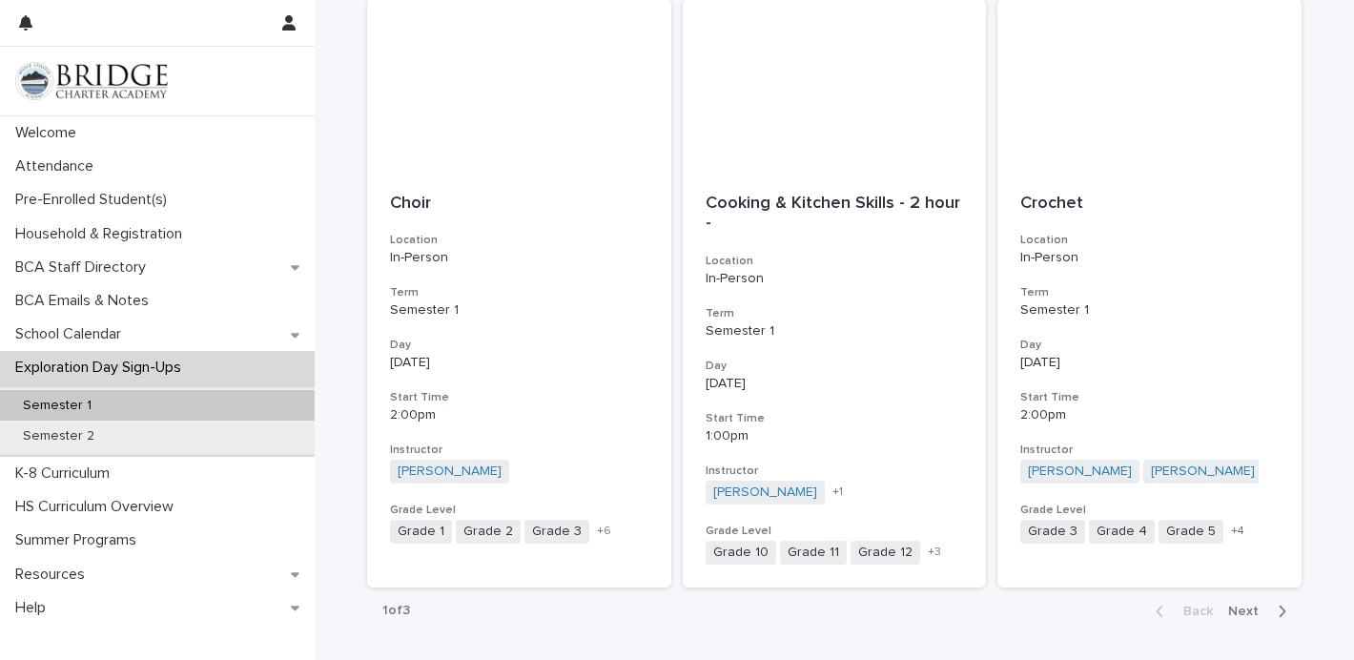
scroll to position [2084, 0]
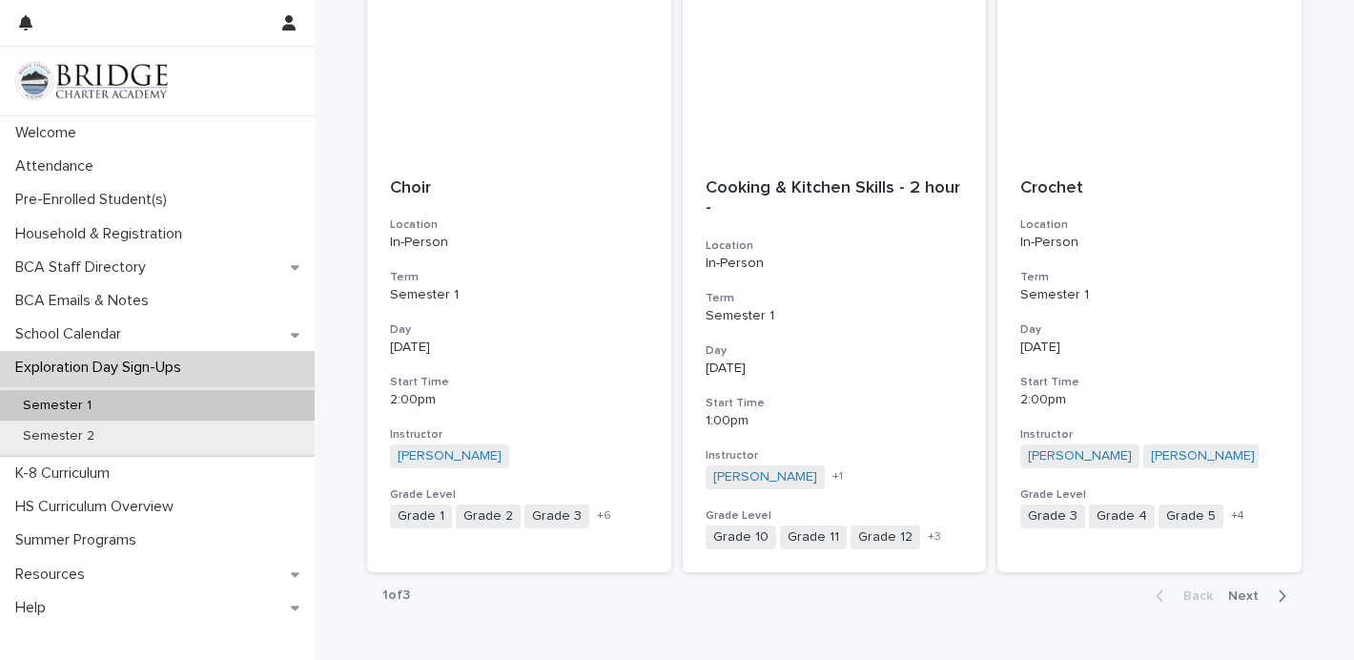
click at [1287, 595] on button "Next" at bounding box center [1260, 595] width 81 height 17
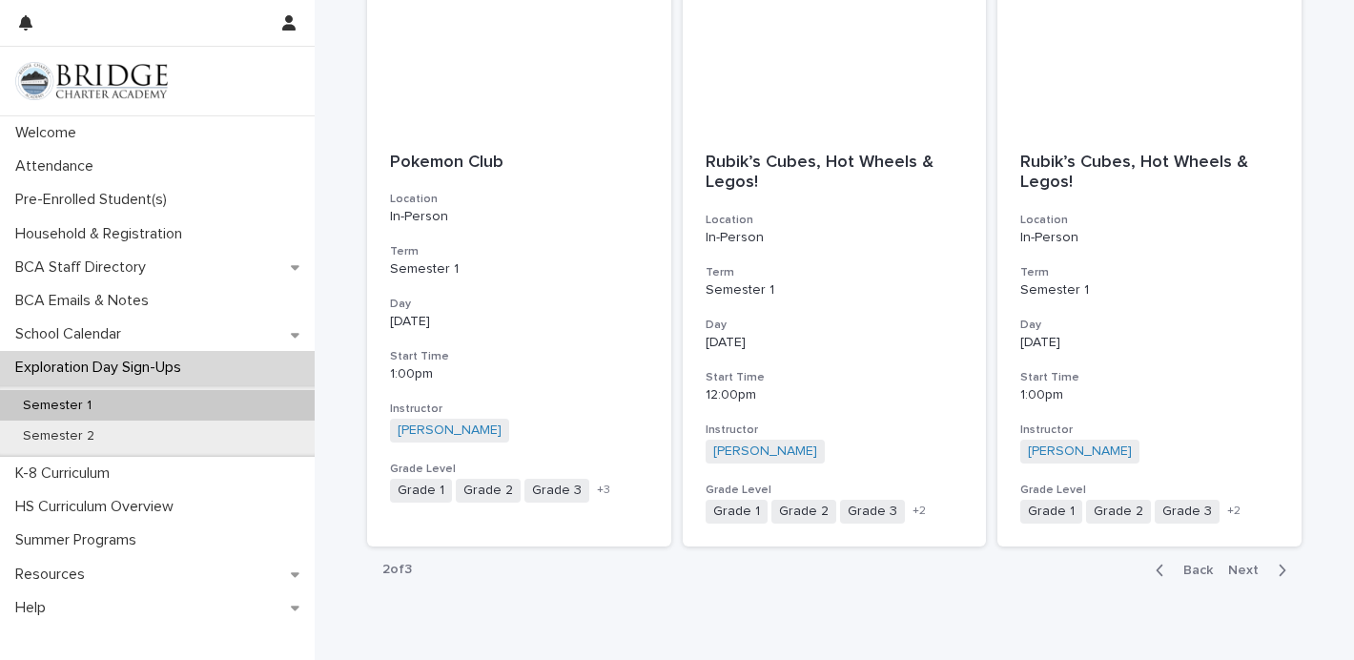
scroll to position [2193, 0]
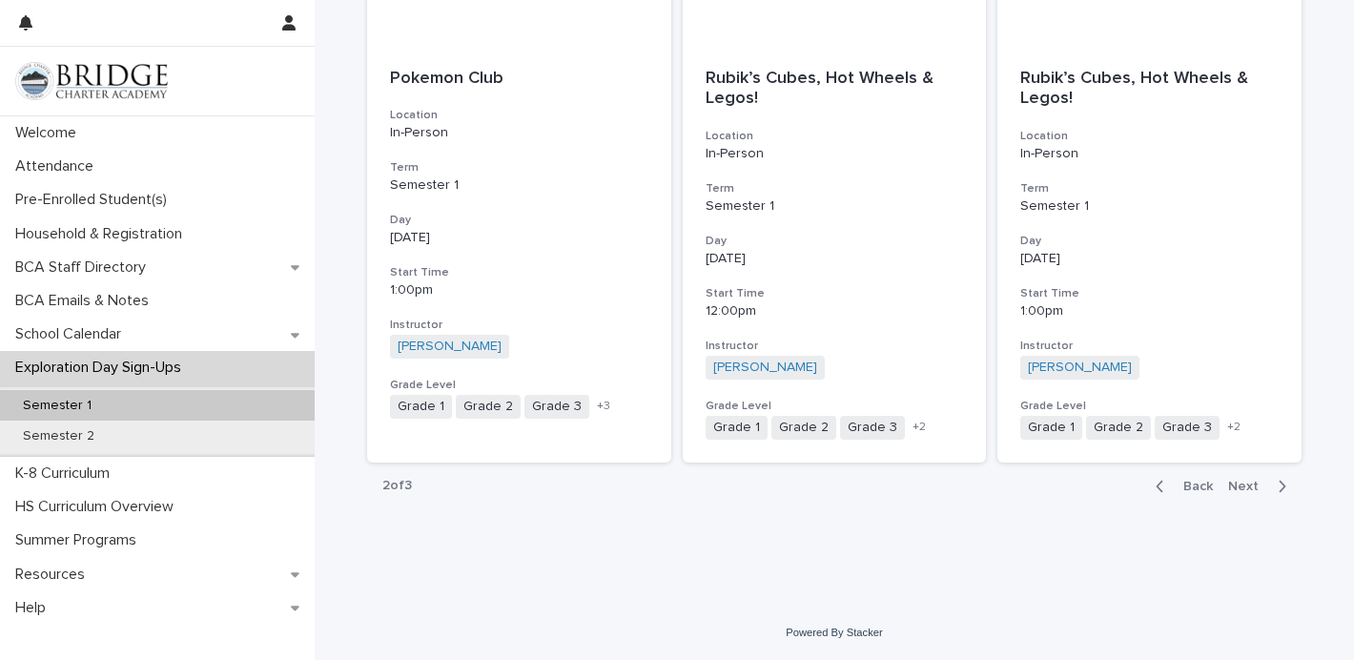
click at [1289, 479] on button "Next" at bounding box center [1260, 486] width 81 height 17
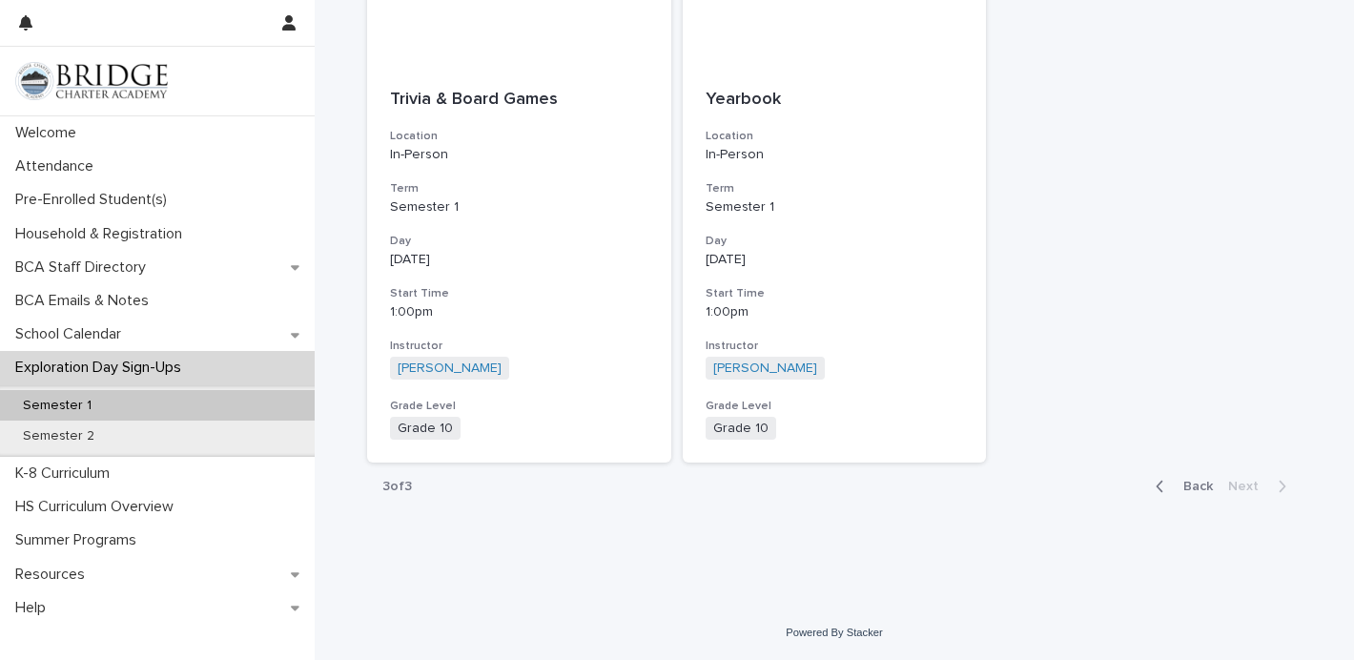
scroll to position [436, 0]
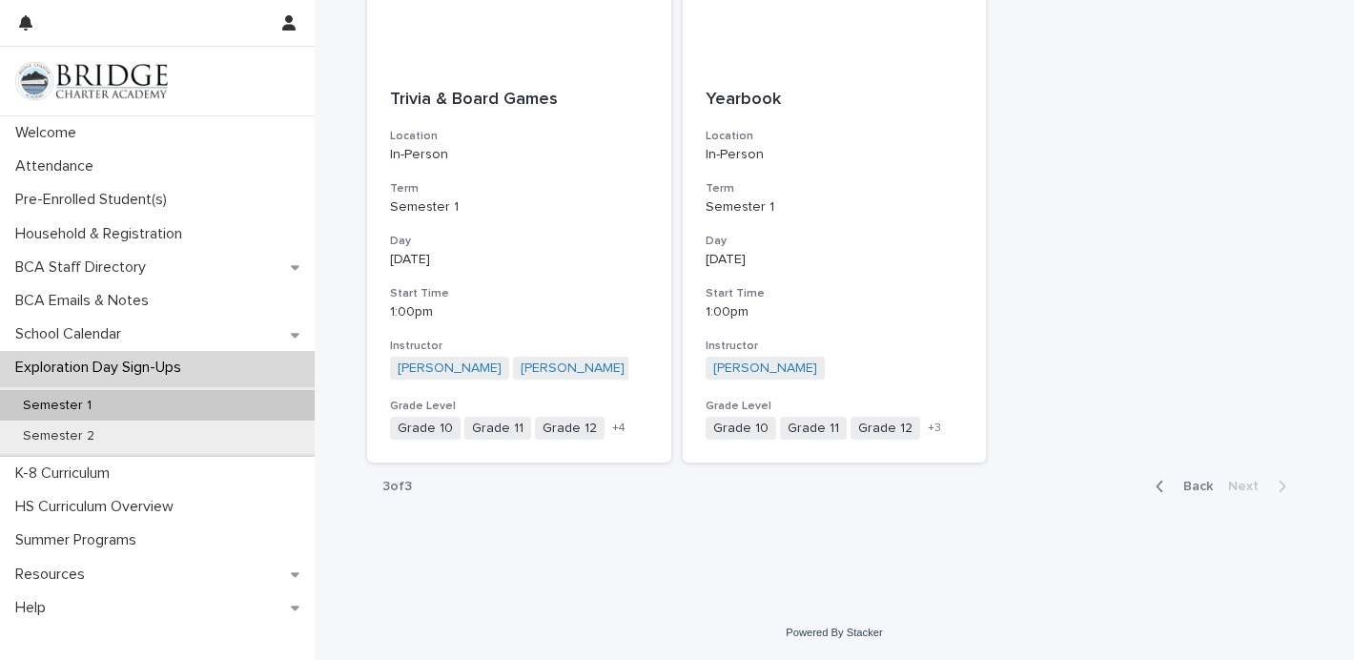
click at [1183, 486] on span "Back" at bounding box center [1192, 485] width 41 height 13
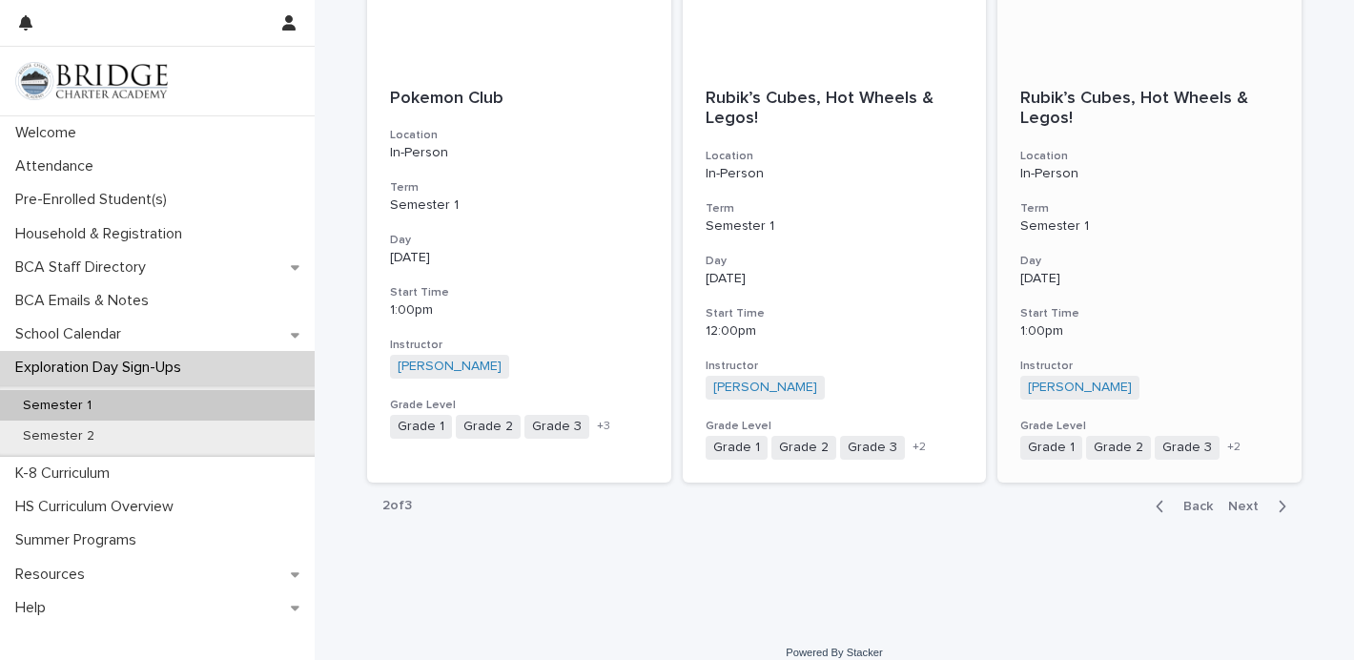
scroll to position [2193, 0]
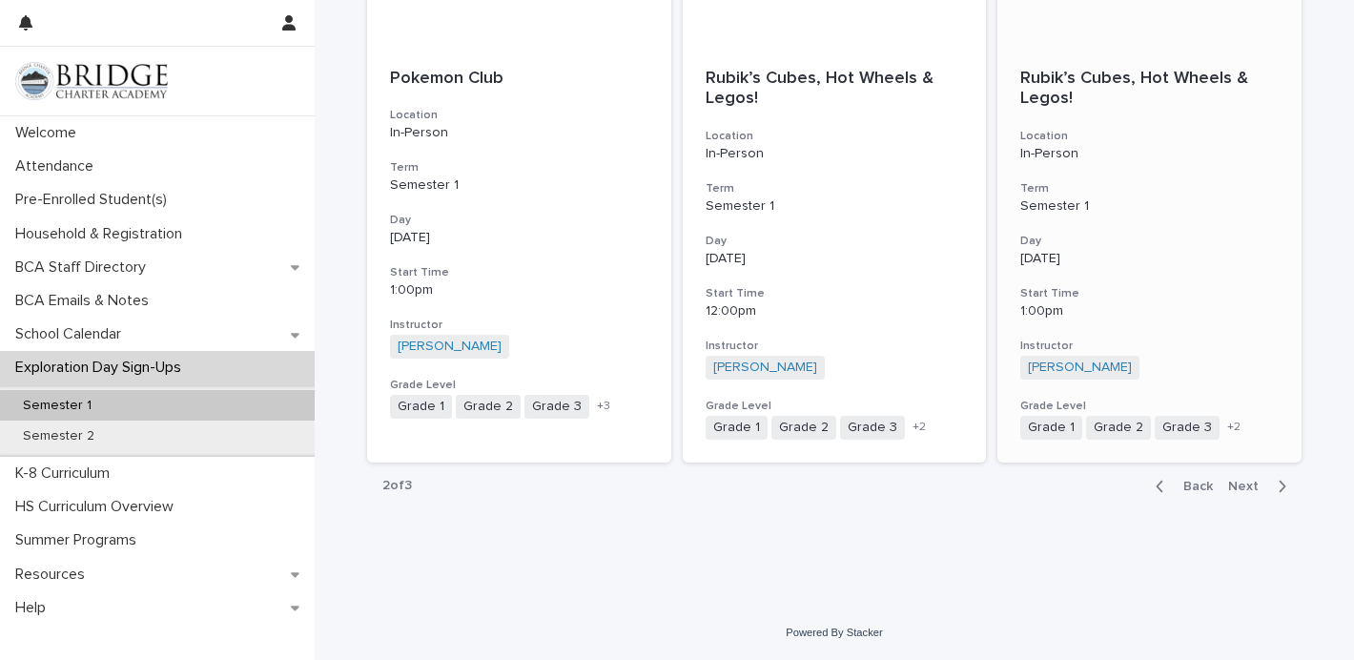
click at [1170, 494] on div "button" at bounding box center [1163, 486] width 16 height 17
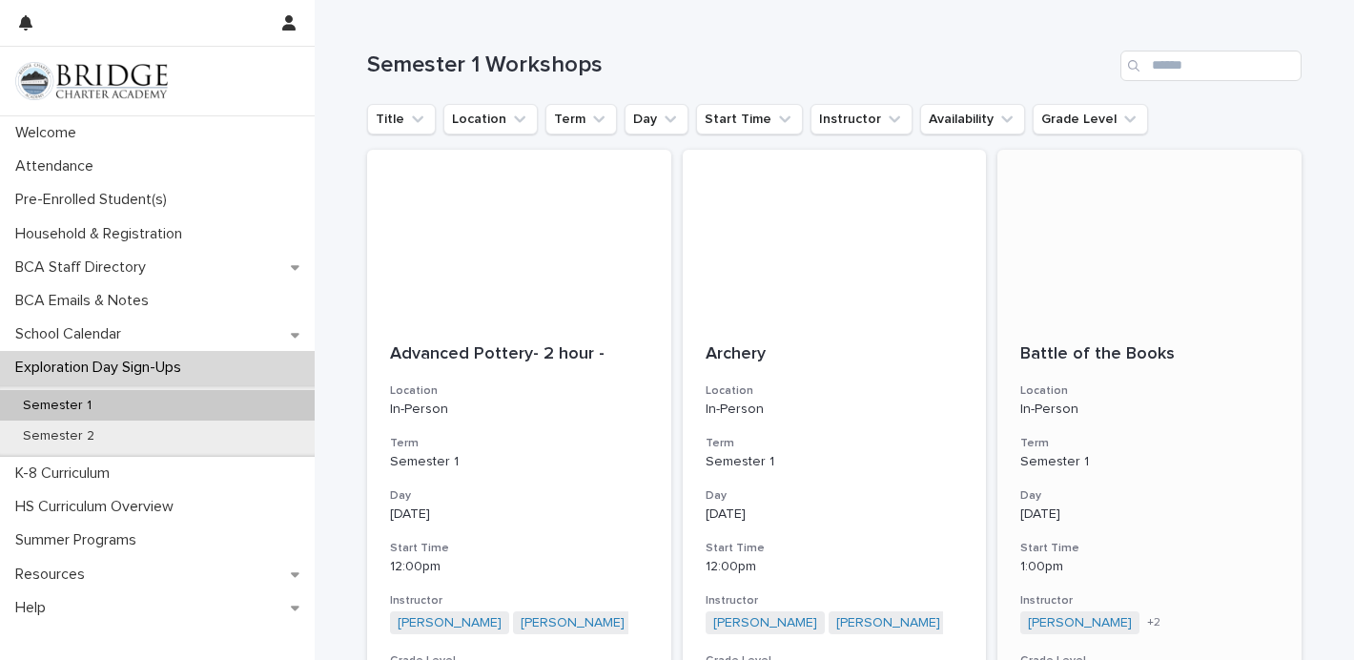
scroll to position [181, 0]
click at [1082, 108] on button "Grade Level" at bounding box center [1089, 118] width 115 height 31
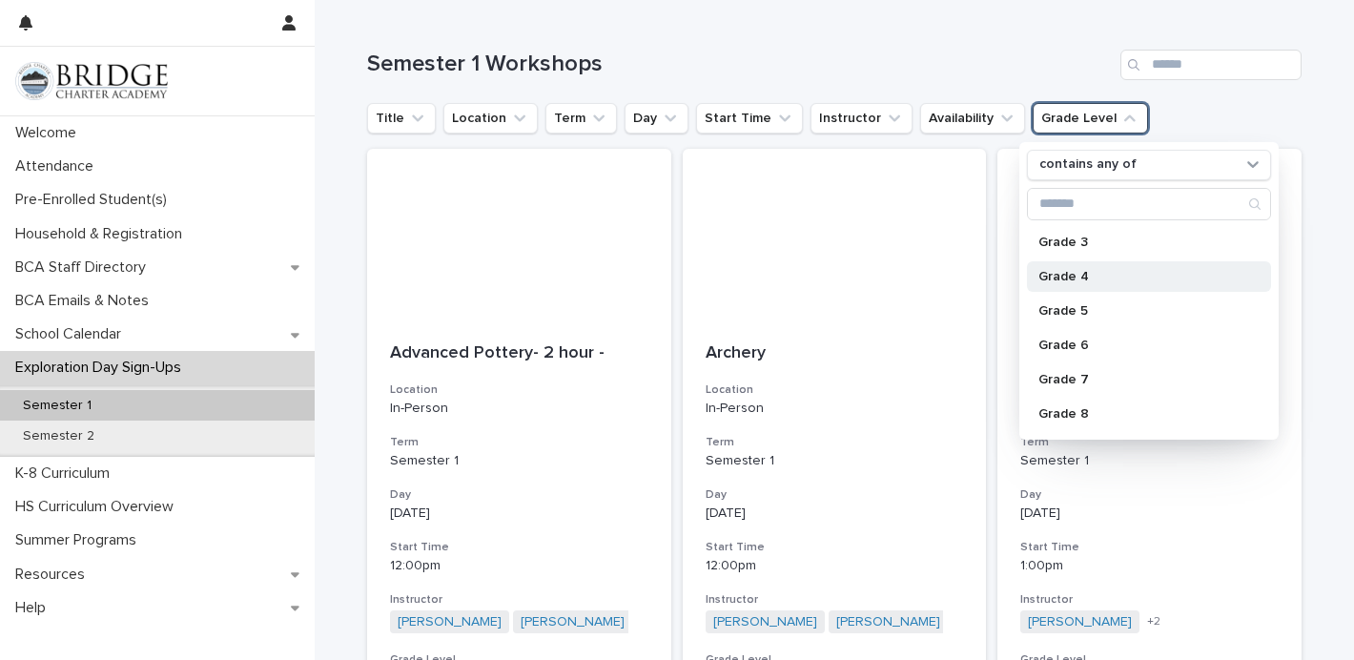
scroll to position [105, 0]
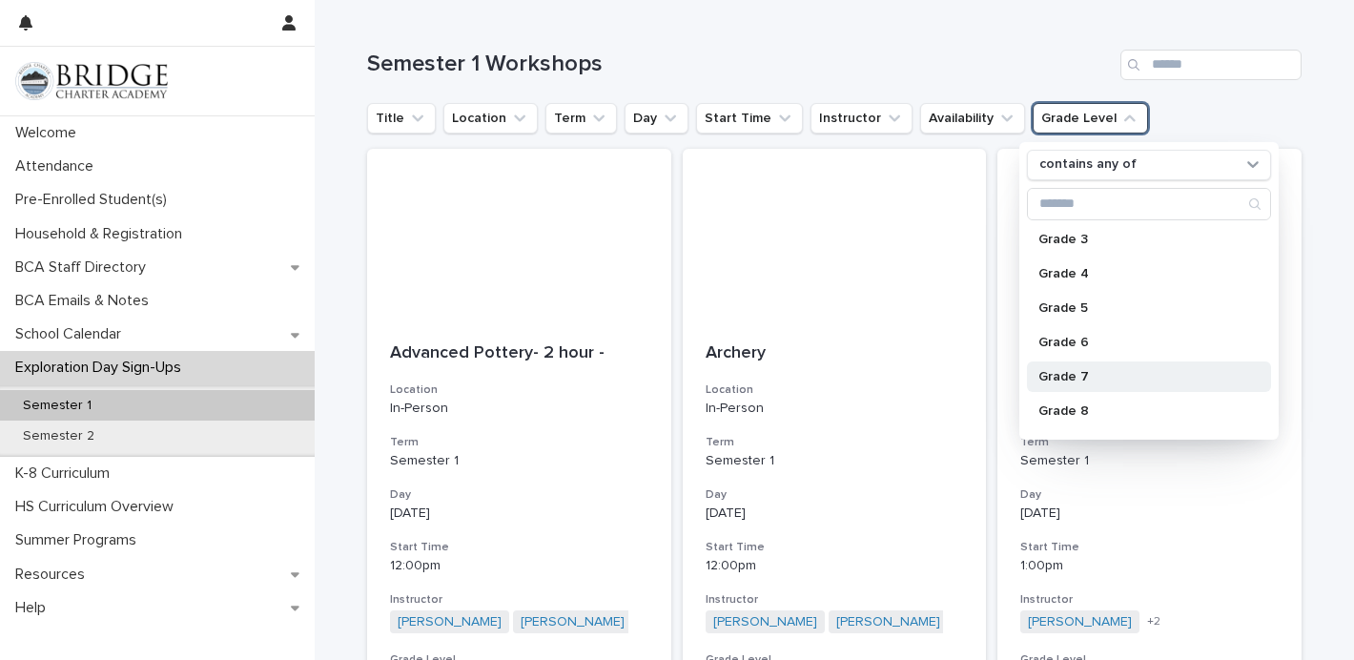
click at [1094, 381] on p "Grade 7" at bounding box center [1139, 376] width 202 height 13
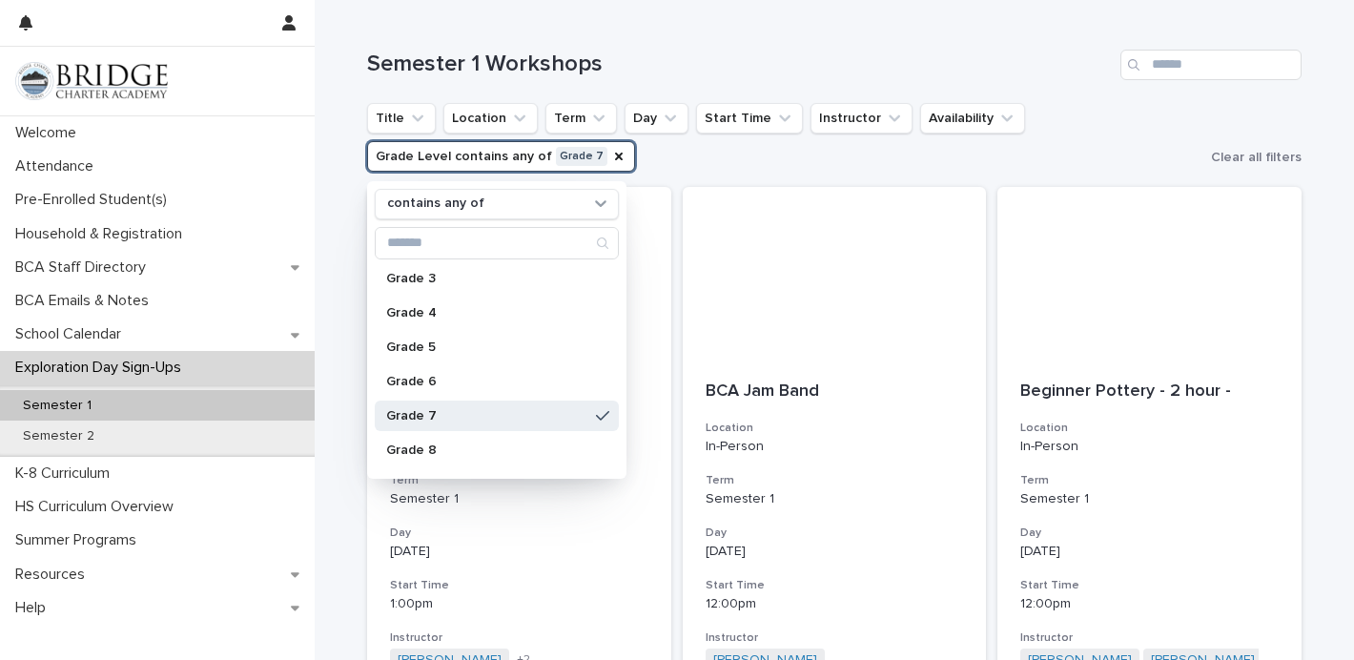
click at [1114, 139] on ul "Title Location Term Day Start Time Instructor Availability Grade Level contains…" at bounding box center [785, 137] width 844 height 76
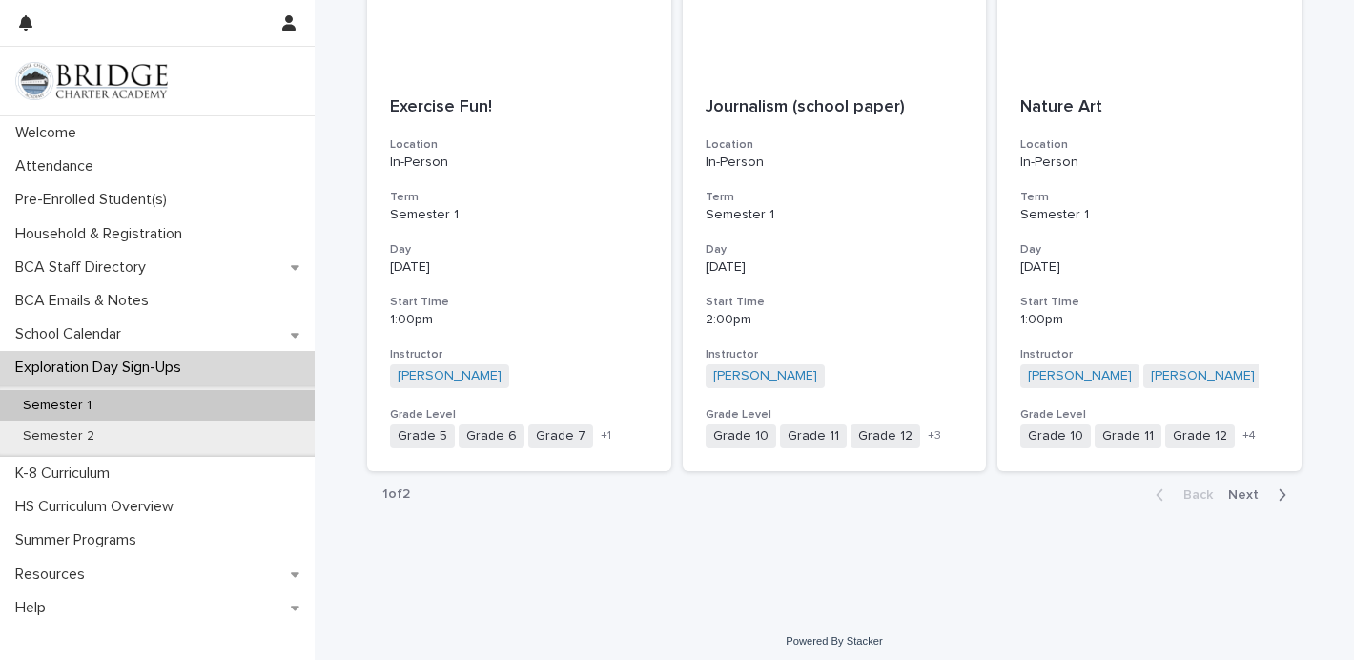
scroll to position [2232, 0]
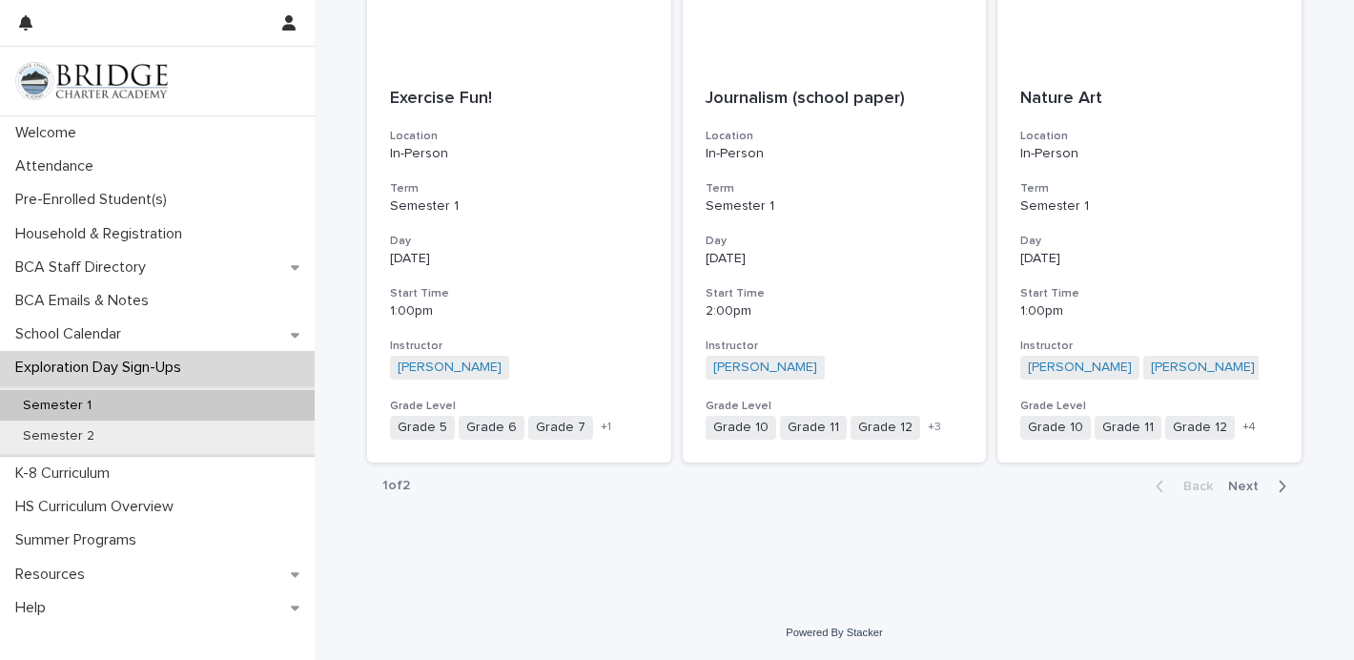
click at [1257, 484] on span "Next" at bounding box center [1249, 485] width 42 height 13
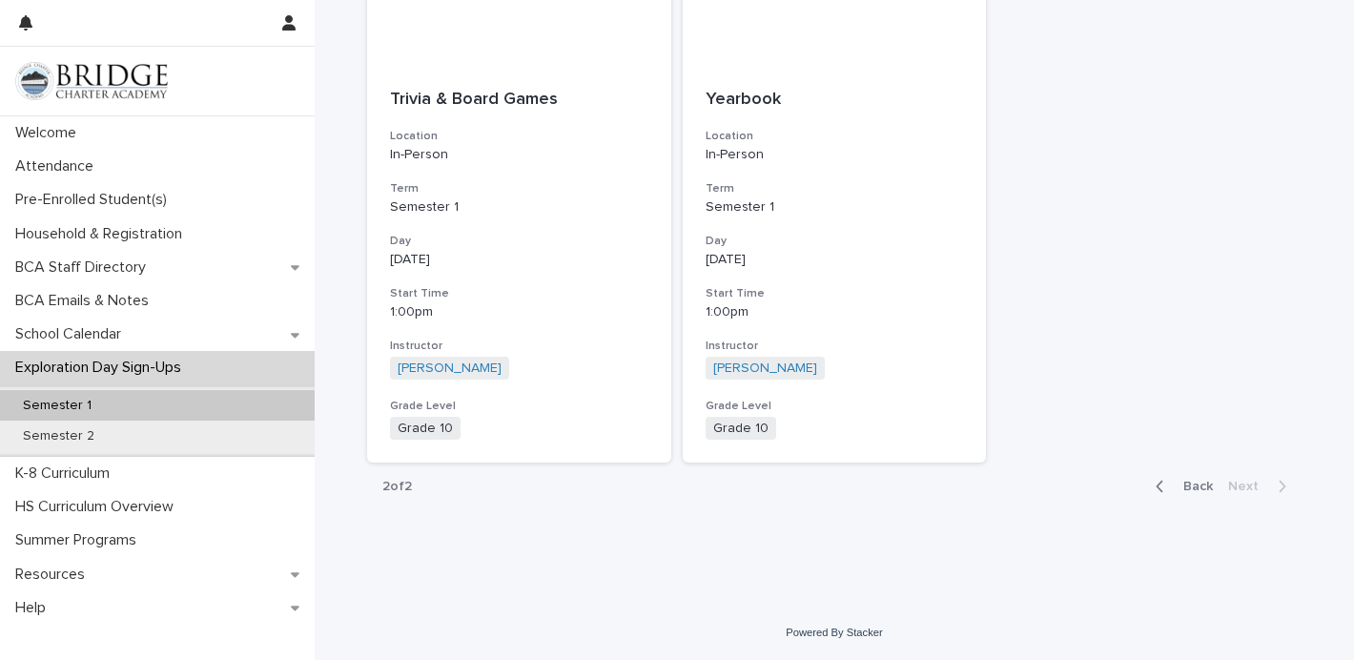
scroll to position [475, 0]
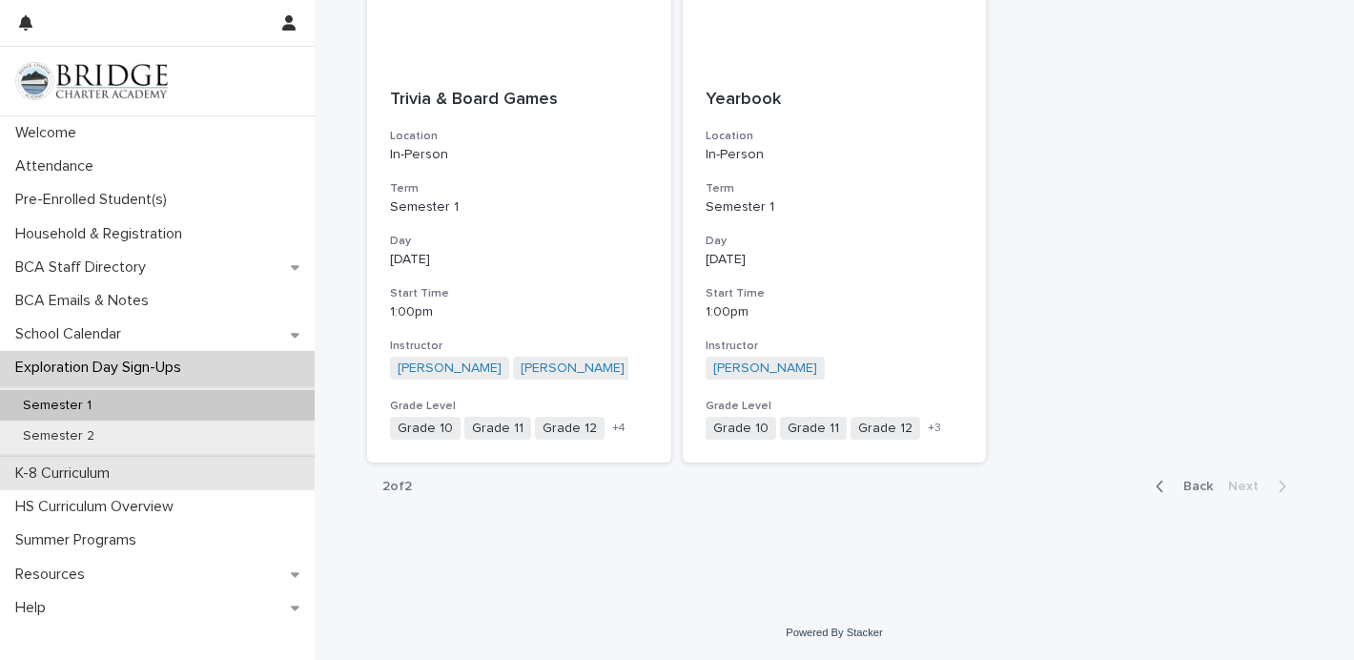
click at [120, 467] on p "K-8 Curriculum" at bounding box center [66, 473] width 117 height 18
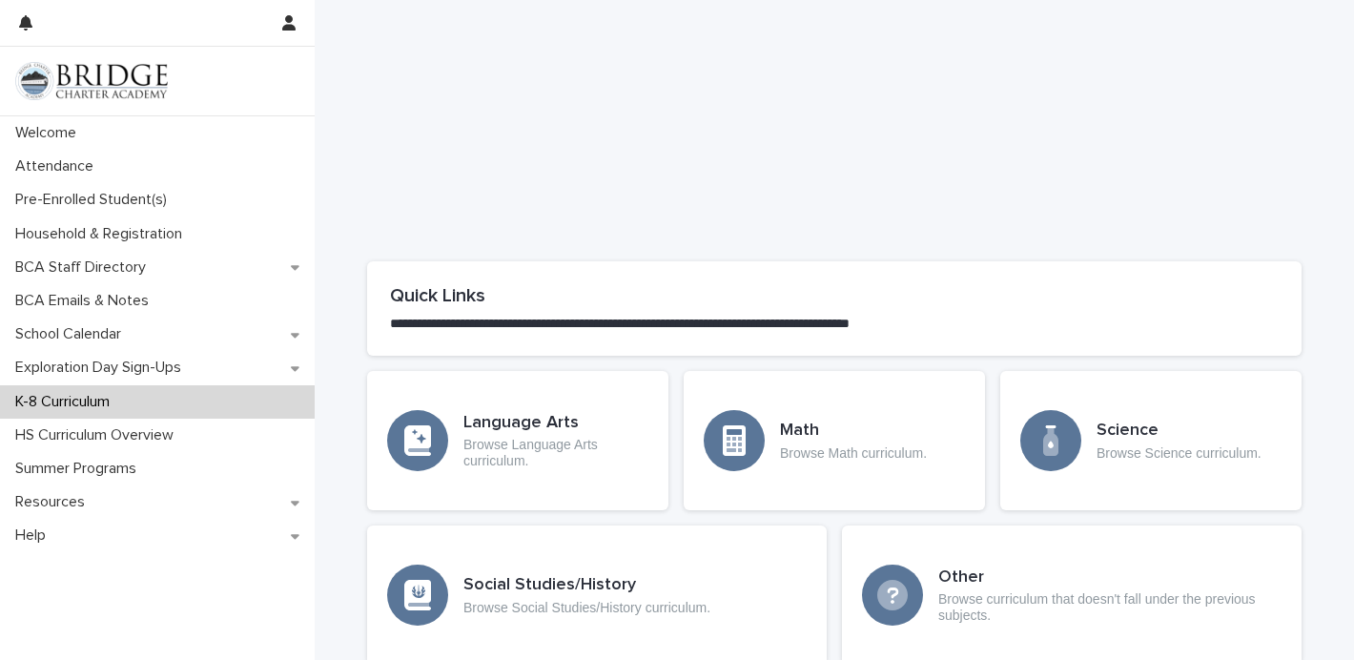
scroll to position [951, 0]
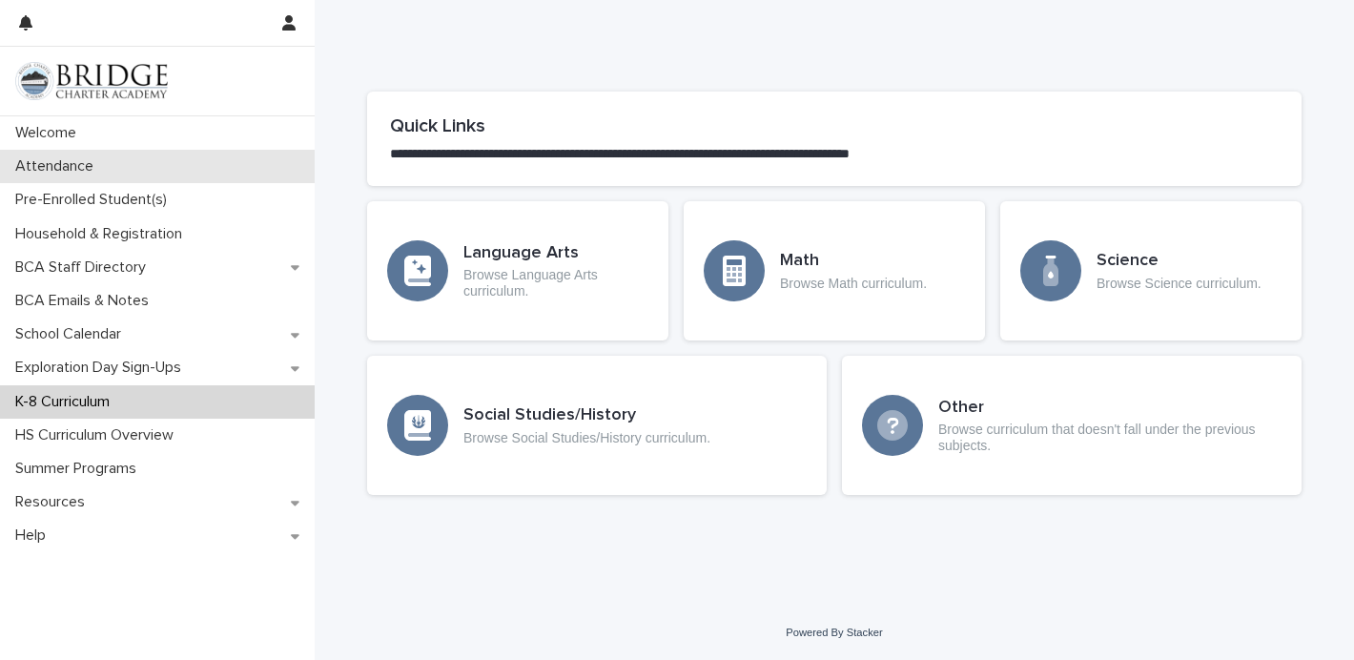
click at [92, 175] on div "Attendance" at bounding box center [157, 166] width 315 height 33
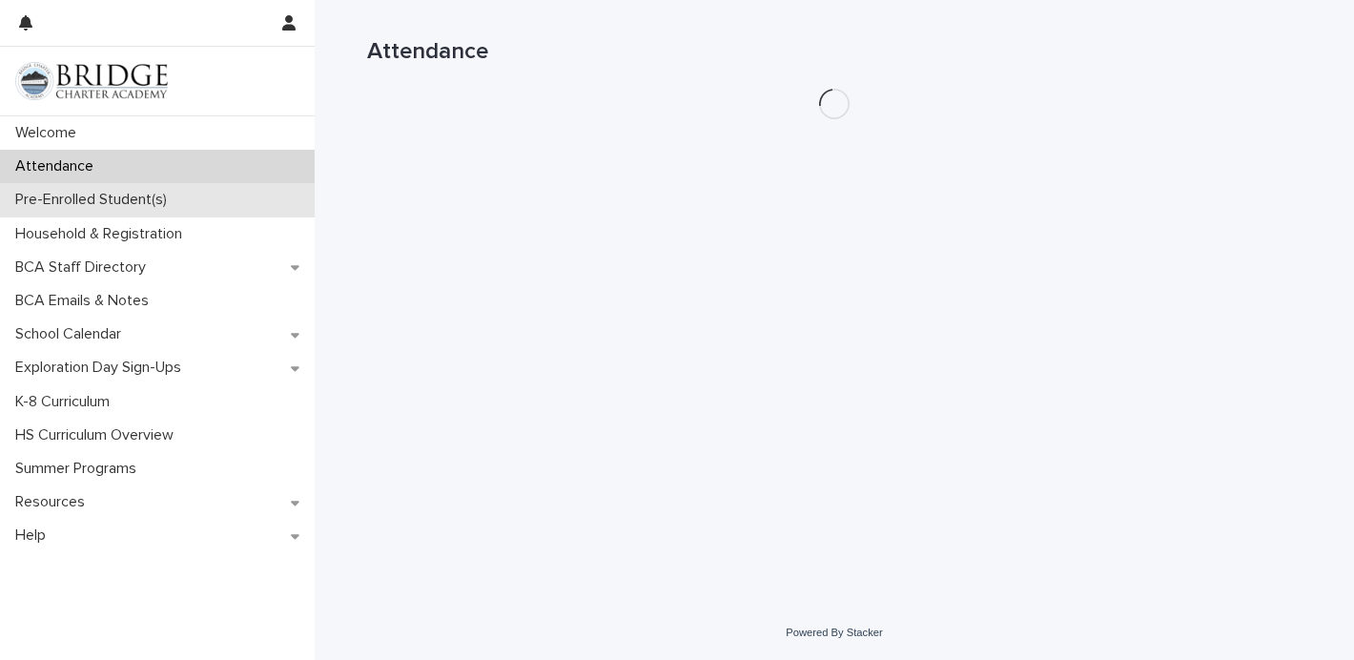
click at [85, 191] on p "Pre-Enrolled Student(s)" at bounding box center [95, 200] width 174 height 18
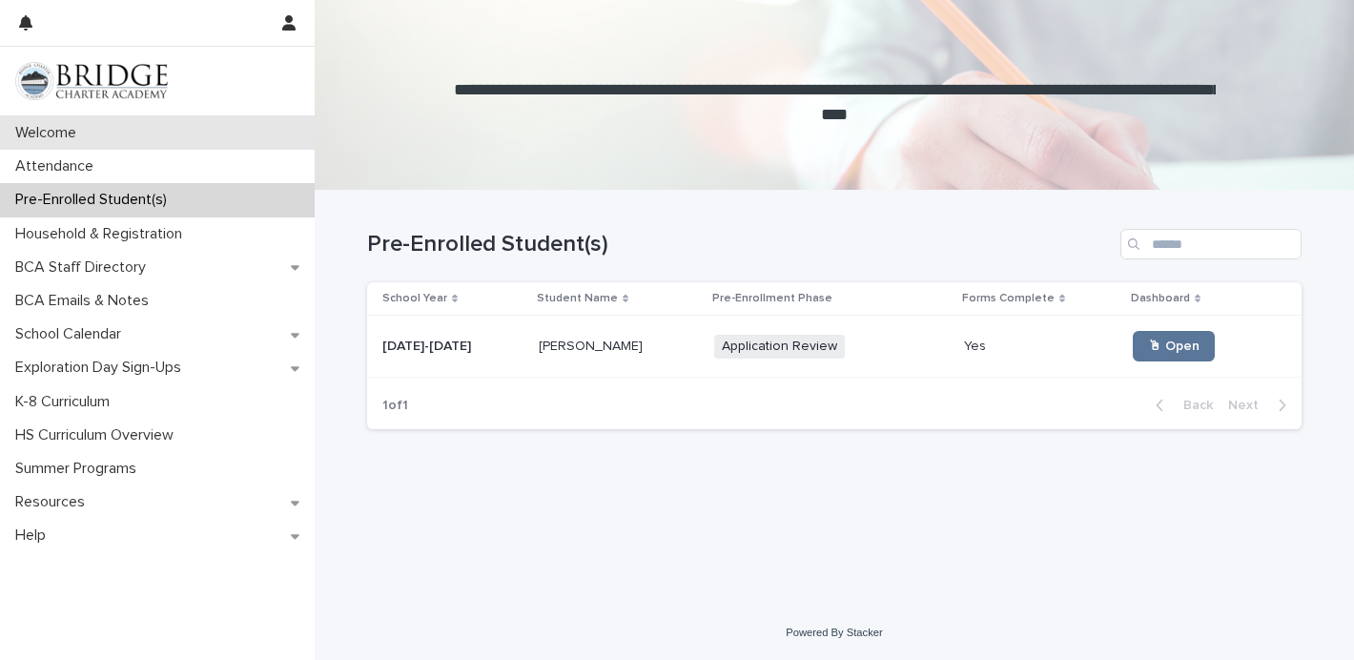
click at [67, 138] on p "Welcome" at bounding box center [50, 133] width 84 height 18
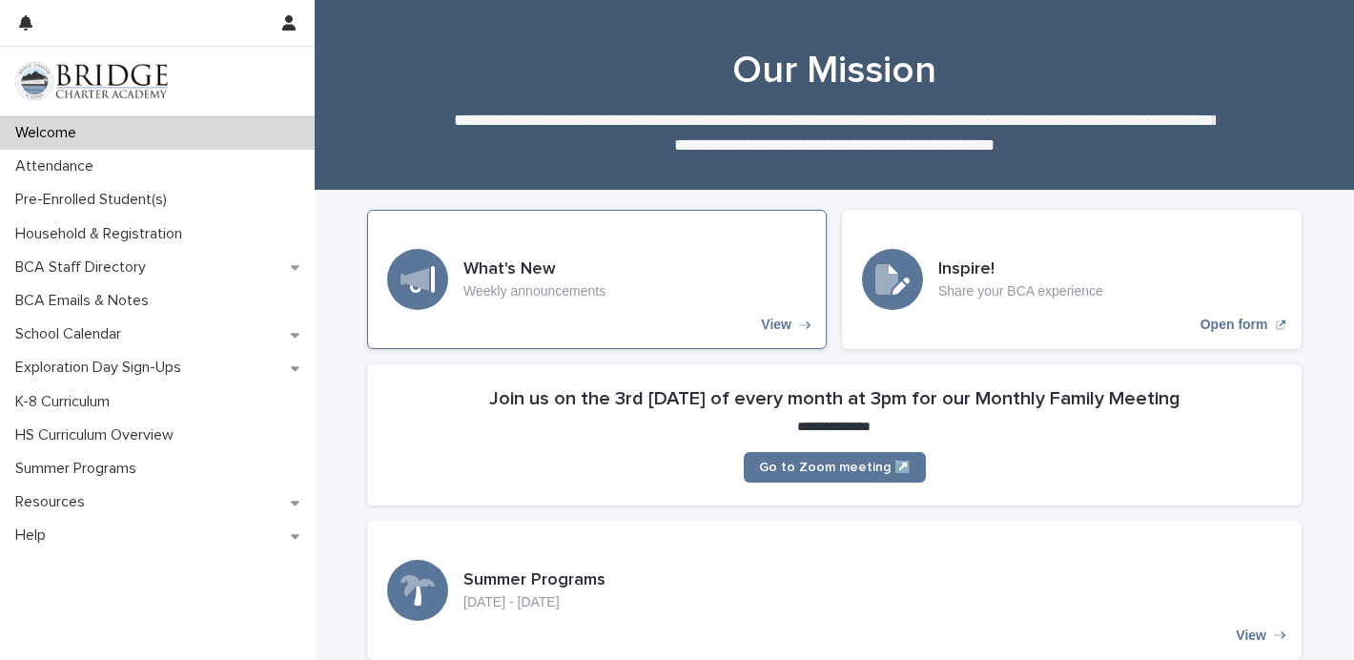
click at [513, 310] on div "What's New Weekly announcements View" at bounding box center [596, 279] width 459 height 139
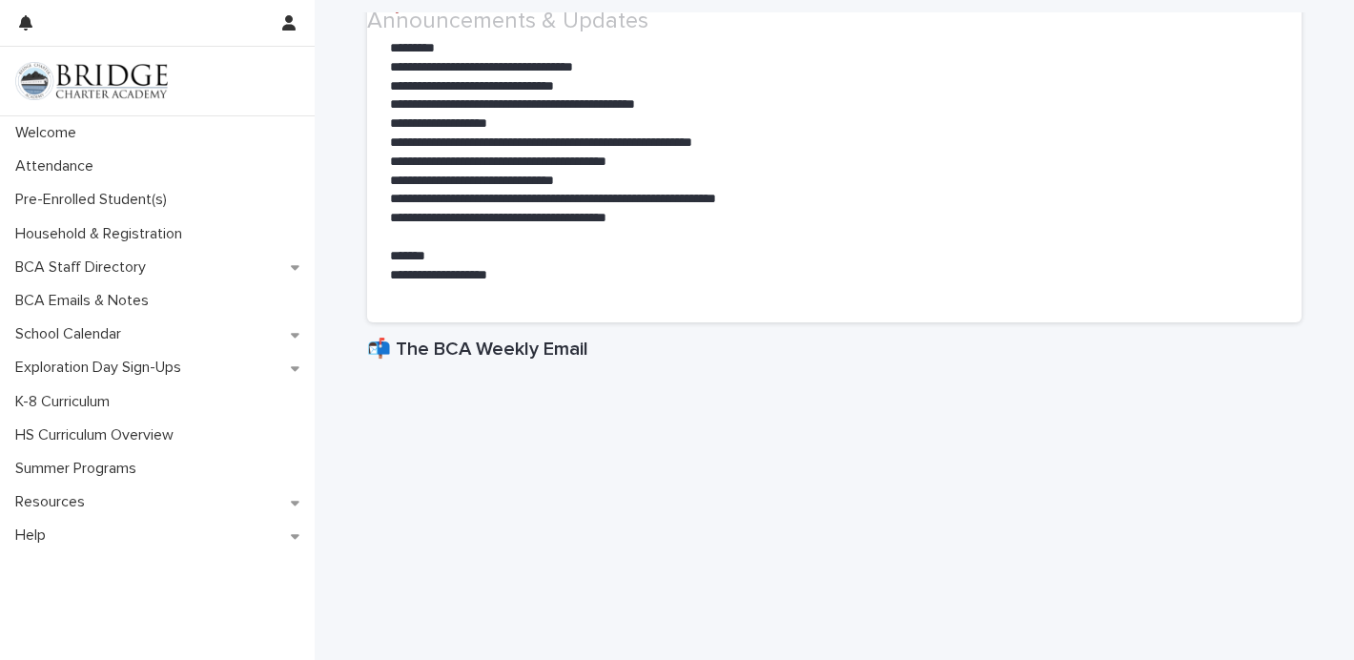
scroll to position [497, 0]
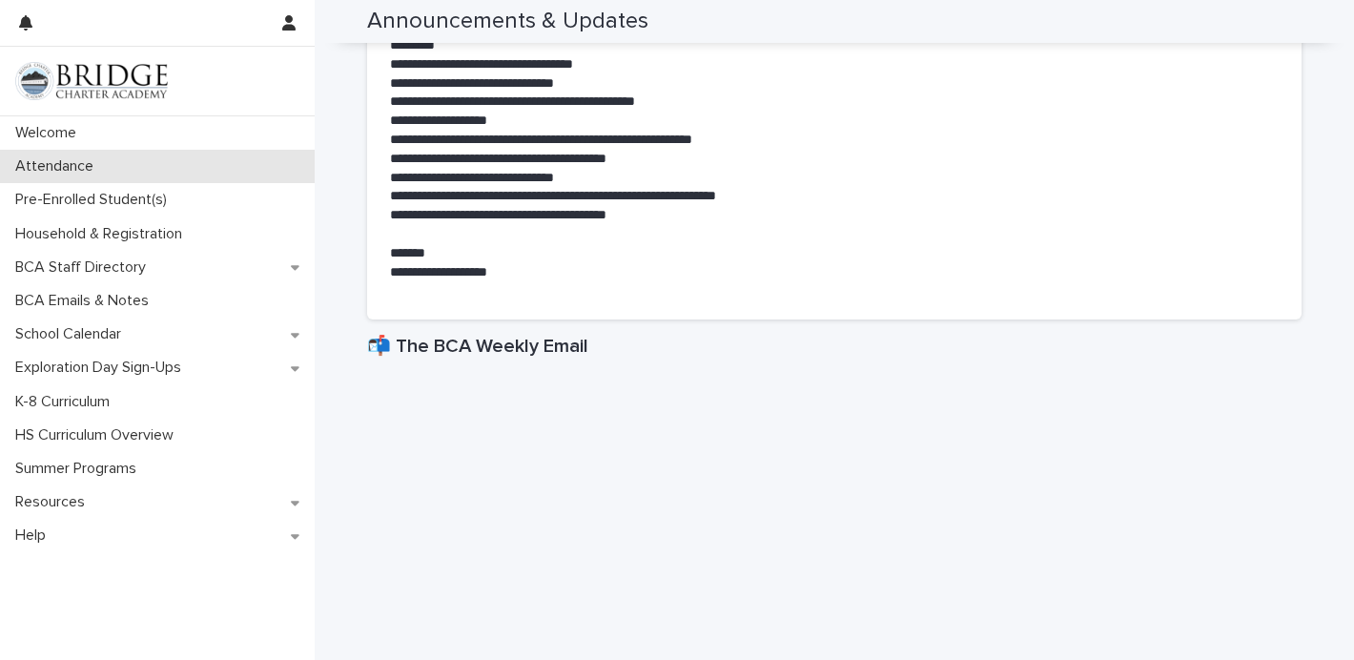
click at [108, 169] on div "Attendance" at bounding box center [157, 166] width 315 height 33
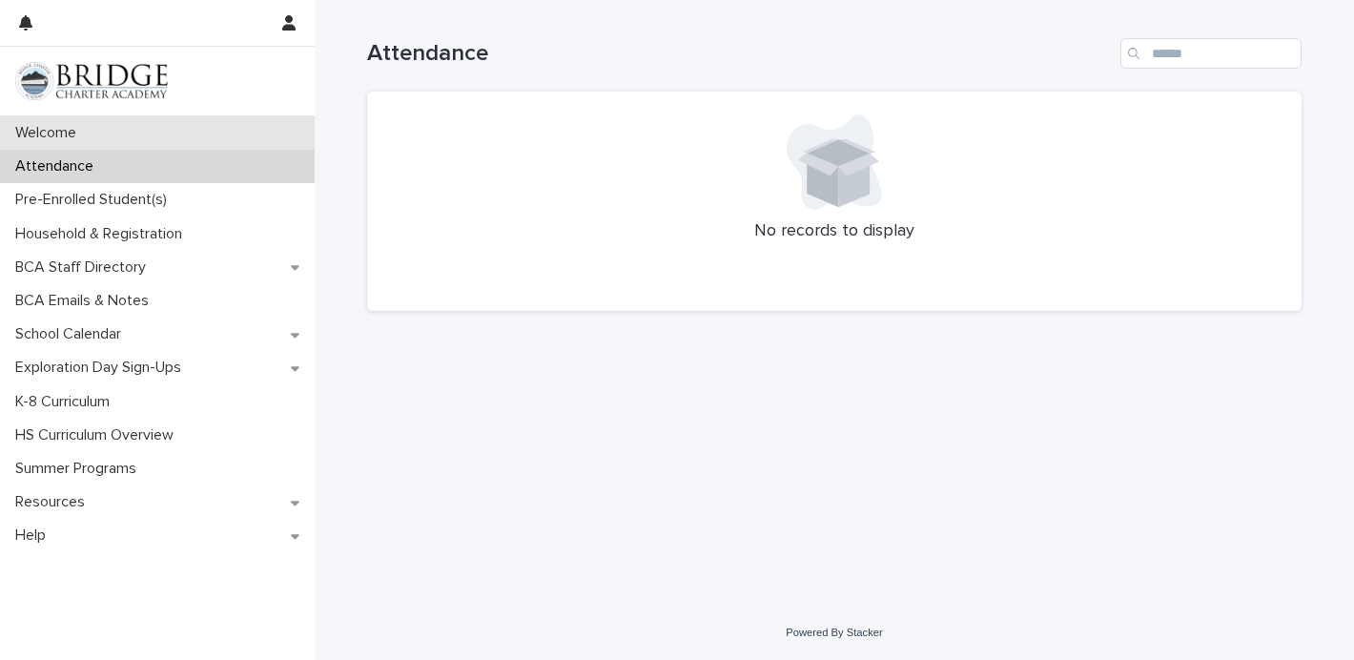
click at [109, 135] on div "Welcome" at bounding box center [157, 132] width 315 height 33
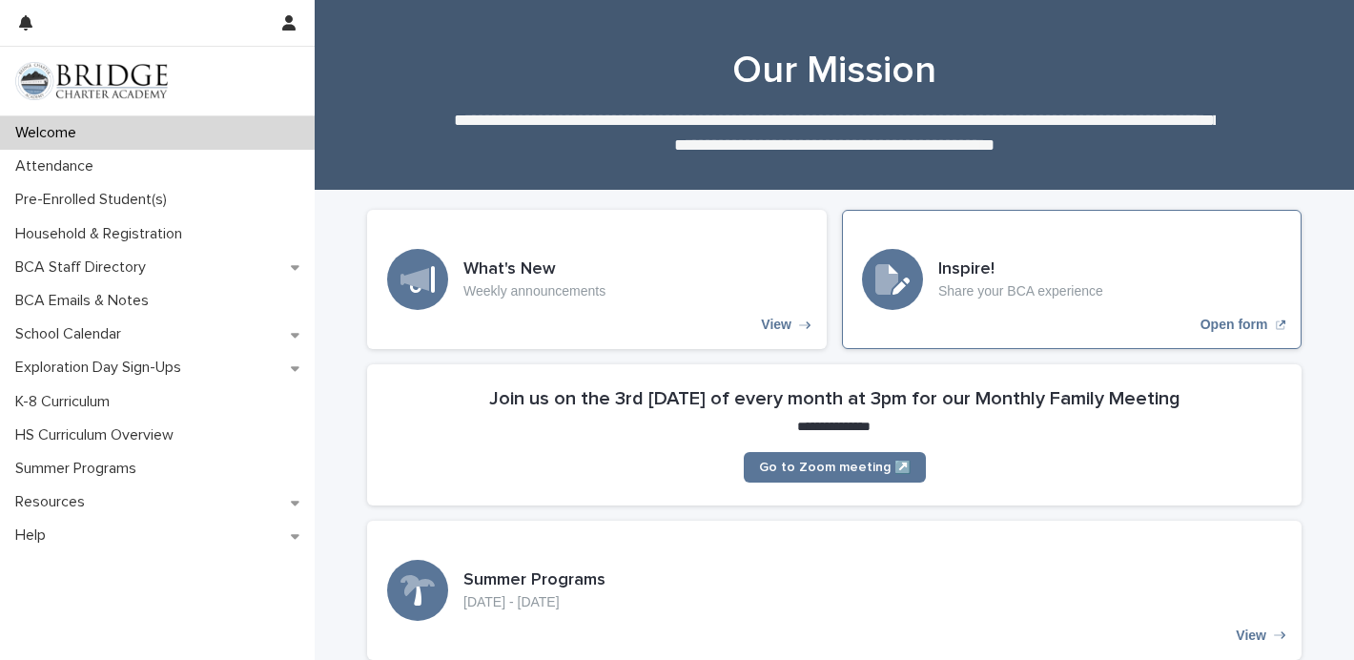
click at [1019, 264] on h3 "Inspire!" at bounding box center [1020, 269] width 165 height 21
